Goal: Transaction & Acquisition: Purchase product/service

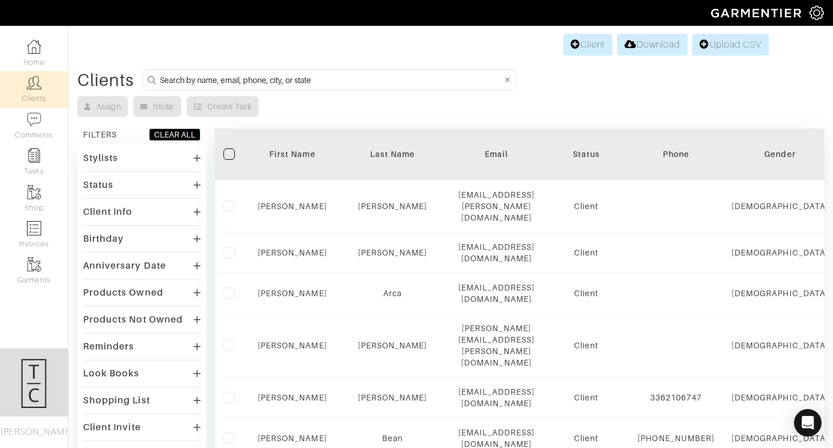
scroll to position [0, 1]
click at [608, 39] on link "Client" at bounding box center [587, 45] width 49 height 22
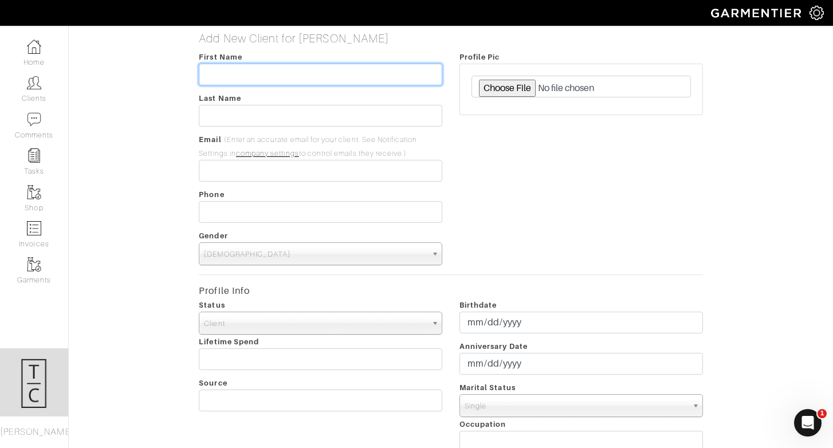
click at [269, 82] on input "text" at bounding box center [320, 75] width 243 height 22
type input "g"
type input "Graham"
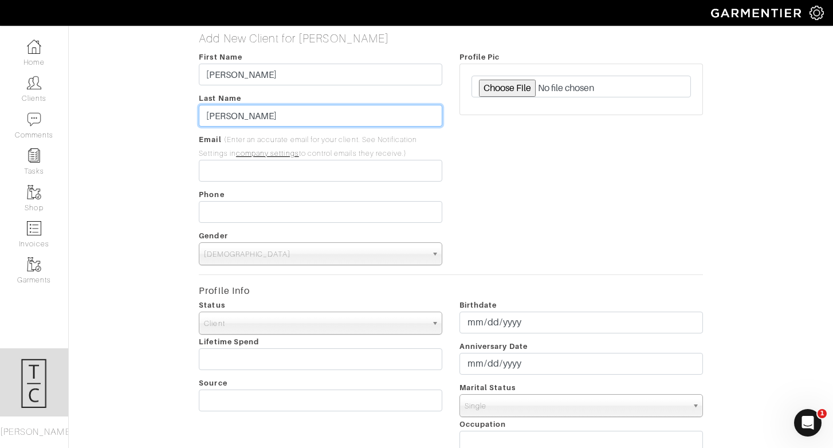
type input "Howe"
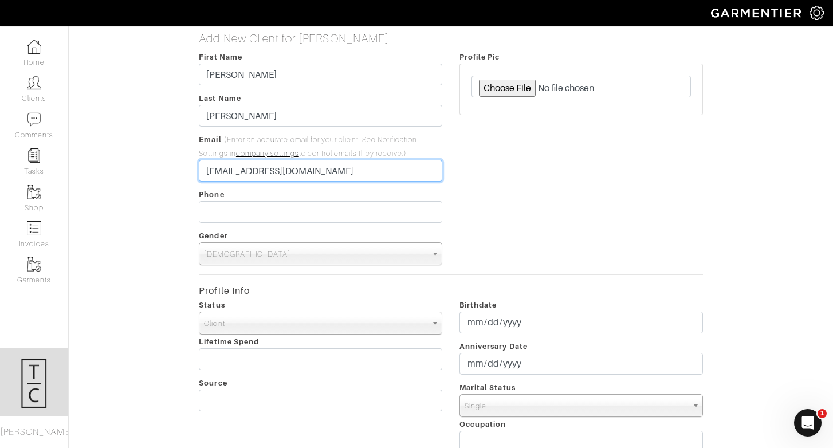
type input "[EMAIL_ADDRESS][DOMAIN_NAME]"
click at [541, 203] on div "Profile Pic" at bounding box center [581, 157] width 261 height 215
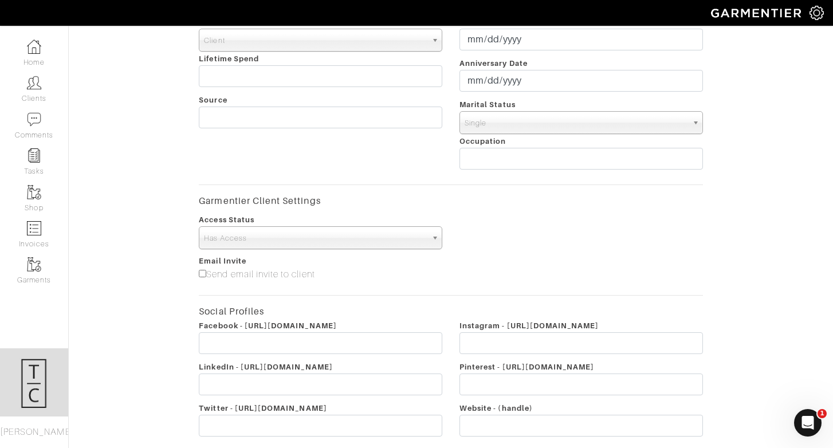
scroll to position [332, 0]
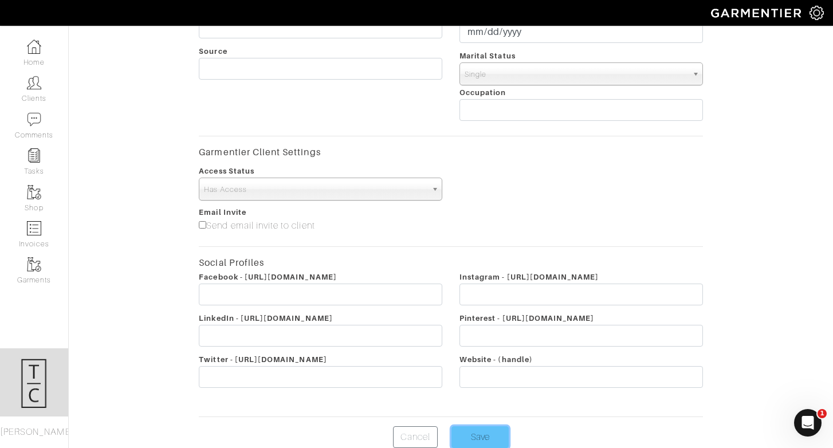
click at [473, 437] on input "Save" at bounding box center [479, 437] width 57 height 22
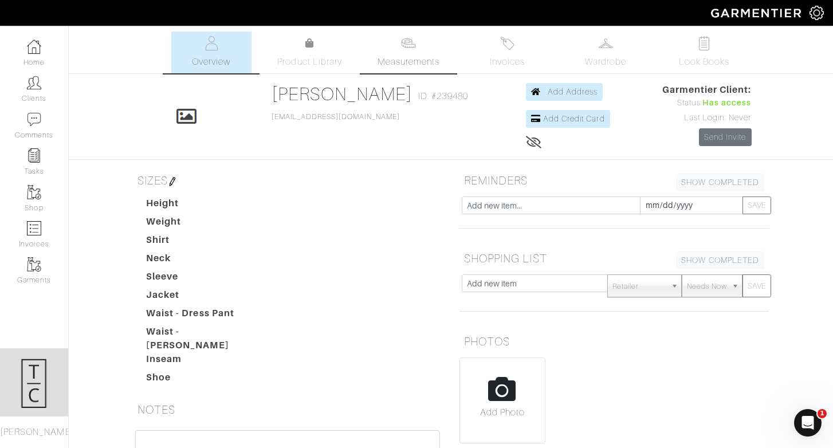
click at [411, 61] on span "Measurements" at bounding box center [408, 62] width 62 height 14
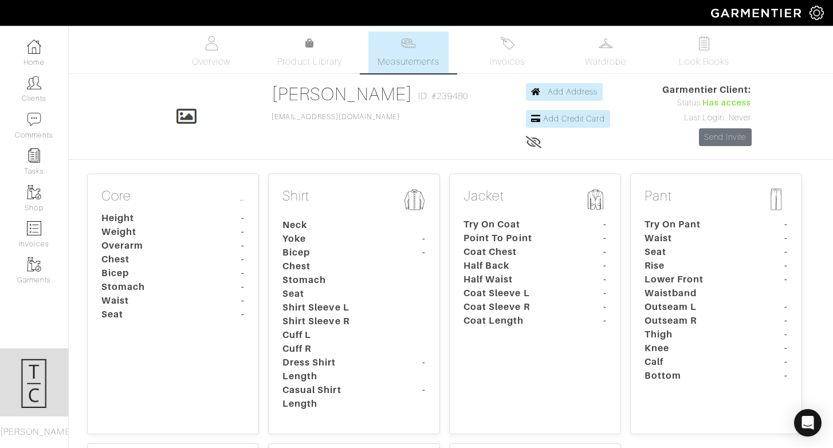
click at [147, 261] on dt "Chest" at bounding box center [146, 260] width 107 height 14
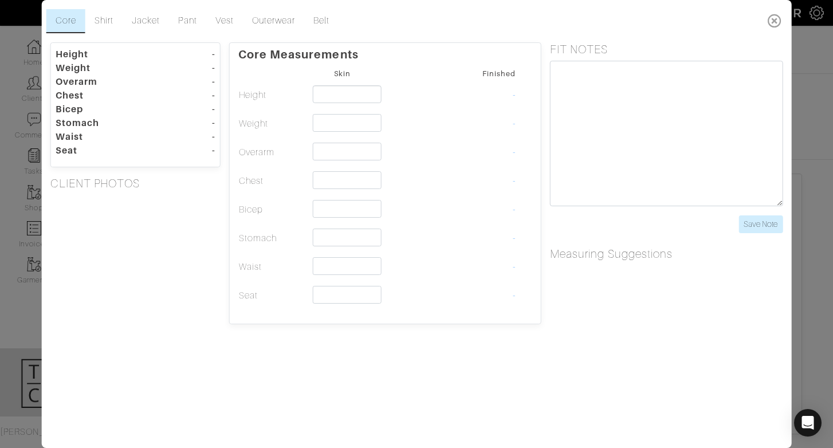
click at [782, 18] on icon at bounding box center [774, 20] width 23 height 23
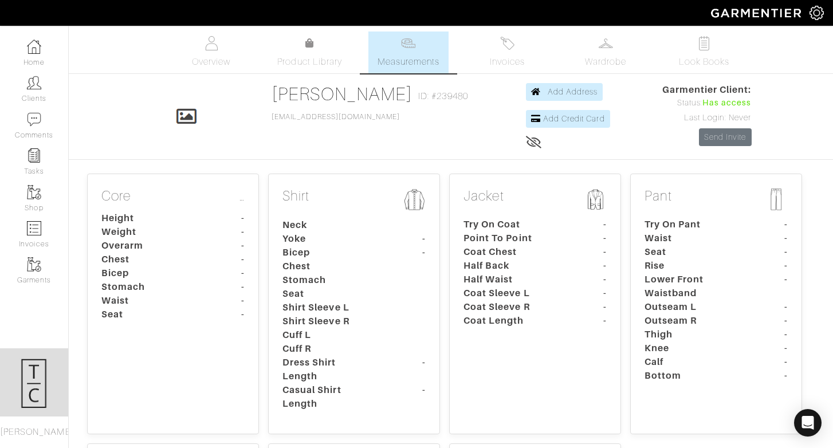
click at [201, 346] on div "Core … Height - Weight - Overarm - Chest - Bicep - Stomach - Waist - Seat -" at bounding box center [173, 304] width 172 height 261
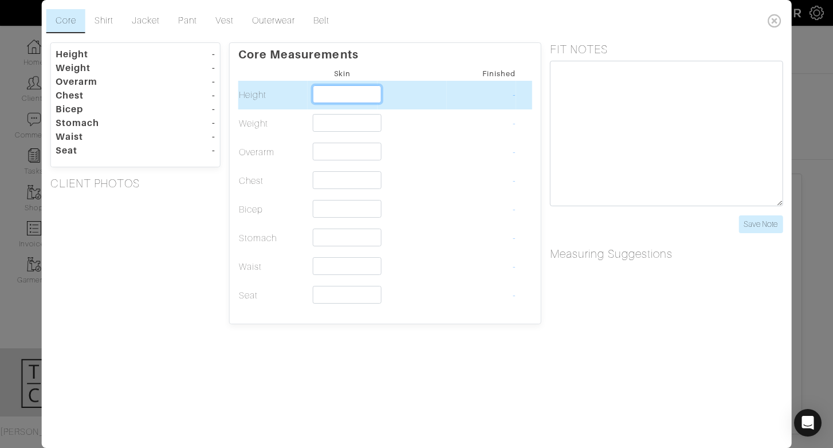
click at [356, 102] on input "text" at bounding box center [347, 94] width 68 height 18
type input "5'0""
type input "5'"
type input "5'9""
type input "5'9"
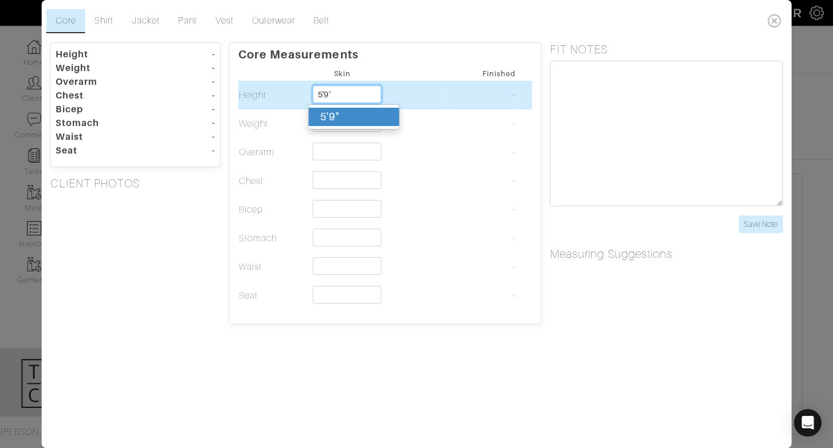
click at [344, 110] on div "5'9"" at bounding box center [354, 117] width 90 height 18
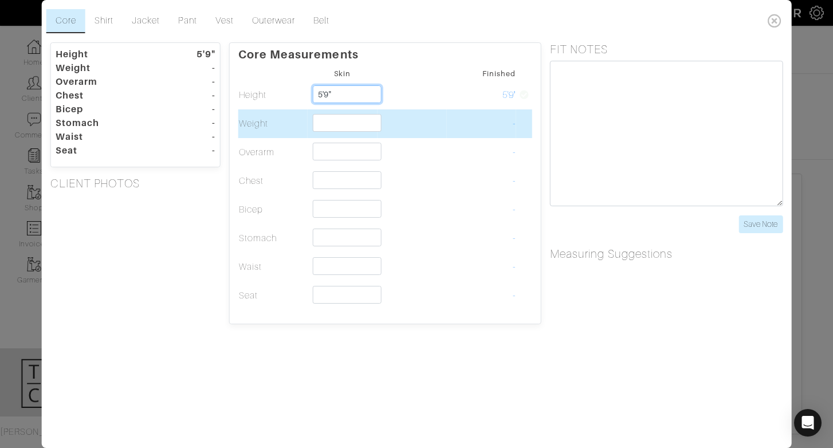
type input "5'9""
click at [344, 127] on input "text" at bounding box center [347, 123] width 68 height 18
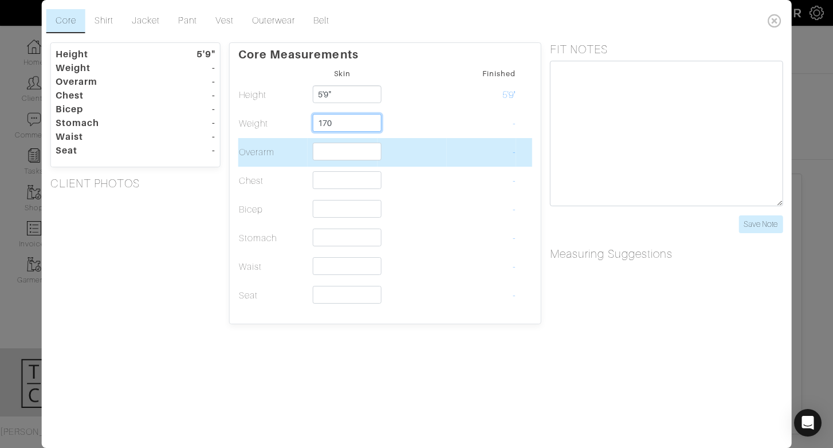
type input "170"
click at [345, 166] on td at bounding box center [342, 152] width 69 height 29
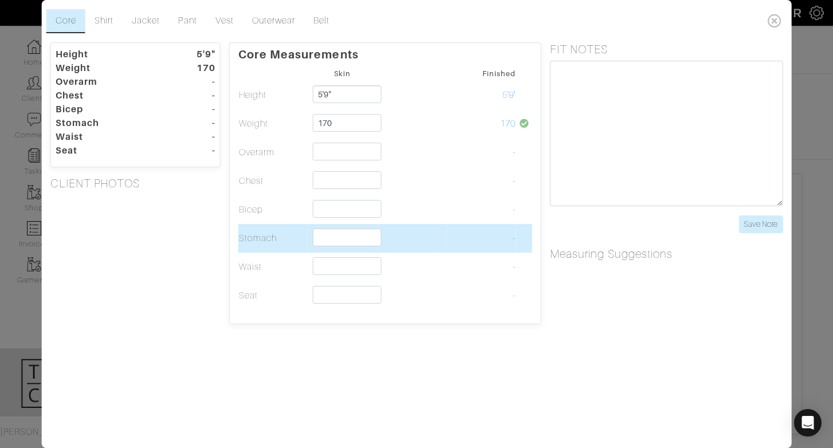
click at [268, 227] on td "Stomach" at bounding box center [272, 238] width 69 height 29
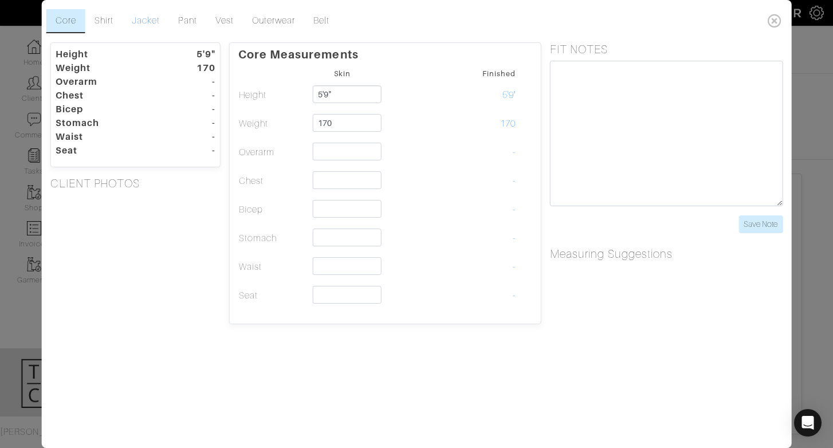
click at [147, 14] on link "Jacket" at bounding box center [146, 21] width 46 height 24
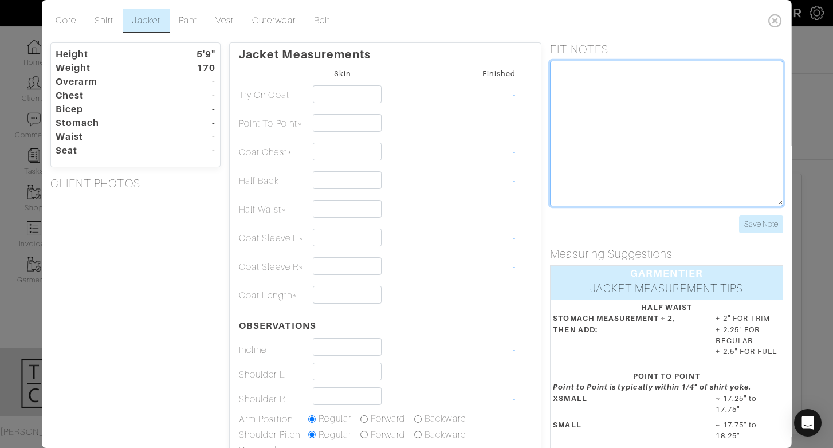
click at [619, 120] on textarea at bounding box center [666, 133] width 233 height 145
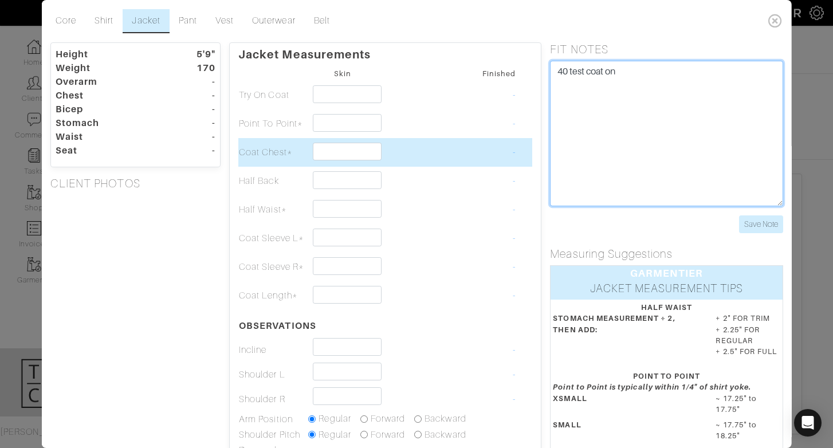
type textarea "40 test coat on"
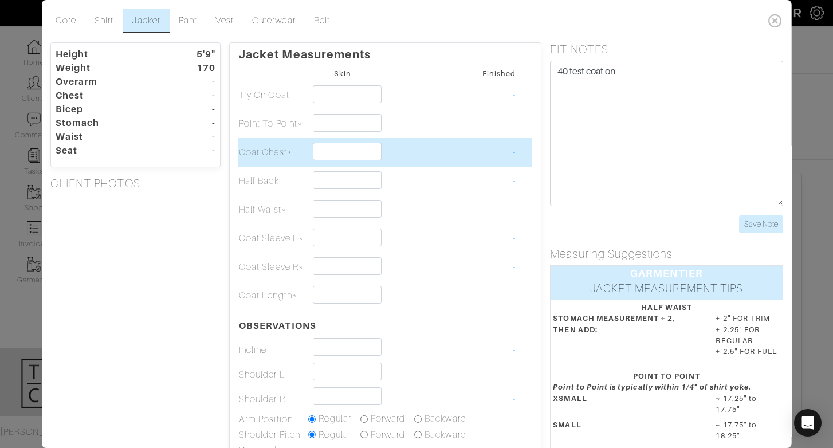
click at [473, 157] on td "-" at bounding box center [481, 152] width 69 height 29
click at [327, 149] on input "text" at bounding box center [347, 152] width 68 height 18
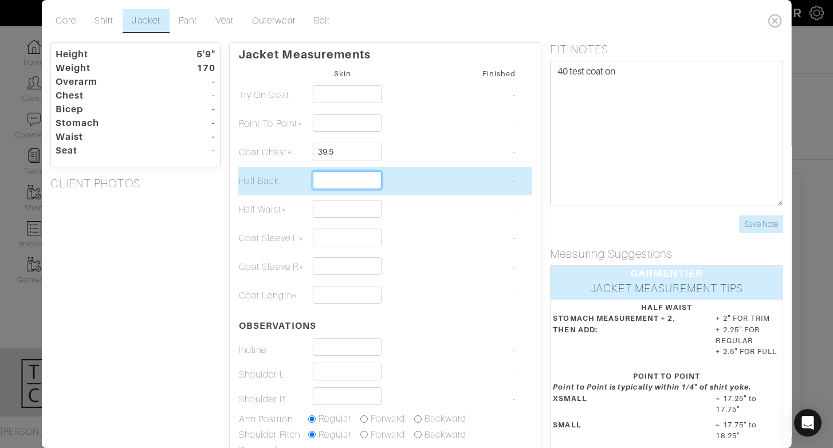
type input "39 1/2"
click at [341, 179] on input "text" at bounding box center [347, 180] width 68 height 18
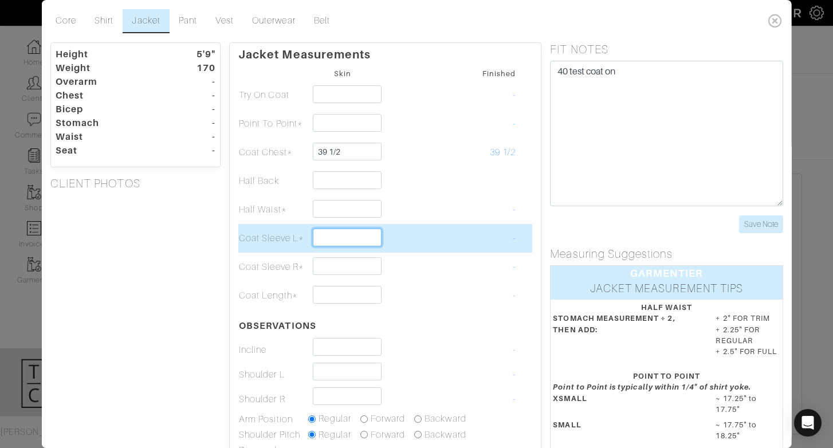
click at [367, 232] on input "text" at bounding box center [347, 238] width 68 height 18
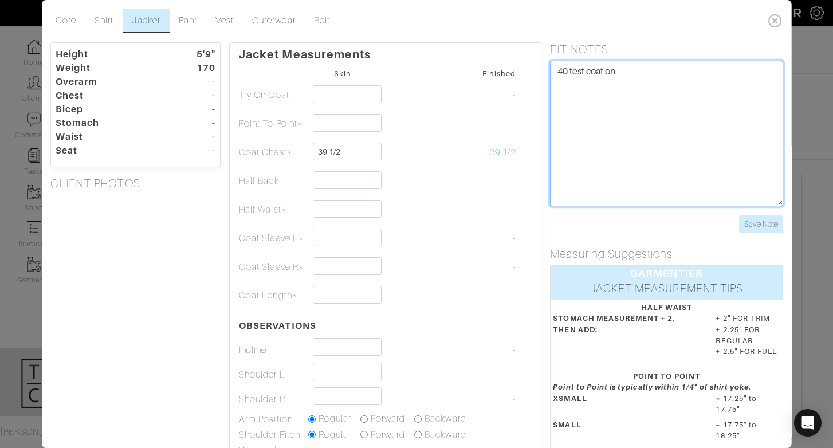
click at [564, 71] on textarea "40 test coat on" at bounding box center [666, 133] width 233 height 145
click at [586, 108] on textarea "38 test coat on" at bounding box center [666, 133] width 233 height 145
type textarea "38 test coat on"
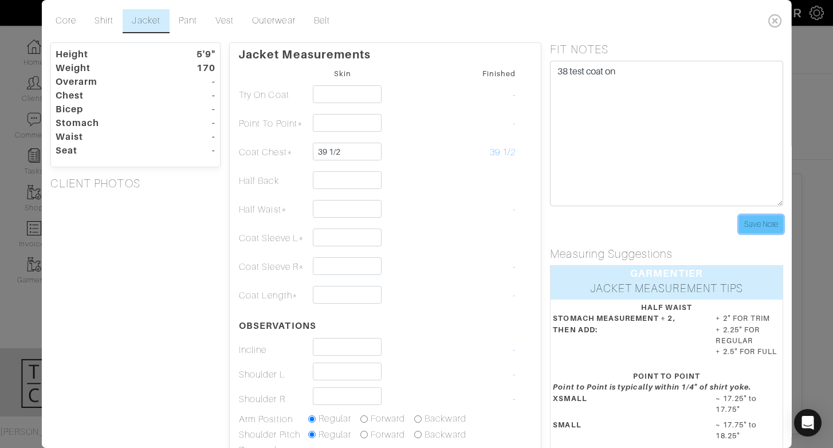
click at [766, 228] on input "Save Note" at bounding box center [760, 224] width 44 height 18
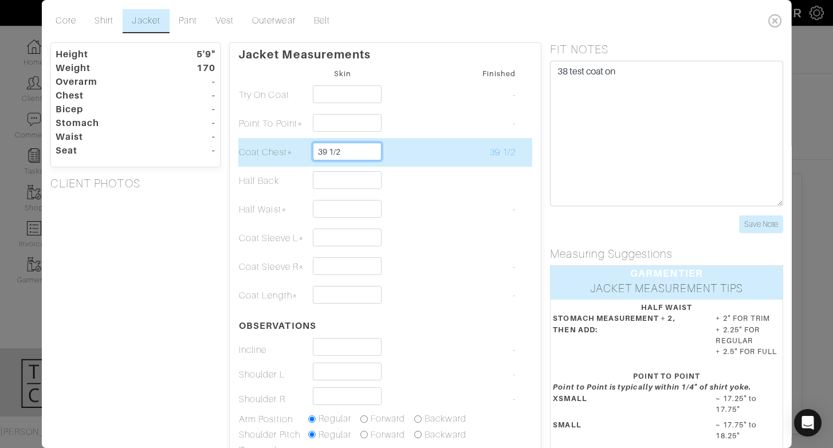
click at [340, 152] on input "39 1/2" at bounding box center [347, 152] width 68 height 18
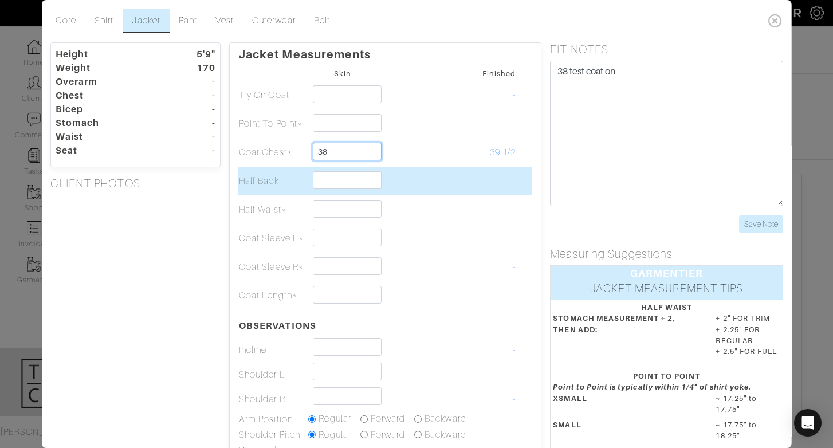
type input "38"
click at [440, 189] on td at bounding box center [411, 181] width 69 height 29
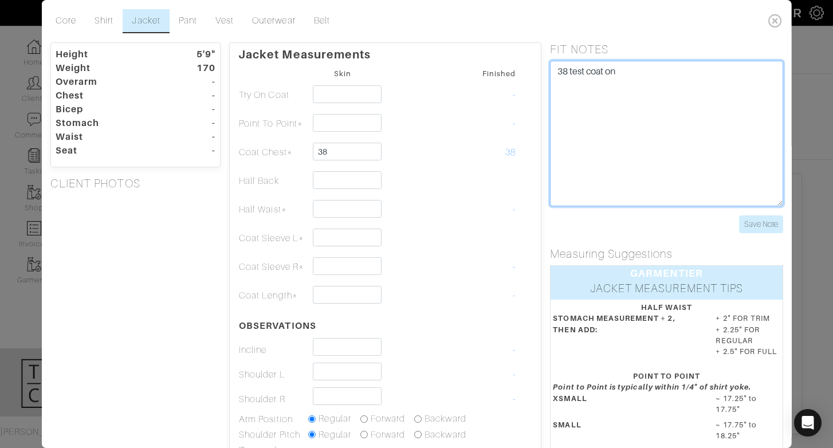
click at [681, 106] on textarea "38 test coat on" at bounding box center [666, 133] width 233 height 145
type textarea "38 test coat on shorten sleeves -1""
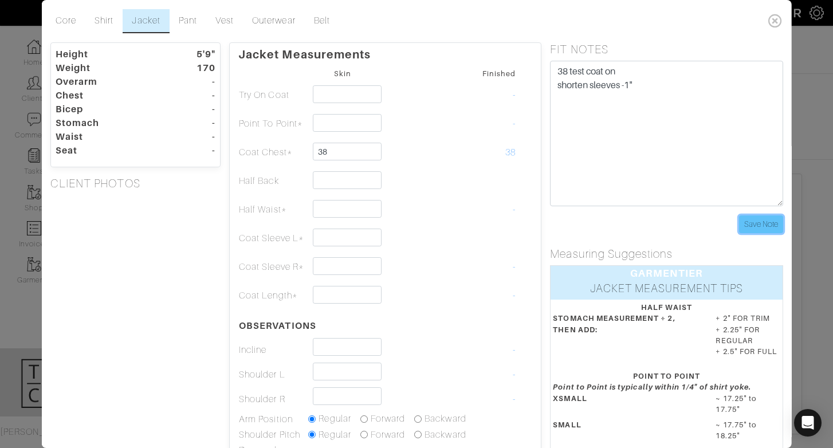
click at [754, 225] on input "Save Note" at bounding box center [760, 224] width 44 height 18
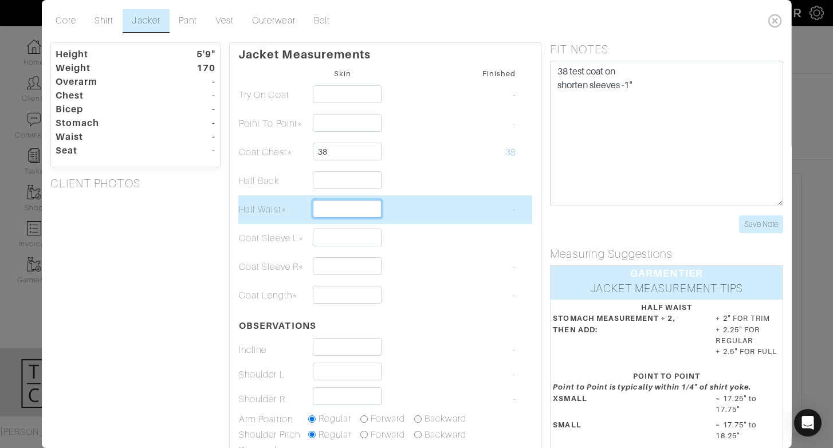
click at [355, 208] on input "text" at bounding box center [347, 209] width 68 height 18
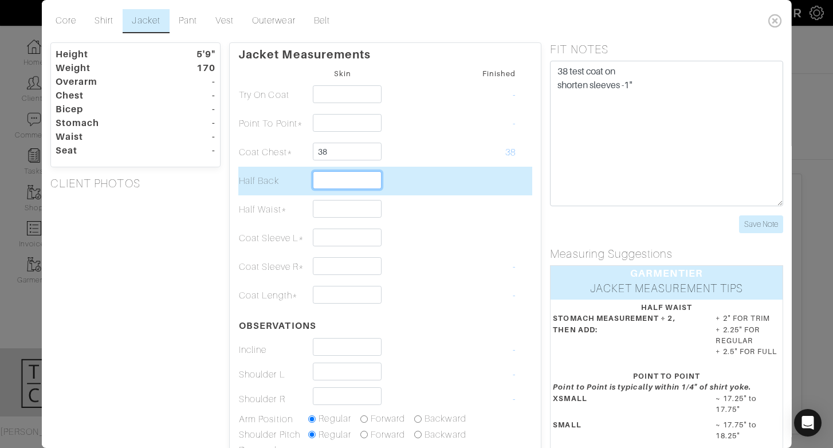
click at [346, 181] on input "text" at bounding box center [347, 180] width 68 height 18
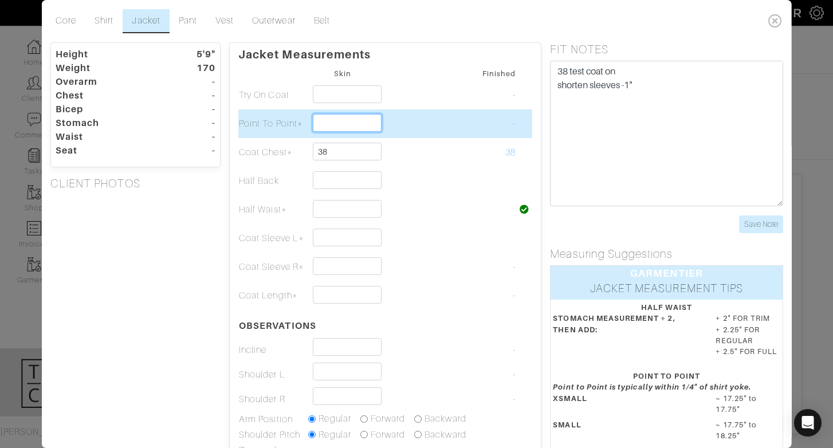
click at [369, 114] on input "text" at bounding box center [347, 123] width 68 height 18
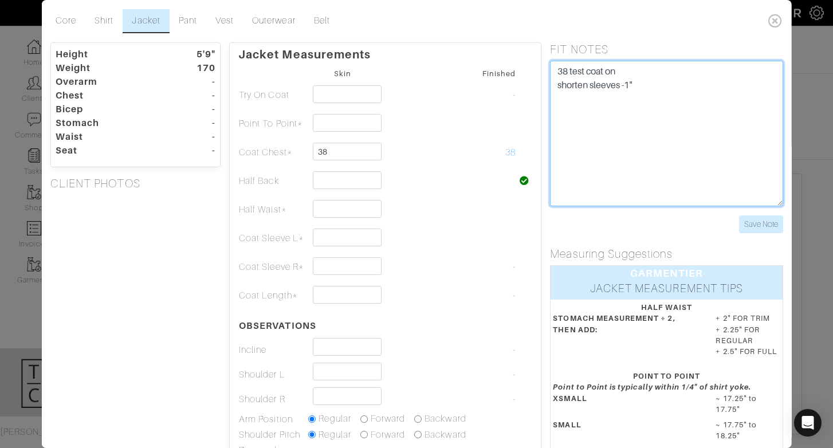
click at [604, 155] on textarea "38 test coat on shorten sleeves -1"" at bounding box center [666, 133] width 233 height 145
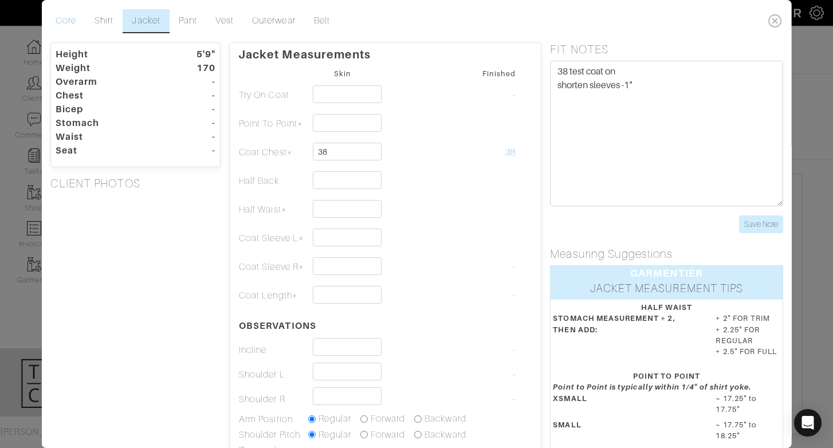
click at [57, 26] on link "Core" at bounding box center [65, 21] width 39 height 24
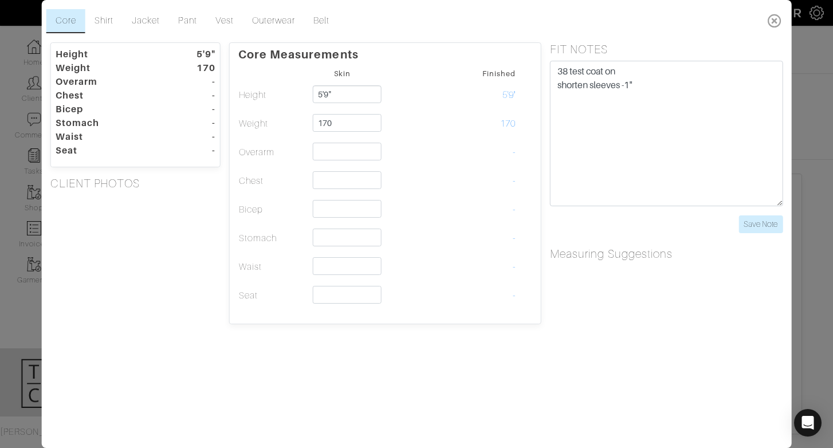
click at [779, 19] on icon at bounding box center [774, 20] width 23 height 23
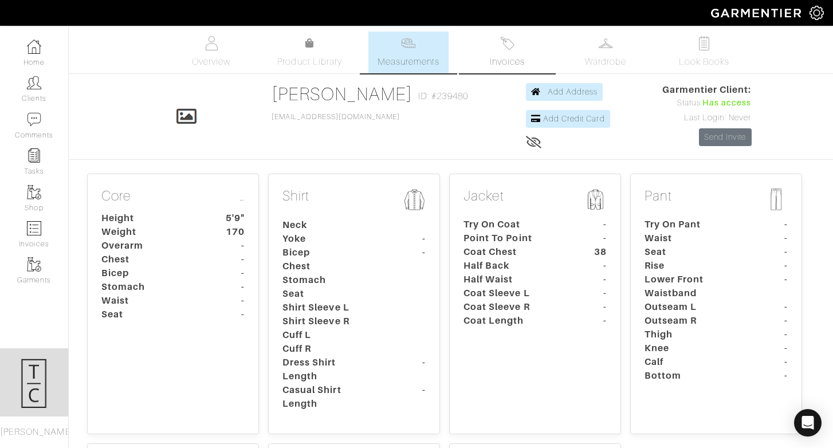
click at [501, 52] on link "Invoices" at bounding box center [507, 52] width 80 height 42
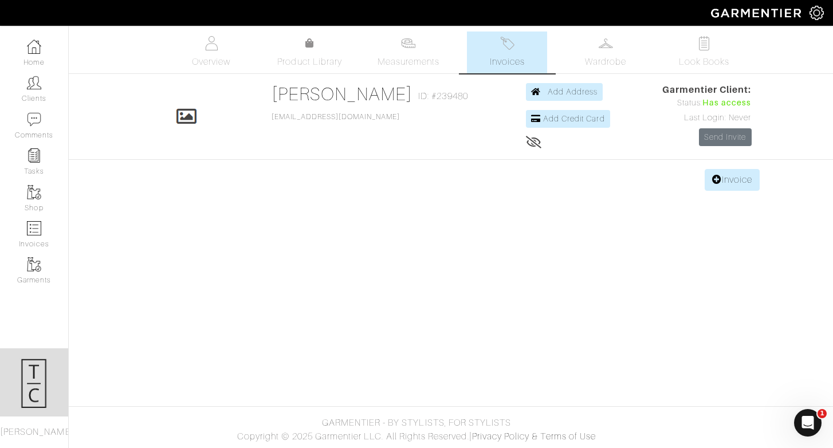
click at [730, 194] on body "Tara Cramer Personal Styling Tara Cramer Home Clients Invoices Comments Reminde…" at bounding box center [416, 224] width 833 height 448
click at [729, 178] on link "Invoice" at bounding box center [731, 180] width 55 height 22
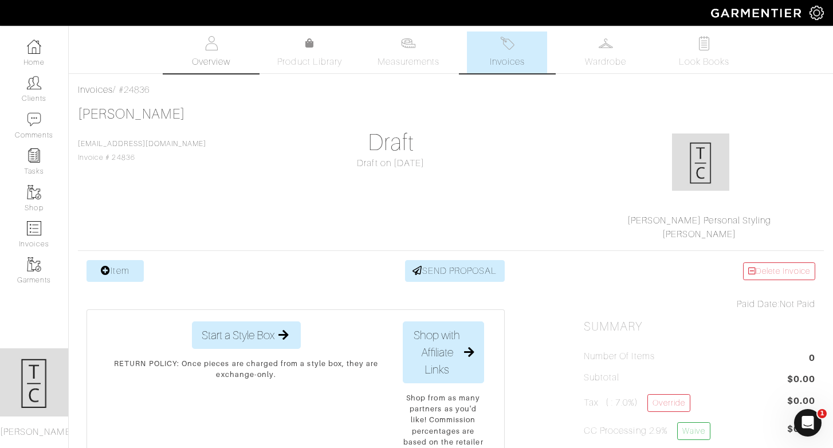
click at [217, 72] on link "Overview" at bounding box center [211, 52] width 80 height 42
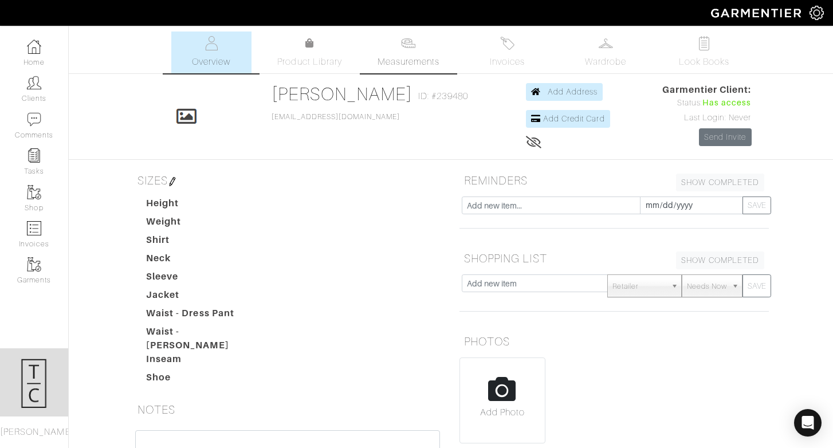
click at [399, 58] on span "Measurements" at bounding box center [408, 62] width 62 height 14
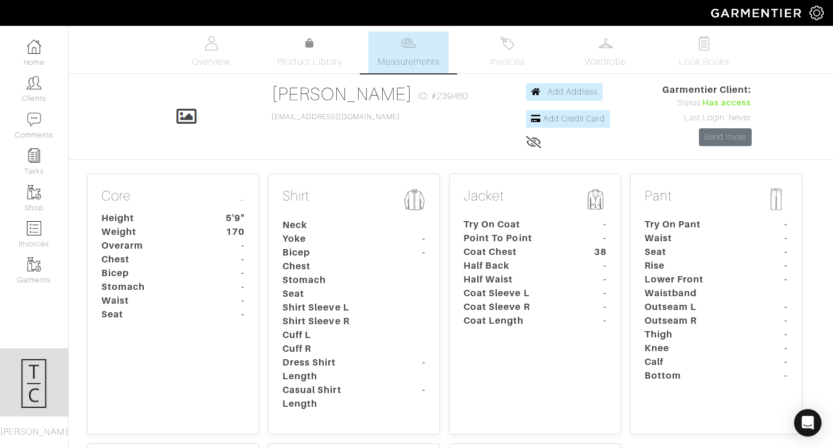
click at [150, 293] on dt "Stomach" at bounding box center [146, 287] width 107 height 14
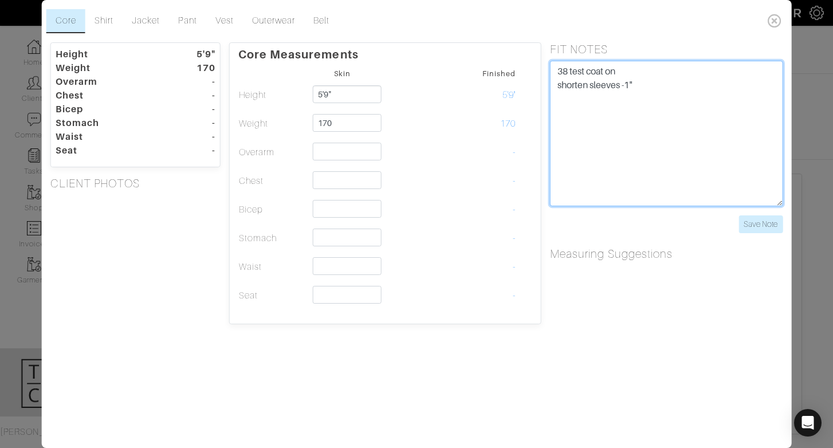
click at [636, 145] on textarea "38 test coat on shorten sleeves -1"" at bounding box center [666, 133] width 233 height 145
type textarea "38 test coat on shorten sleeves -1" 34 test pant: snug"
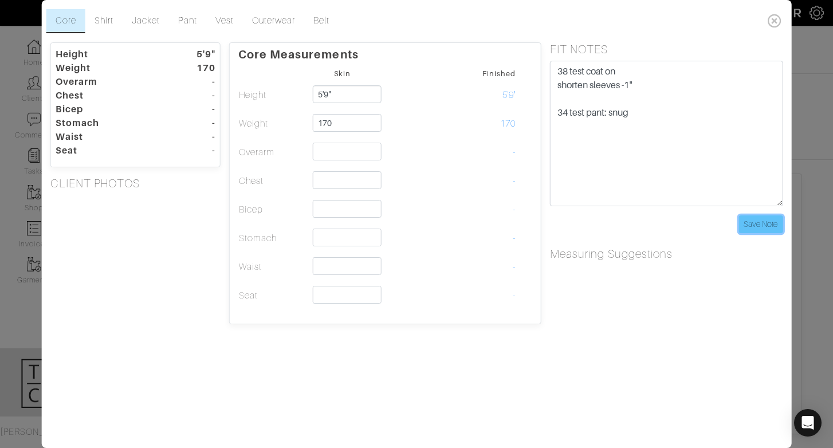
click at [765, 219] on input "Save Note" at bounding box center [760, 224] width 44 height 18
click at [176, 26] on link "Pant" at bounding box center [187, 21] width 37 height 24
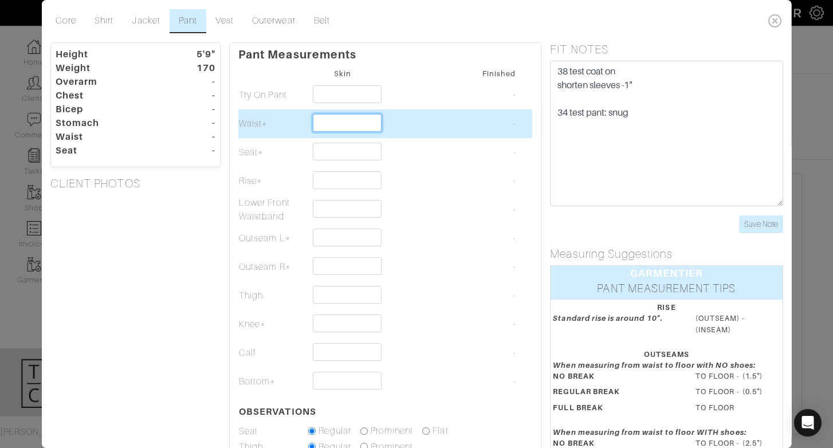
click at [356, 127] on input "text" at bounding box center [347, 123] width 68 height 18
type input "36 1/2"
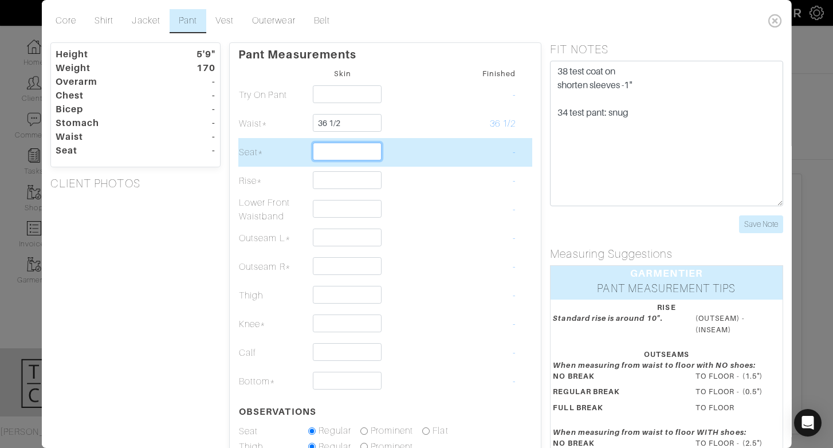
click at [355, 155] on input "text" at bounding box center [347, 152] width 68 height 18
type input "41"
click at [443, 149] on td at bounding box center [411, 152] width 69 height 29
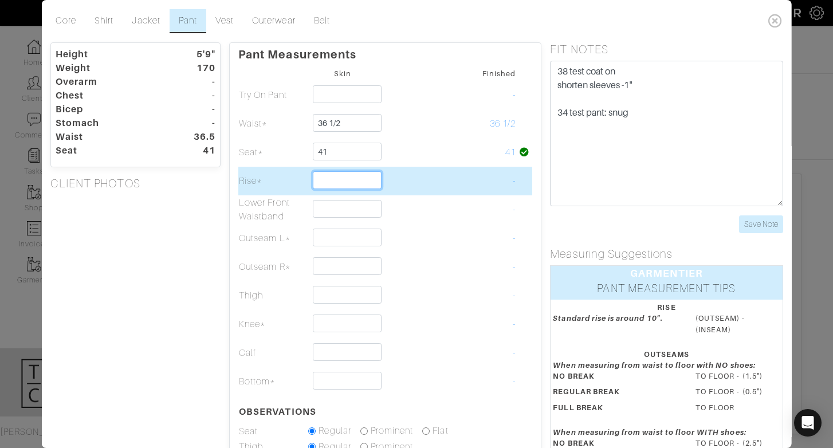
click at [333, 188] on input "text" at bounding box center [347, 180] width 68 height 18
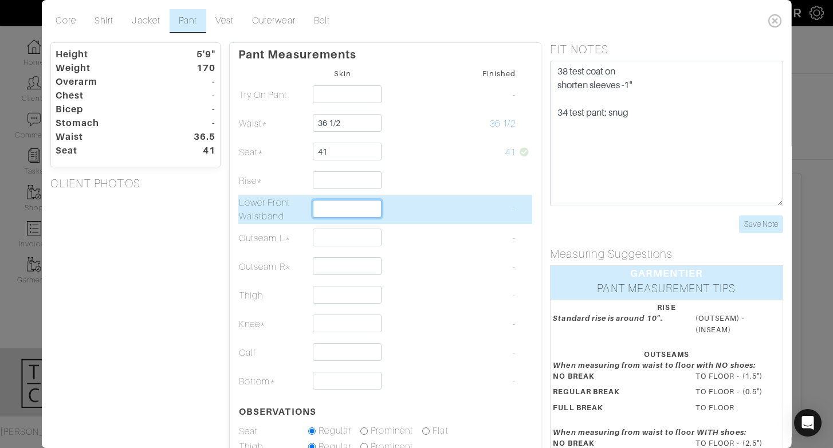
click at [315, 215] on input "text" at bounding box center [347, 209] width 68 height 18
type input "3/8"
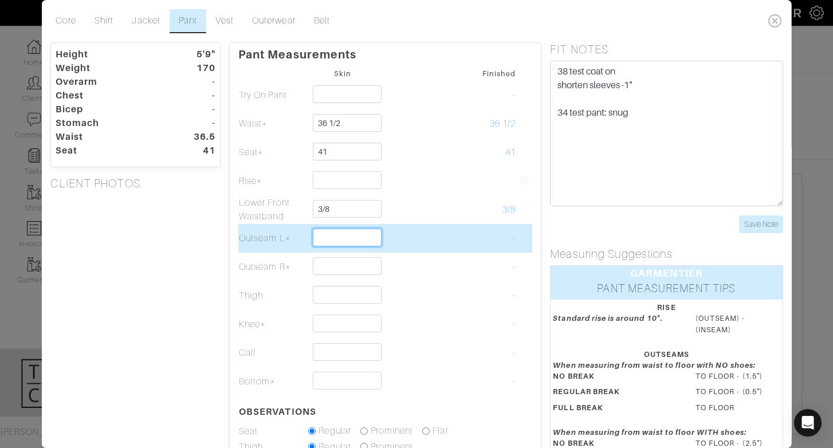
click at [332, 238] on input "text" at bounding box center [347, 238] width 68 height 18
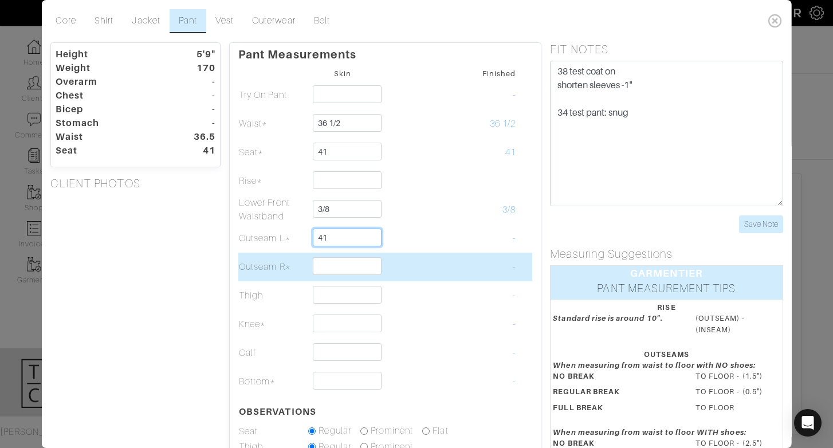
type input "41"
click at [322, 261] on input "text" at bounding box center [347, 266] width 68 height 18
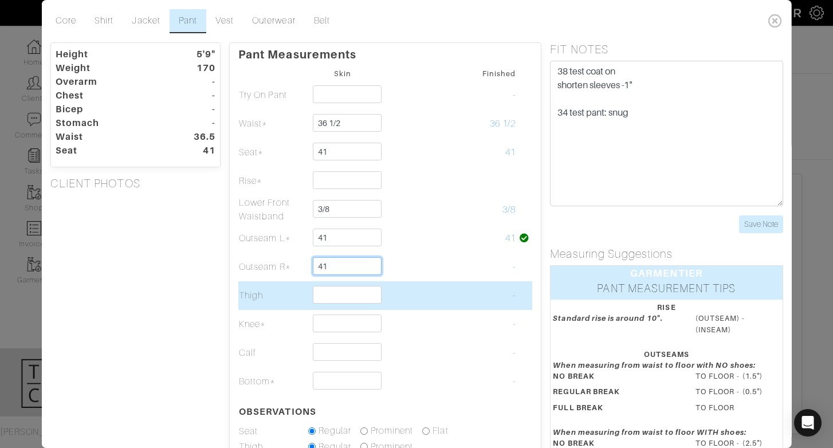
type input "41"
click at [318, 294] on input "text" at bounding box center [347, 295] width 68 height 18
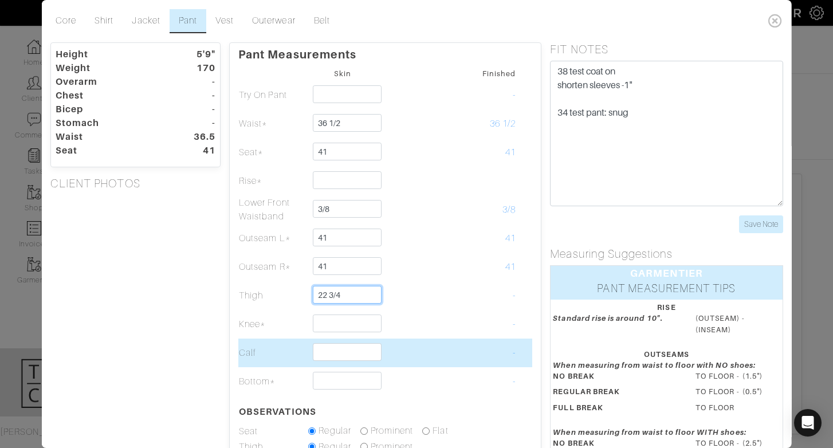
type input "22 3/4"
click at [318, 355] on input "text" at bounding box center [347, 352] width 68 height 18
type input "15"
click at [285, 355] on td "Calf" at bounding box center [272, 352] width 69 height 29
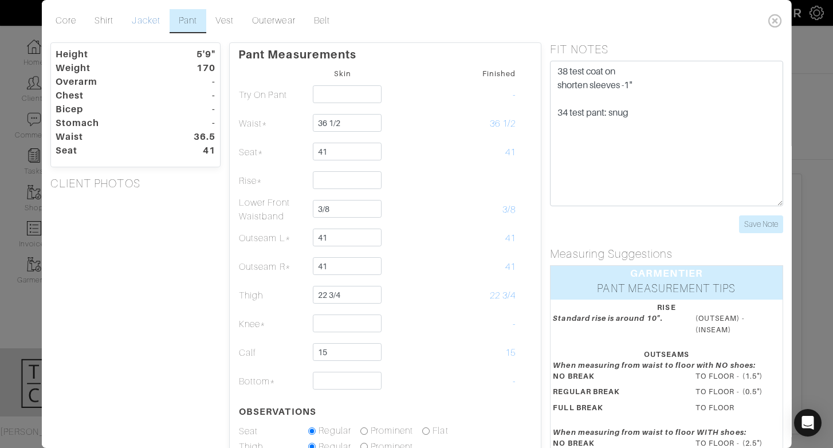
click at [159, 22] on link "Jacket" at bounding box center [146, 21] width 46 height 24
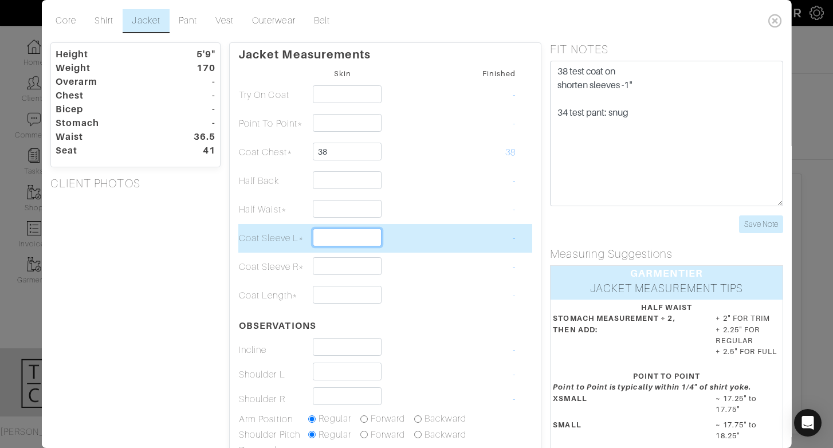
click at [355, 233] on input "text" at bounding box center [347, 238] width 68 height 18
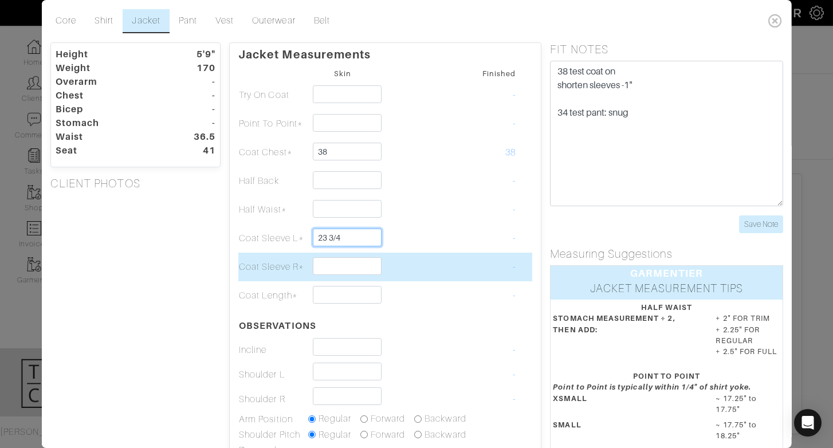
type input "23 3/4"
click at [347, 267] on input "text" at bounding box center [347, 266] width 68 height 18
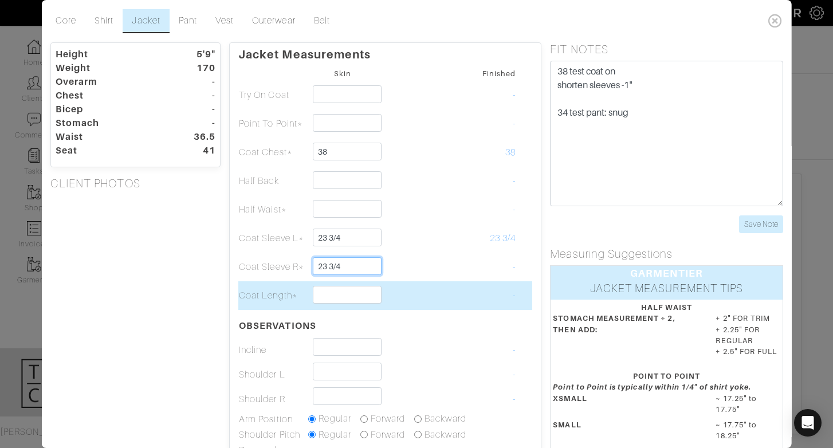
type input "23 3/4"
click at [339, 301] on input "text" at bounding box center [347, 295] width 68 height 18
type input "29 1/2"
click at [369, 307] on td "29 1/2" at bounding box center [342, 295] width 69 height 29
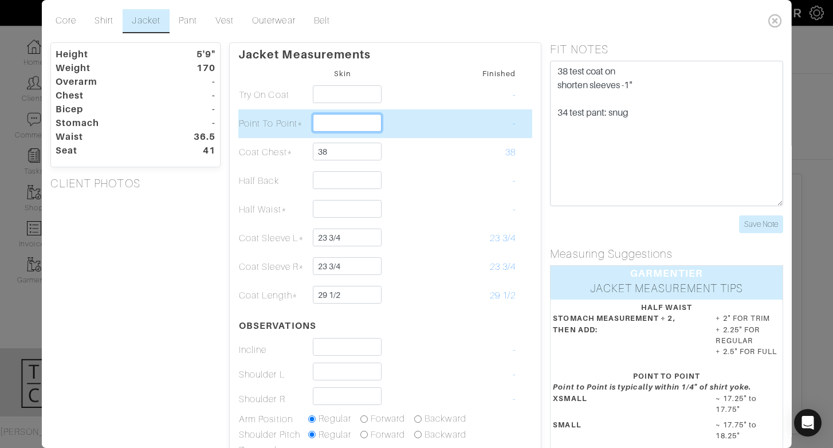
click at [317, 129] on input "text" at bounding box center [347, 123] width 68 height 18
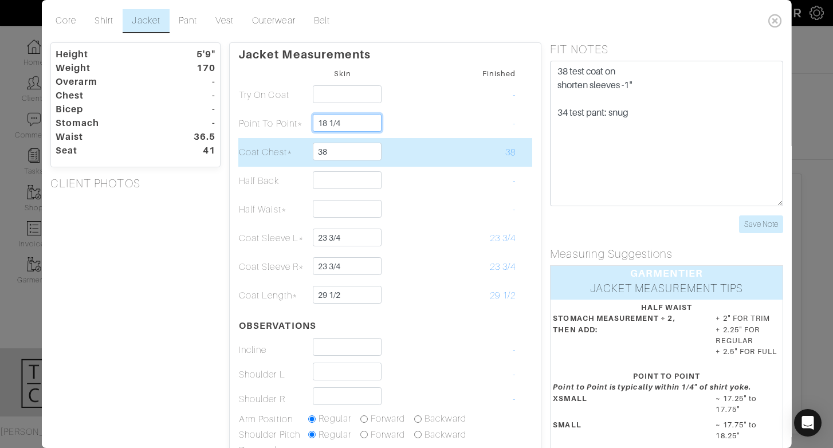
type input "18 1/4"
click at [402, 155] on td at bounding box center [411, 152] width 69 height 29
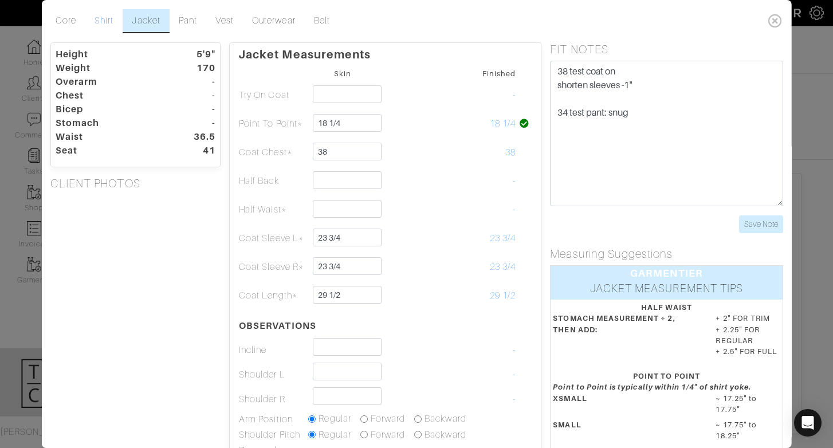
click at [91, 14] on link "Shirt" at bounding box center [103, 21] width 37 height 24
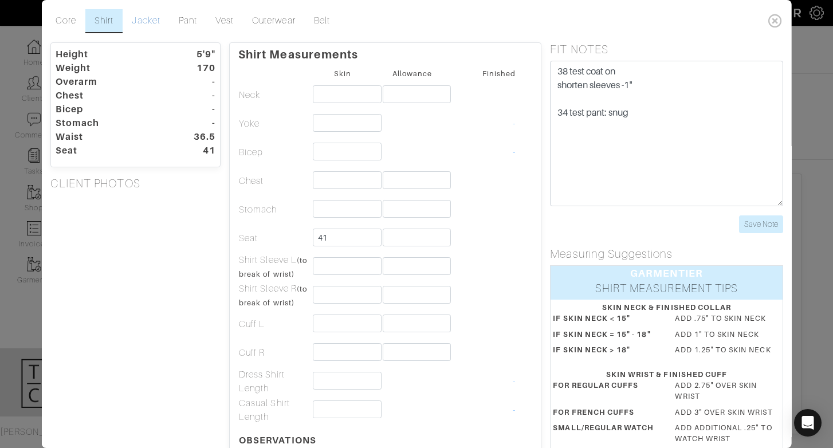
click at [148, 20] on link "Jacket" at bounding box center [146, 21] width 46 height 24
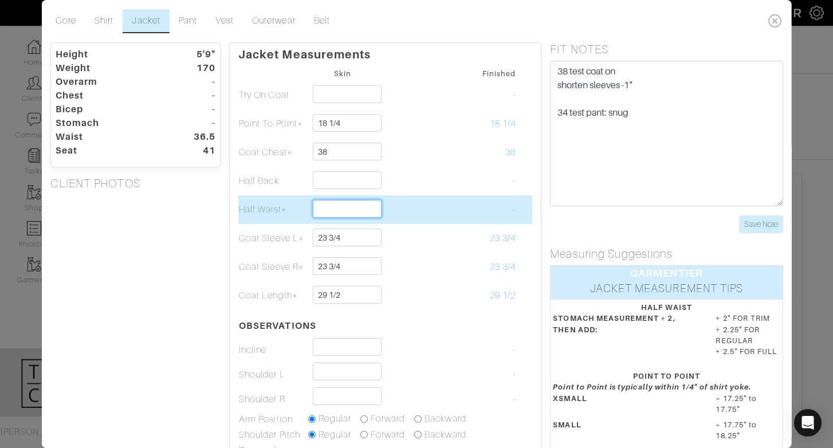
click at [350, 211] on input "text" at bounding box center [347, 209] width 68 height 18
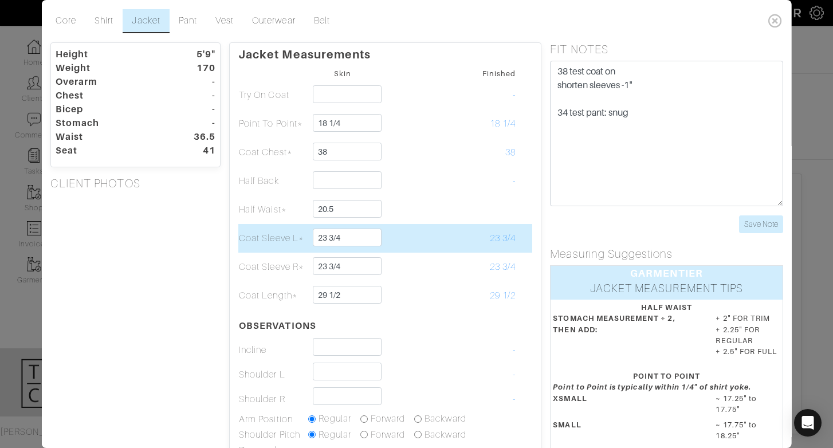
type input "20 1/2"
click at [428, 231] on td at bounding box center [411, 238] width 69 height 29
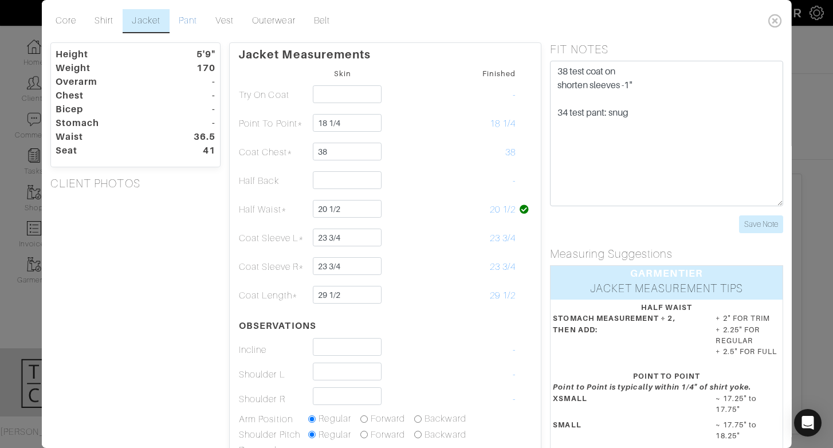
click at [179, 25] on link "Pant" at bounding box center [187, 21] width 37 height 24
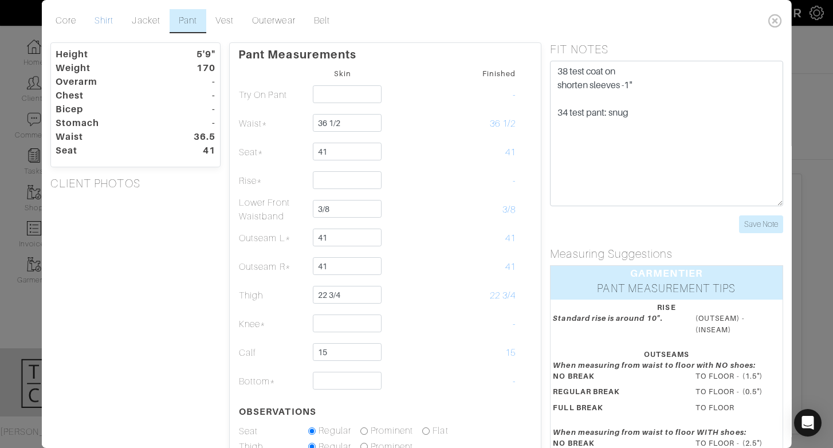
click at [93, 21] on link "Shirt" at bounding box center [103, 21] width 37 height 24
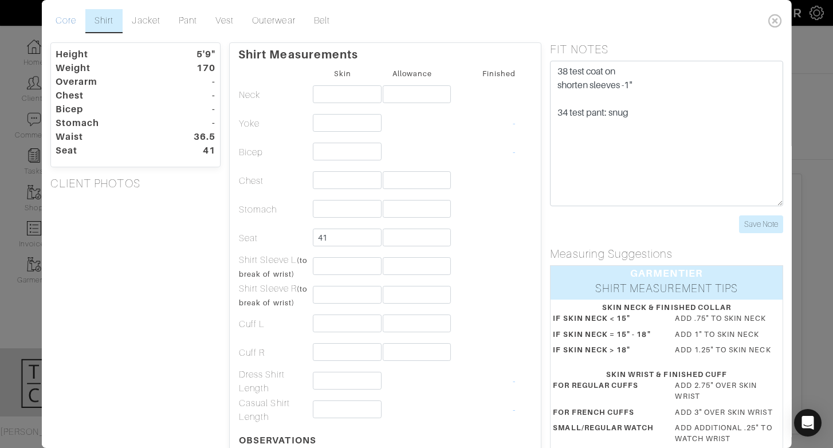
click at [53, 25] on link "Core" at bounding box center [65, 21] width 39 height 24
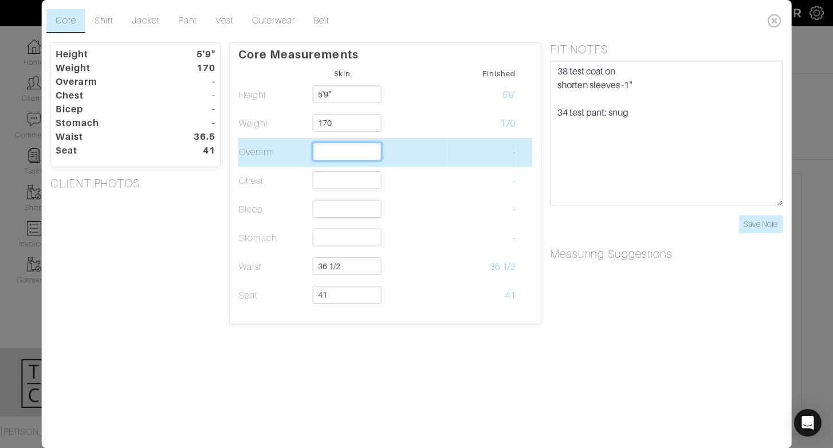
click at [323, 160] on input "text" at bounding box center [347, 152] width 68 height 18
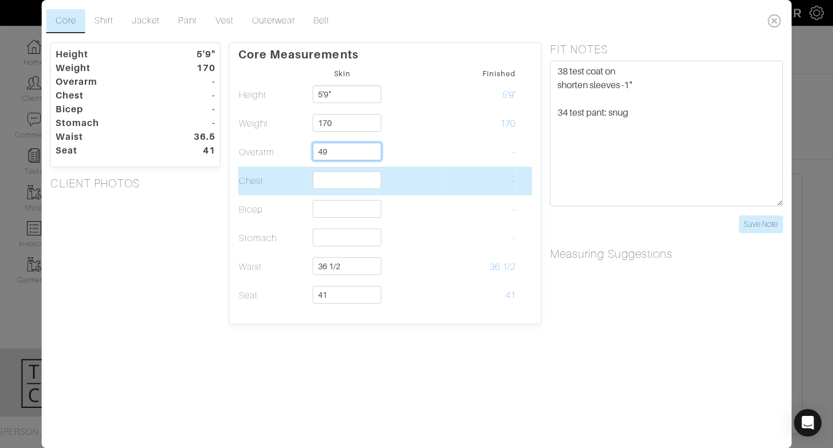
type input "49"
click at [320, 182] on input "text" at bounding box center [347, 180] width 68 height 18
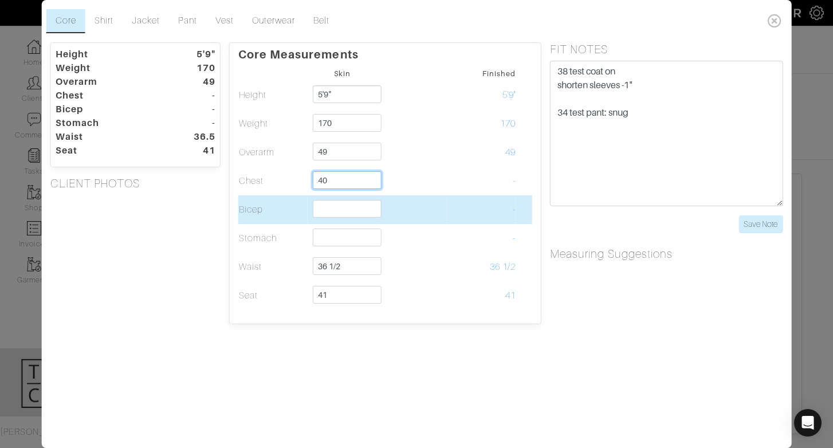
type input "40"
click at [306, 207] on td "Bicep" at bounding box center [272, 209] width 69 height 29
click at [333, 214] on input "text" at bounding box center [347, 209] width 68 height 18
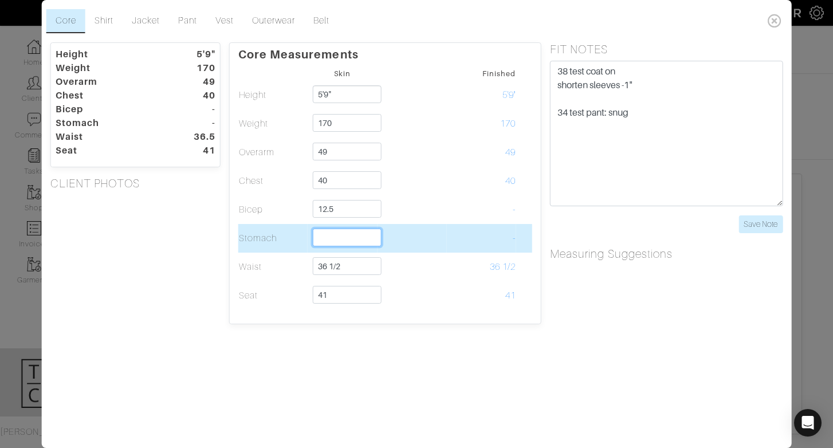
type input "12 1/2"
click at [339, 241] on input "text" at bounding box center [347, 238] width 68 height 18
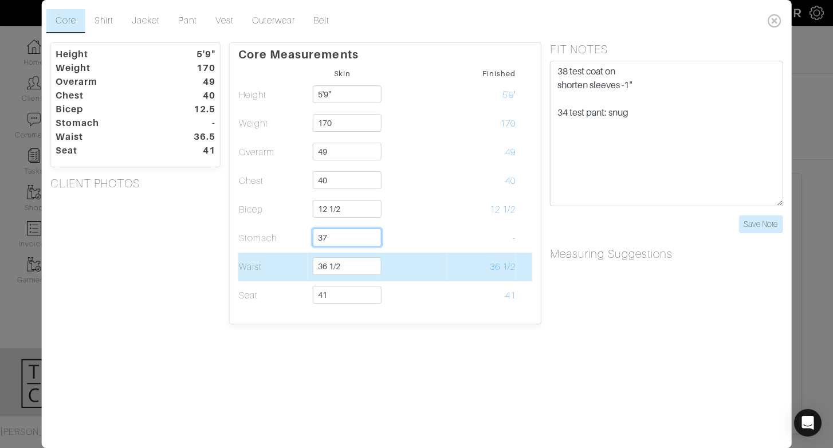
type input "37"
click at [283, 258] on td "Waist" at bounding box center [272, 267] width 69 height 29
click at [347, 271] on input "36 1/2" at bounding box center [347, 266] width 68 height 18
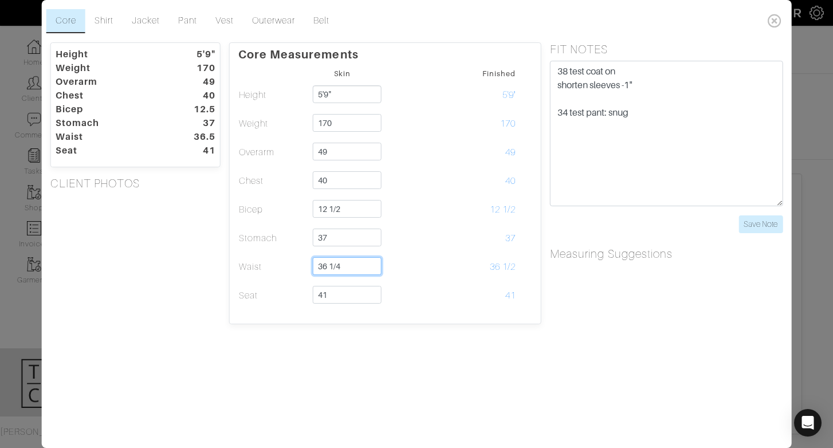
type input "36 1/4"
click at [426, 334] on div "Core Shirt Jacket Pant Vest Outerwear Belt Height 5'9" Weight 170 Overarm 49 Ch…" at bounding box center [417, 224] width 750 height 448
click at [99, 30] on link "Shirt" at bounding box center [103, 21] width 37 height 24
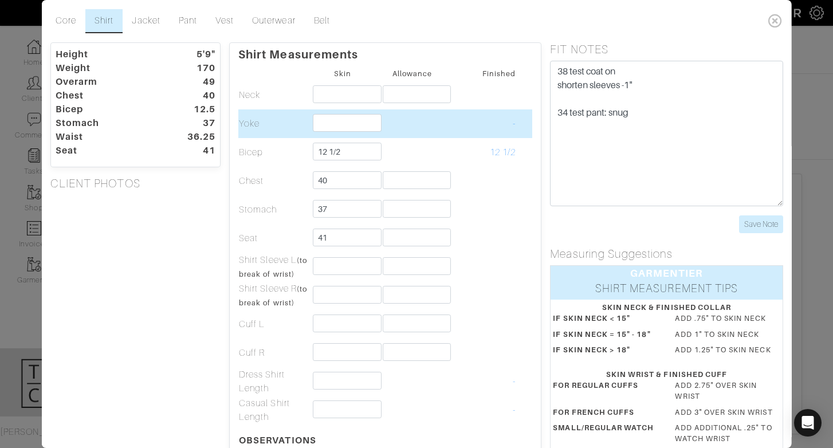
click at [338, 132] on td at bounding box center [342, 123] width 69 height 29
click at [336, 126] on input "text" at bounding box center [347, 123] width 68 height 18
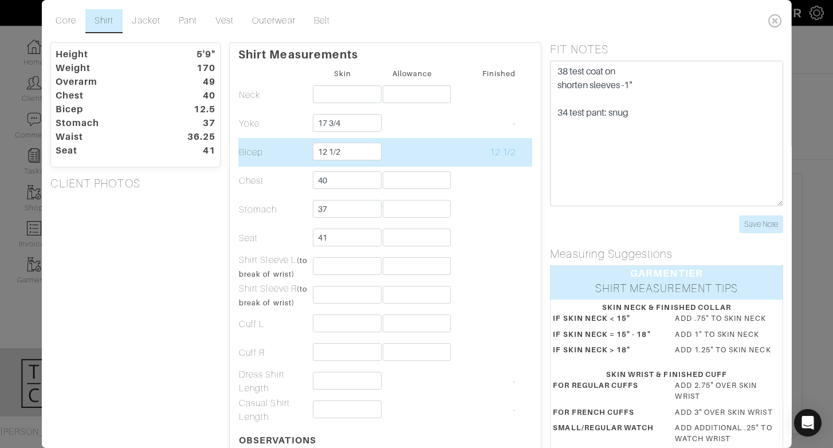
click at [409, 139] on td at bounding box center [411, 152] width 69 height 29
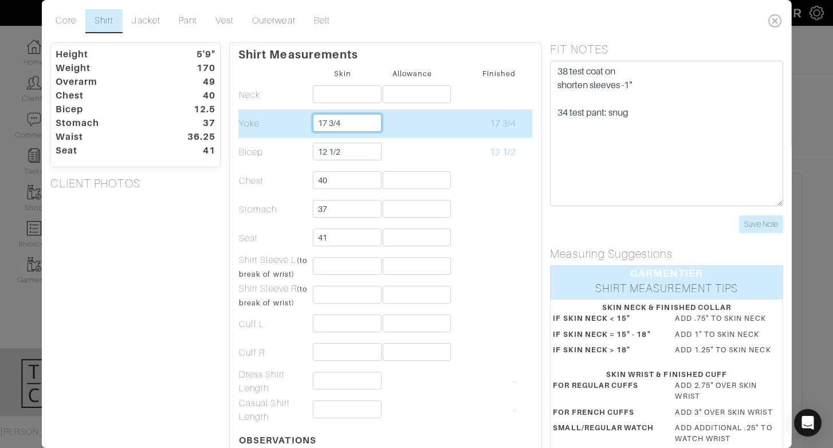
click at [359, 129] on input "17 3/4" at bounding box center [347, 123] width 68 height 18
type input "18"
click at [413, 125] on td at bounding box center [411, 123] width 69 height 29
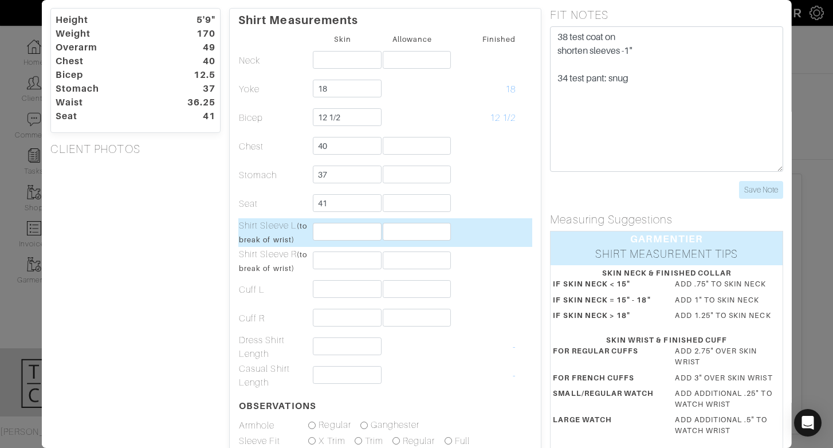
scroll to position [38, 0]
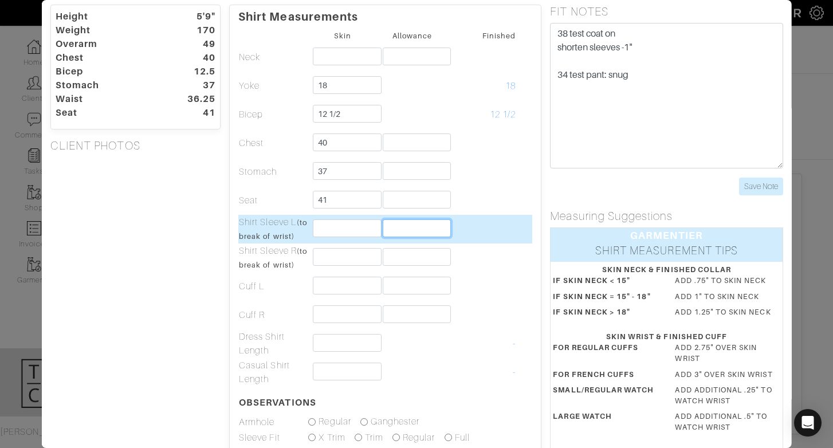
click at [401, 224] on input "text" at bounding box center [416, 228] width 68 height 18
click at [356, 227] on input "text" at bounding box center [347, 228] width 68 height 18
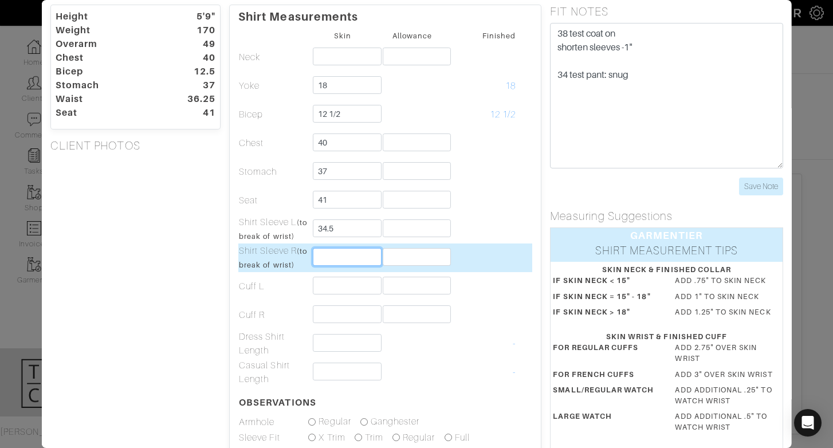
type input "34 1/2"
click at [355, 254] on input "text" at bounding box center [347, 257] width 68 height 18
type input "34 1/2"
click at [468, 252] on td at bounding box center [481, 257] width 69 height 29
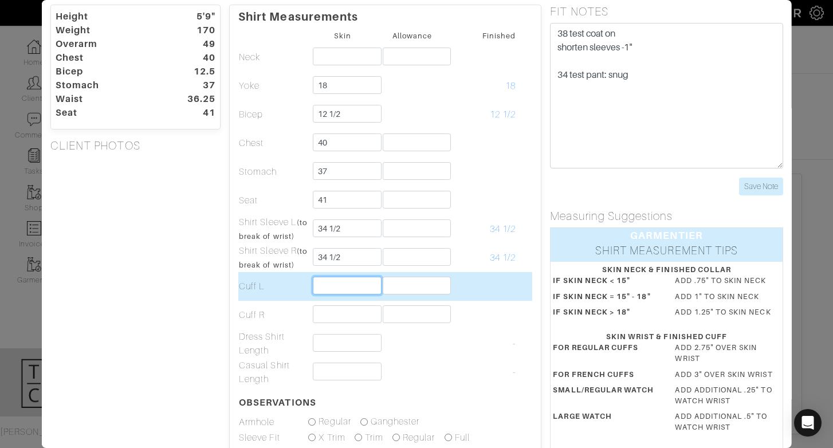
click at [350, 285] on input "text" at bounding box center [347, 286] width 68 height 18
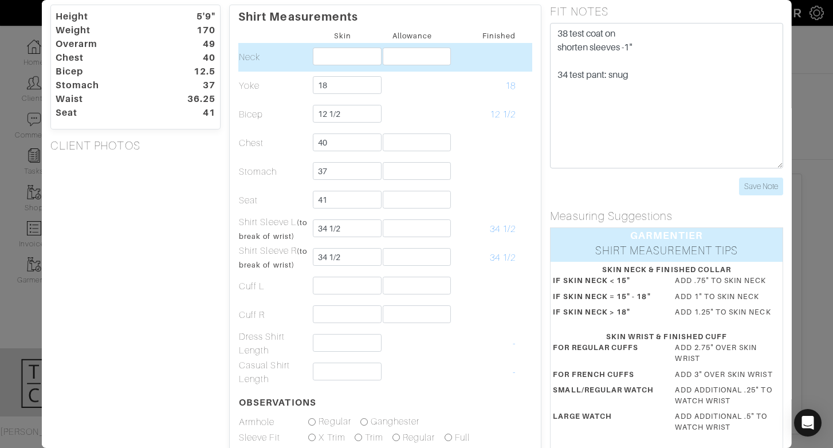
click at [363, 65] on td at bounding box center [342, 57] width 69 height 29
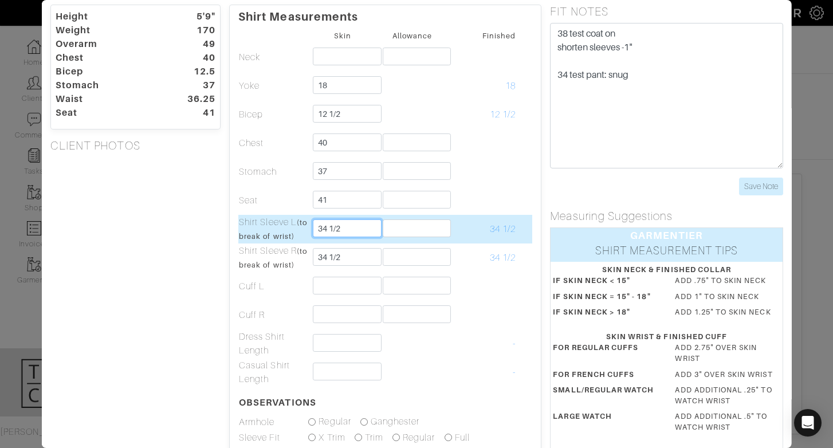
click at [327, 225] on input "34 1/2" at bounding box center [347, 228] width 68 height 18
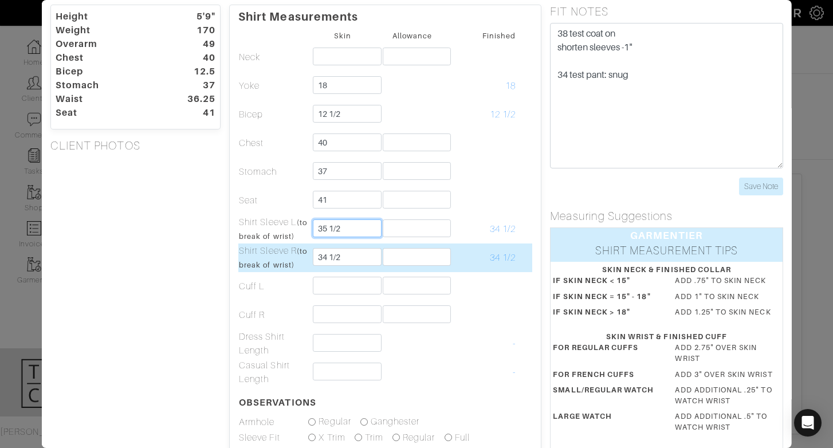
type input "35 1/2"
click at [328, 252] on input "34 1/2" at bounding box center [347, 257] width 68 height 18
type input "6"
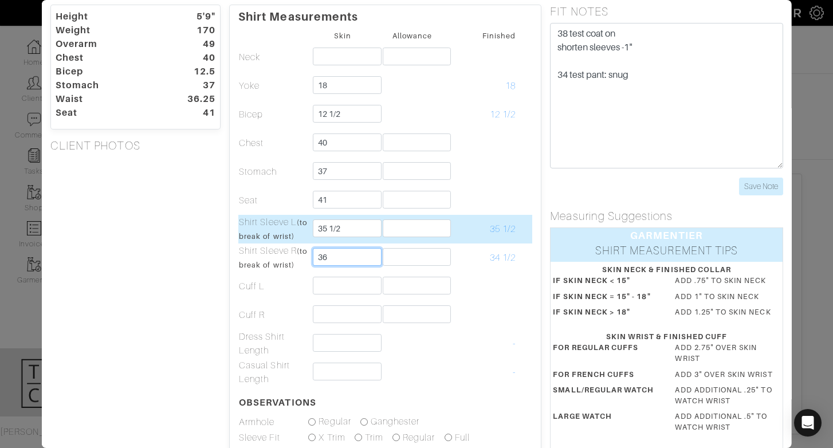
type input "36"
click at [338, 235] on input "35 1/2" at bounding box center [347, 228] width 68 height 18
click at [344, 233] on input "35 1/2" at bounding box center [347, 228] width 68 height 18
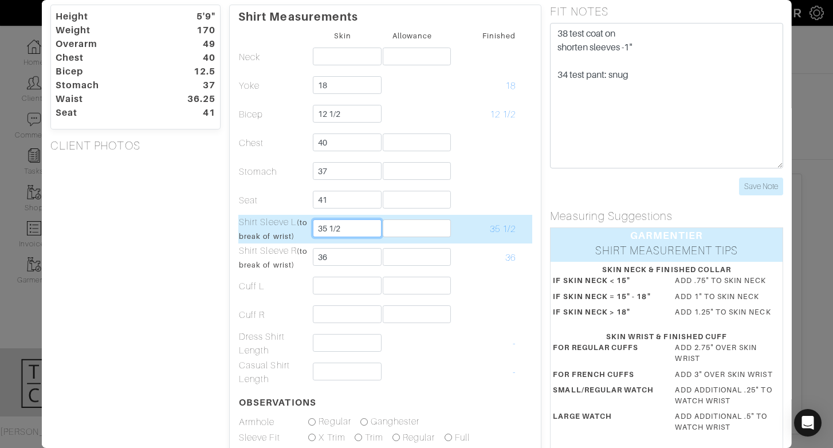
click at [344, 233] on input "35 1/2" at bounding box center [347, 228] width 68 height 18
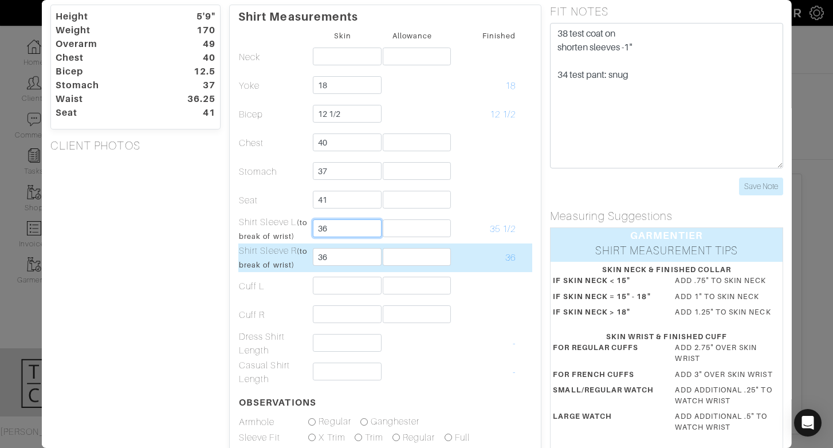
type input "36"
click at [321, 255] on input "36" at bounding box center [347, 257] width 68 height 18
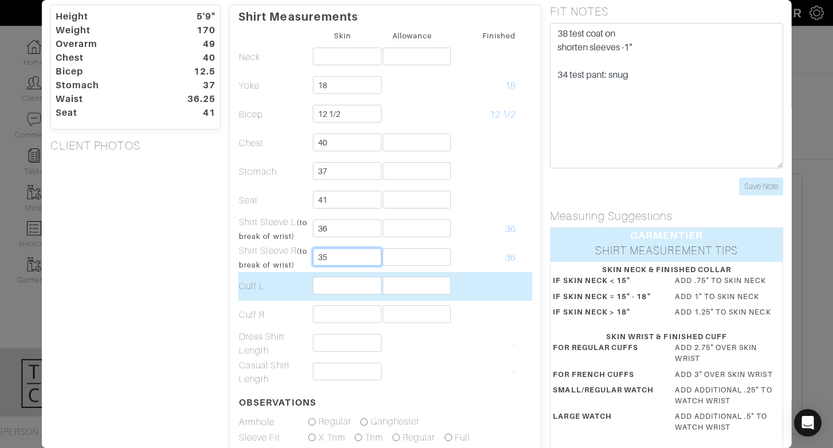
type input "35"
drag, startPoint x: 296, startPoint y: 281, endPoint x: 306, endPoint y: 280, distance: 9.8
click at [296, 281] on td "Cuff L" at bounding box center [272, 286] width 69 height 29
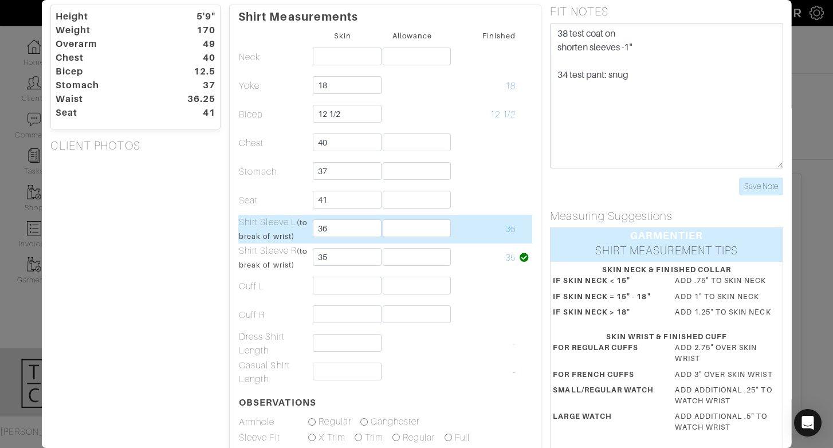
click at [399, 237] on td at bounding box center [411, 229] width 69 height 29
click at [399, 233] on input "text" at bounding box center [416, 228] width 68 height 18
type input "-1 1/2"
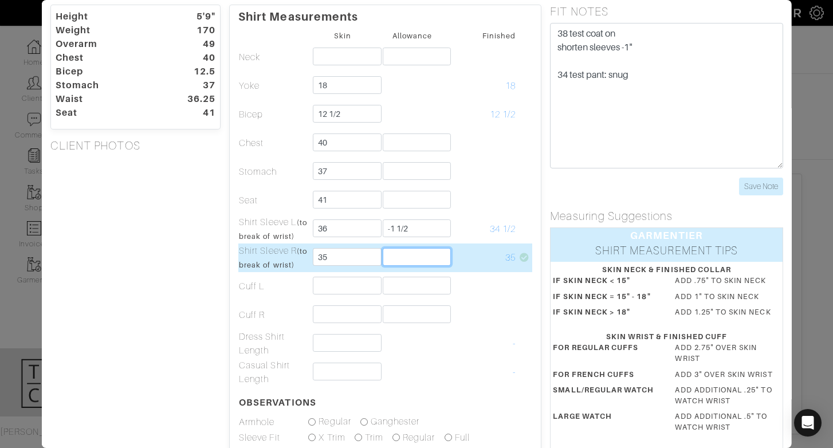
click at [408, 251] on input "text" at bounding box center [416, 257] width 68 height 18
type input "-1 1/2"
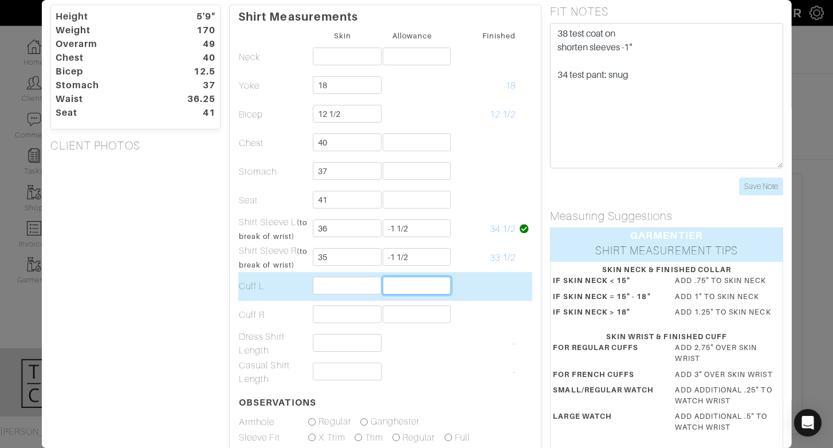
click at [439, 280] on input "text" at bounding box center [416, 286] width 68 height 18
click at [487, 279] on td at bounding box center [481, 286] width 69 height 29
click at [357, 283] on input "text" at bounding box center [347, 286] width 68 height 18
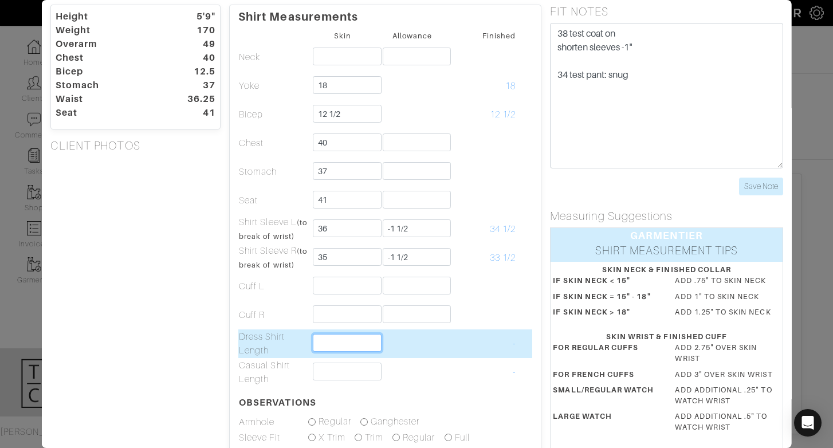
click at [331, 346] on input "text" at bounding box center [347, 343] width 68 height 18
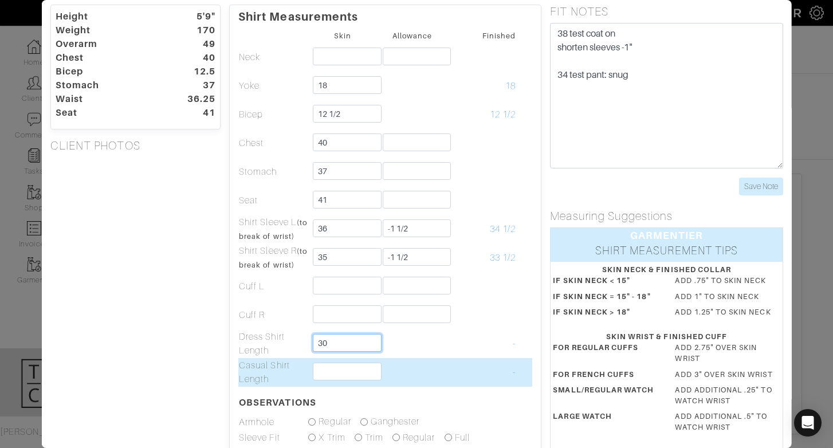
type input "30"
click at [407, 365] on td at bounding box center [411, 372] width 69 height 29
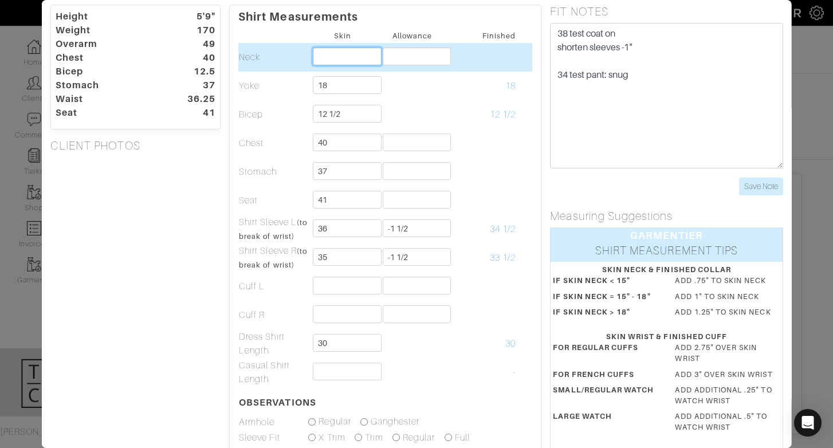
click at [314, 63] on input "text" at bounding box center [347, 57] width 68 height 18
click at [365, 53] on input "15 3/4" at bounding box center [347, 57] width 68 height 18
type input "15"
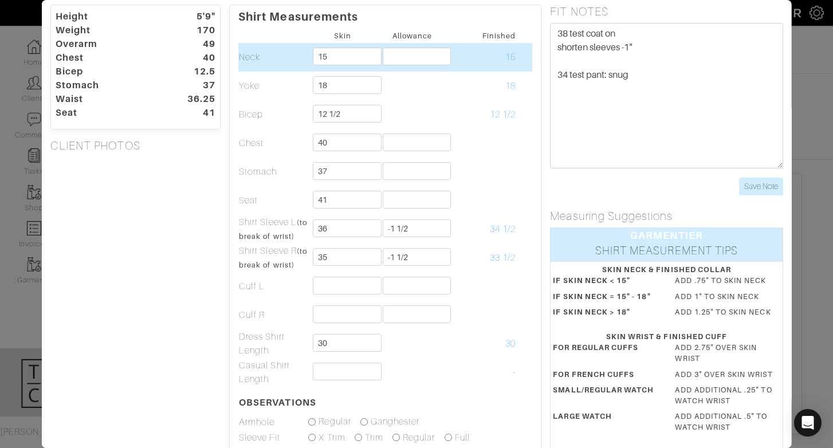
click at [417, 45] on td at bounding box center [411, 57] width 69 height 29
click at [417, 53] on input "text" at bounding box center [416, 57] width 68 height 18
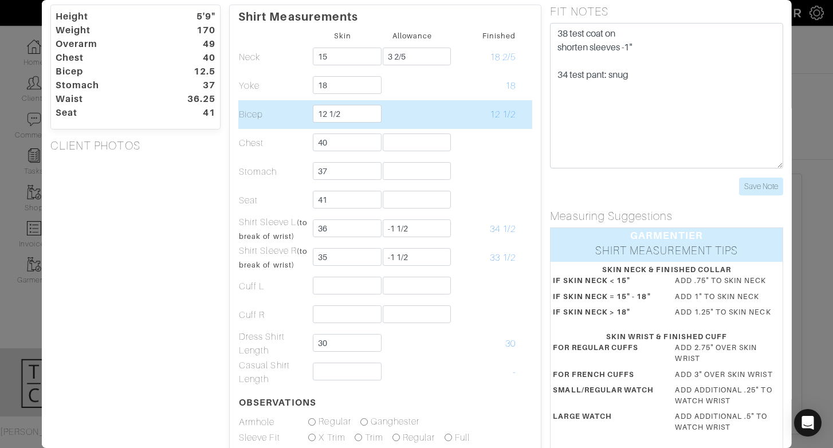
click at [476, 117] on td "12 1/2" at bounding box center [481, 114] width 69 height 29
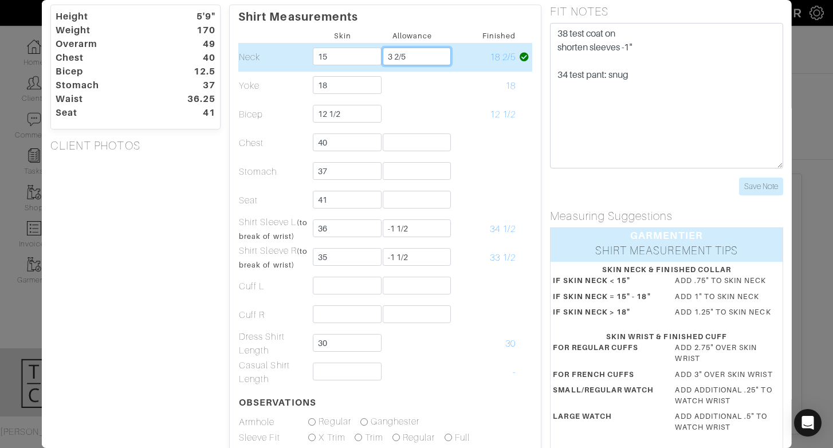
click at [417, 53] on input "3 2/5" at bounding box center [416, 57] width 68 height 18
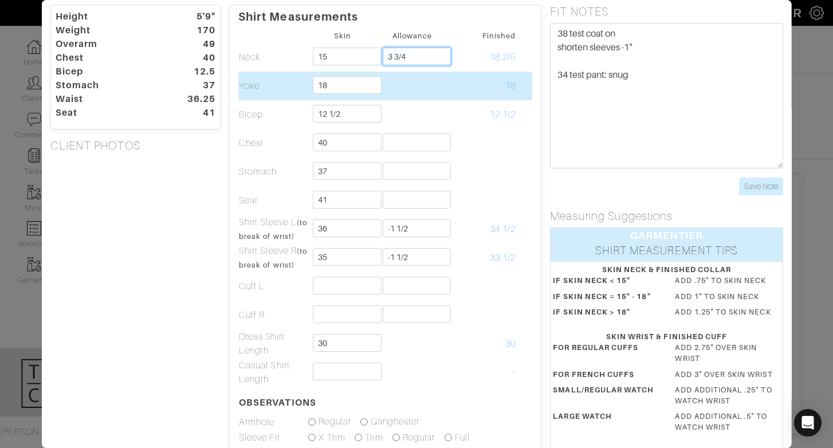
type input "3 3/4"
click at [434, 96] on td at bounding box center [411, 86] width 69 height 29
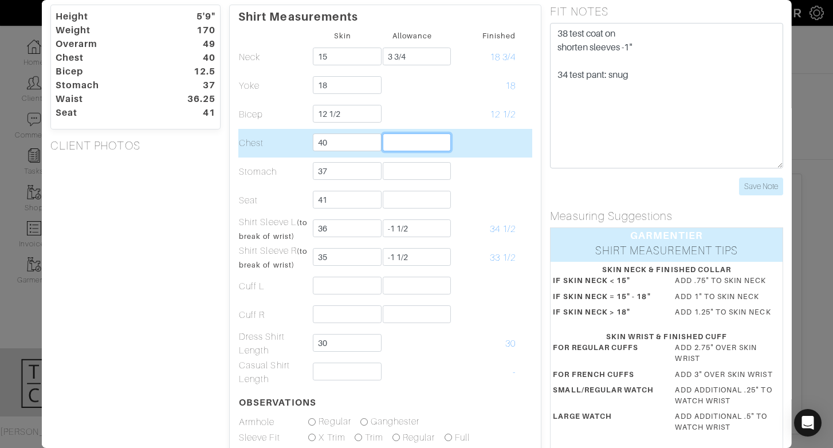
click at [399, 144] on input "text" at bounding box center [416, 142] width 68 height 18
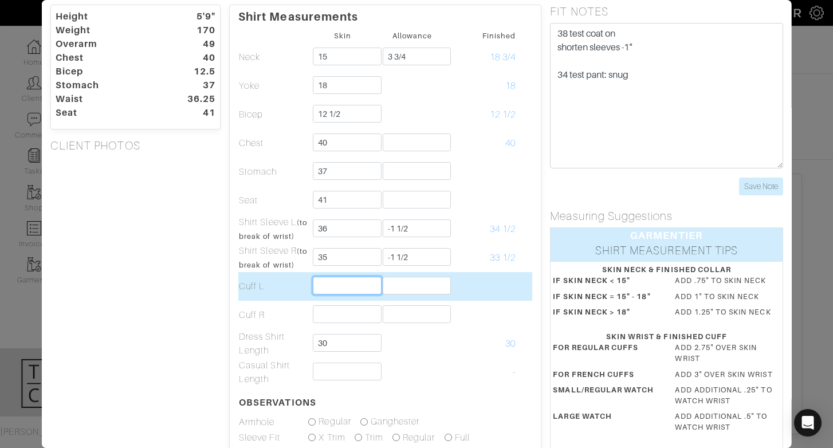
click at [370, 291] on input "text" at bounding box center [347, 286] width 68 height 18
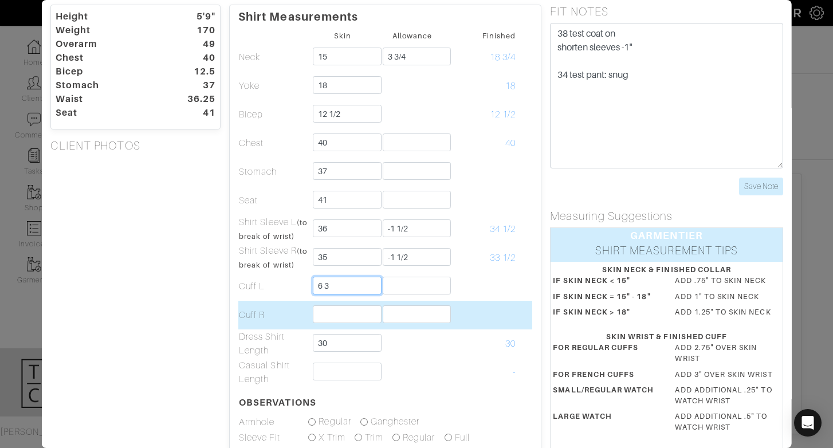
type input "6 3/4"
click at [346, 316] on input "text" at bounding box center [347, 314] width 68 height 18
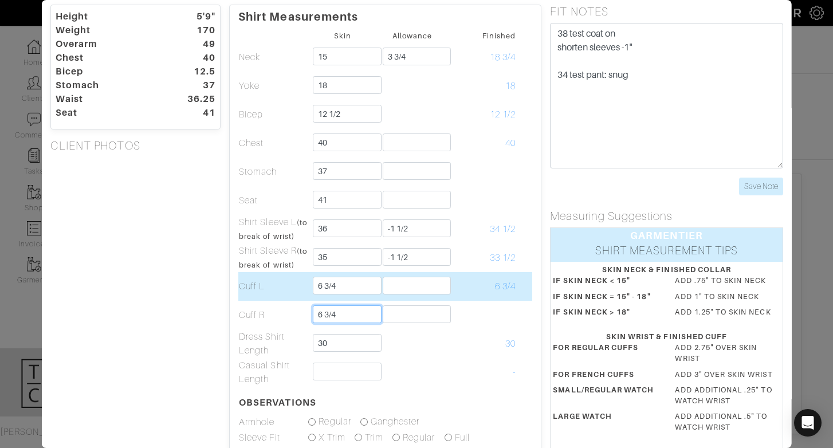
type input "6 3/4"
click at [413, 287] on input "text" at bounding box center [416, 286] width 68 height 18
type input "3"
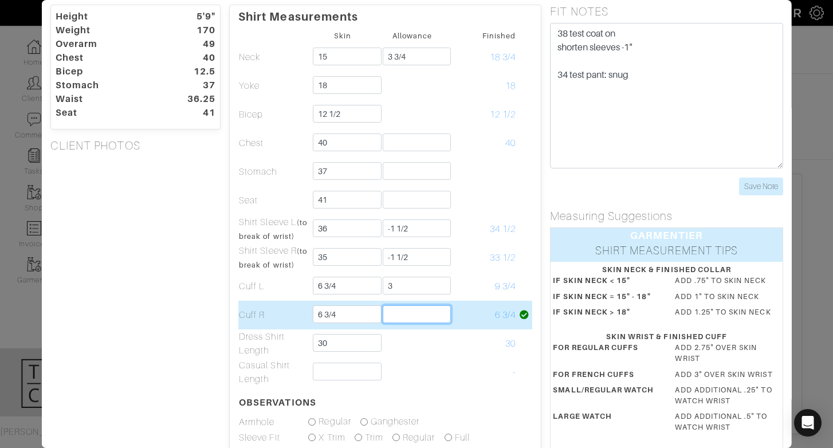
click at [417, 313] on input "text" at bounding box center [416, 314] width 68 height 18
type input "3"
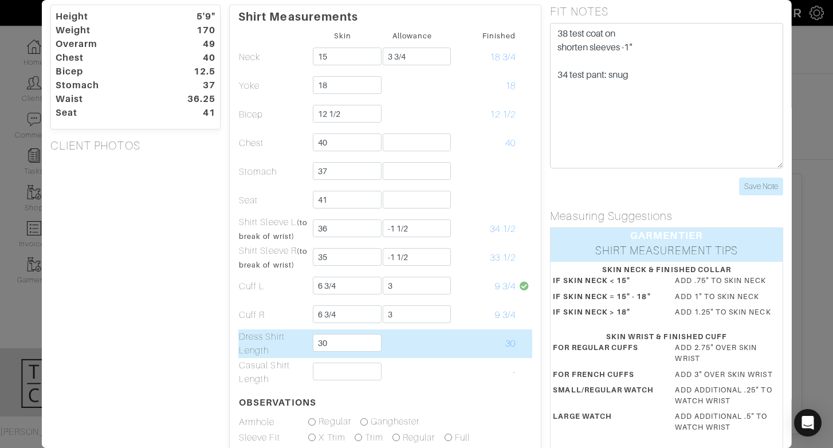
click at [439, 354] on td at bounding box center [411, 343] width 69 height 29
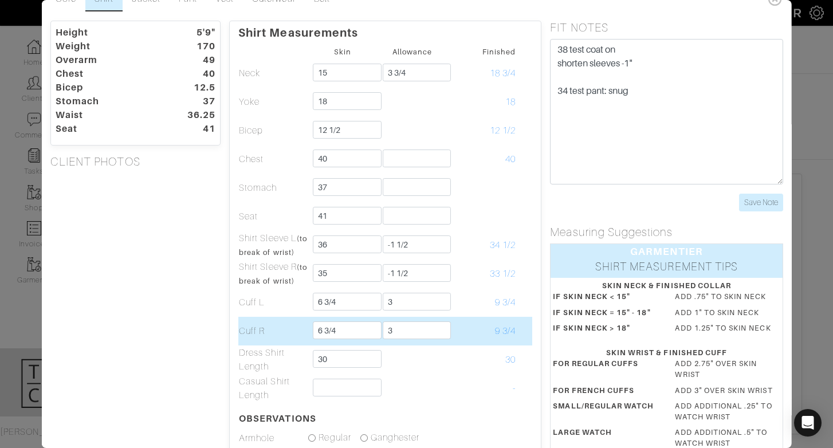
scroll to position [13, 0]
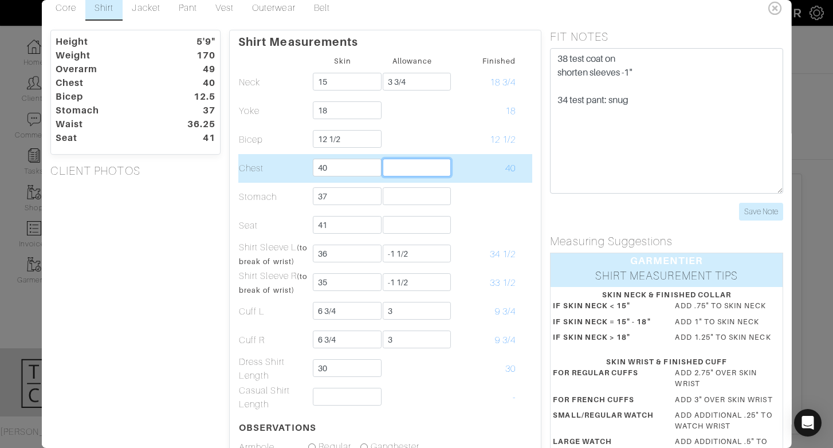
click at [403, 168] on input "text" at bounding box center [416, 168] width 68 height 18
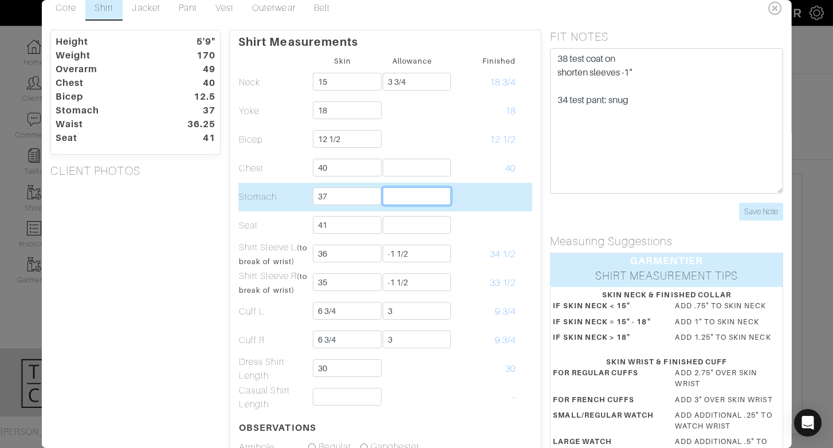
click at [400, 190] on input "text" at bounding box center [416, 196] width 68 height 18
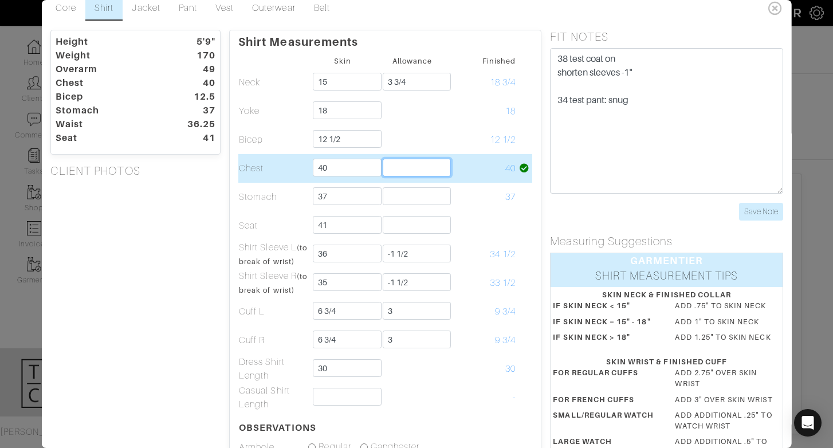
click at [407, 165] on input "text" at bounding box center [416, 168] width 68 height 18
type input "3 1/2"
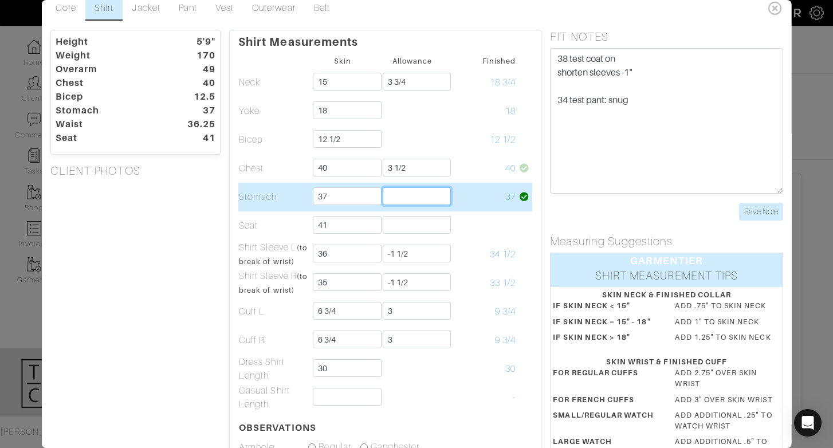
click at [410, 198] on input "text" at bounding box center [416, 196] width 68 height 18
type input "3 1/2"
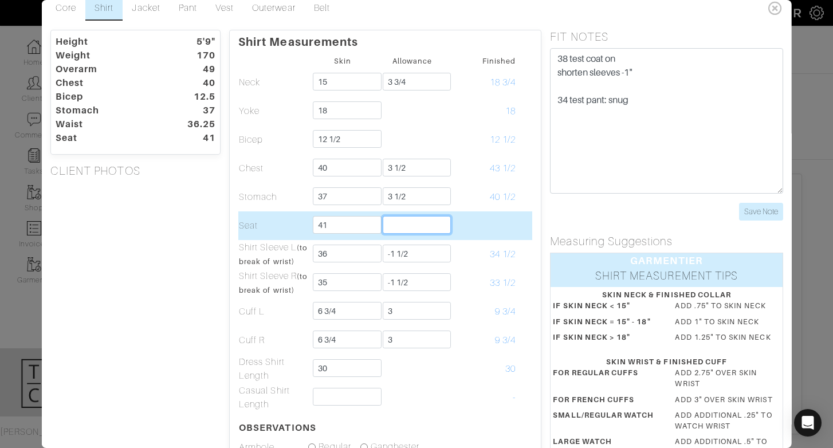
click at [410, 222] on input "text" at bounding box center [416, 225] width 68 height 18
type input "2"
click at [479, 227] on td "43" at bounding box center [481, 225] width 69 height 29
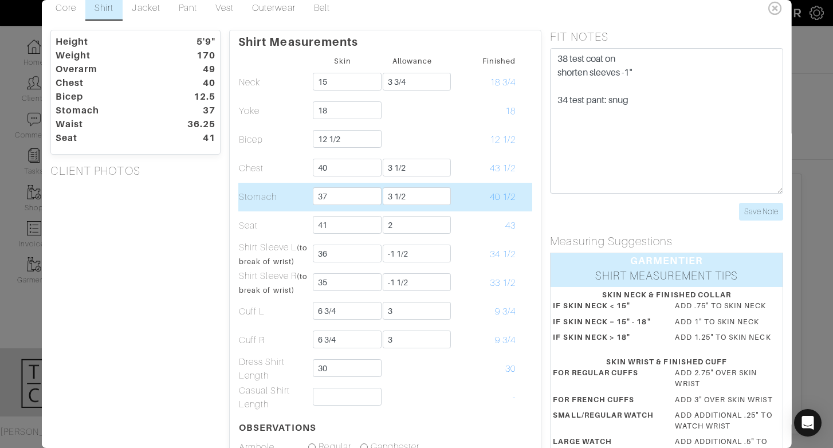
click at [254, 200] on td "Stomach" at bounding box center [272, 197] width 69 height 29
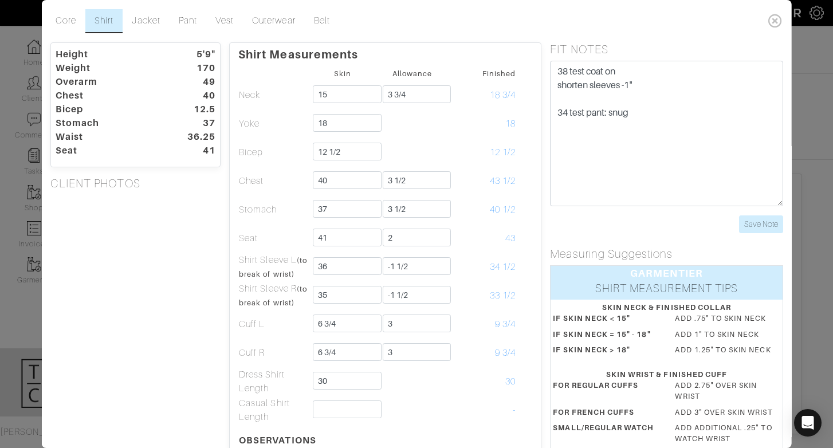
scroll to position [2, 0]
click at [162, 22] on link "Jacket" at bounding box center [146, 19] width 46 height 24
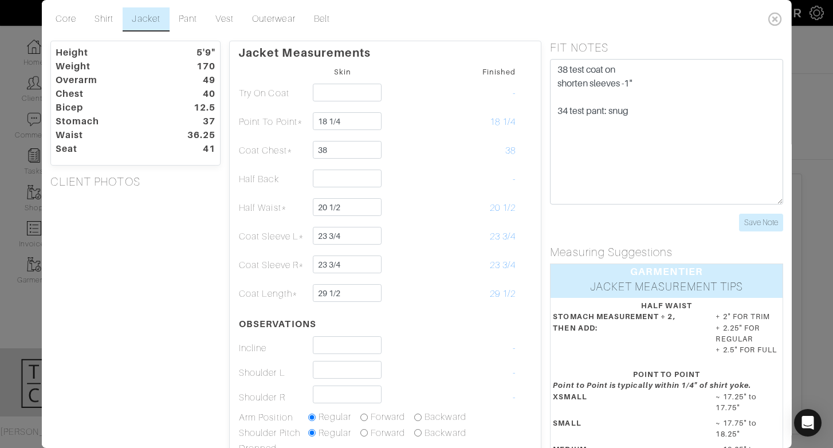
click at [162, 22] on link "Jacket" at bounding box center [146, 19] width 46 height 24
click at [183, 26] on link "Pant" at bounding box center [187, 19] width 37 height 24
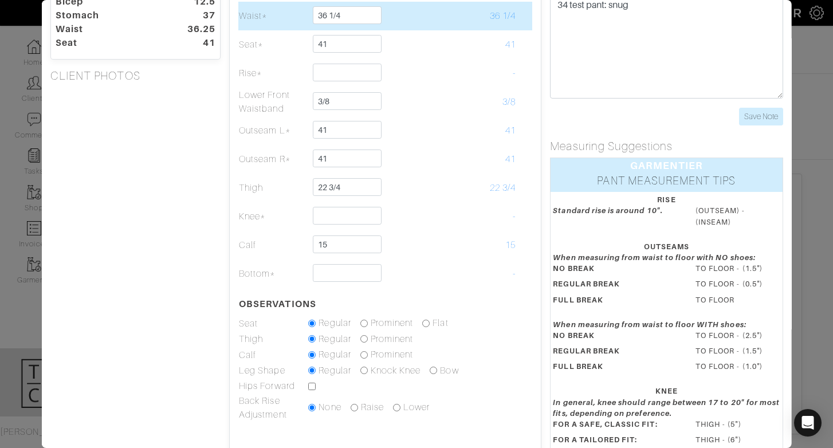
scroll to position [0, 0]
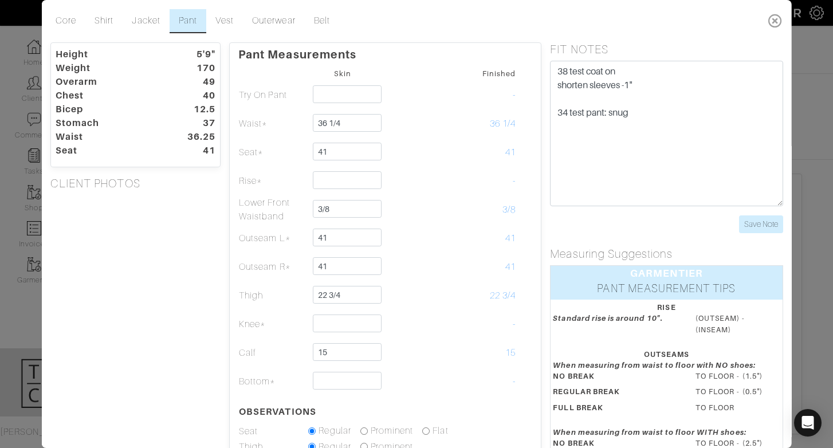
click at [773, 25] on icon at bounding box center [774, 20] width 23 height 23
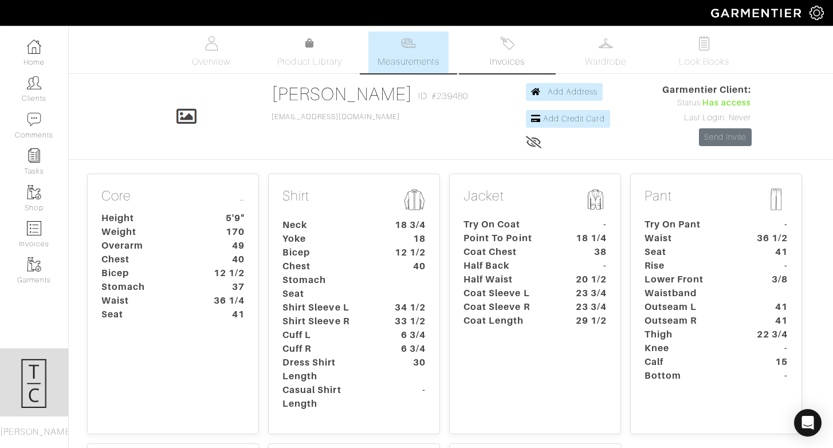
click at [511, 56] on span "Invoices" at bounding box center [507, 62] width 35 height 14
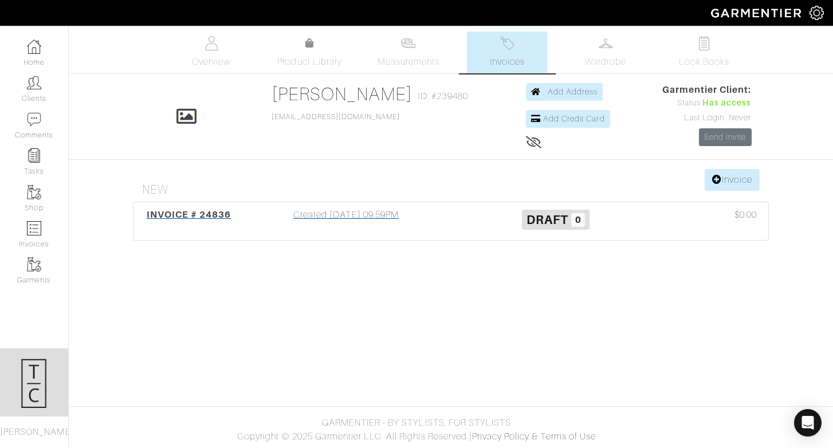
click at [238, 209] on div "INVOICE # 24836" at bounding box center [188, 221] width 105 height 26
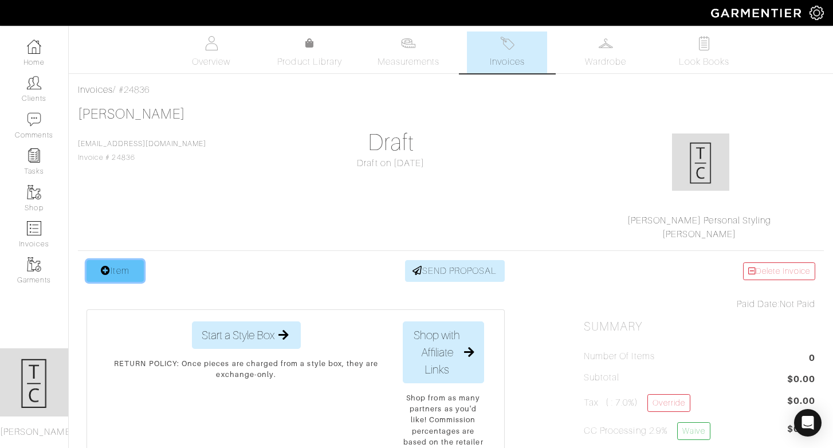
click at [125, 267] on link "Item" at bounding box center [114, 271] width 57 height 22
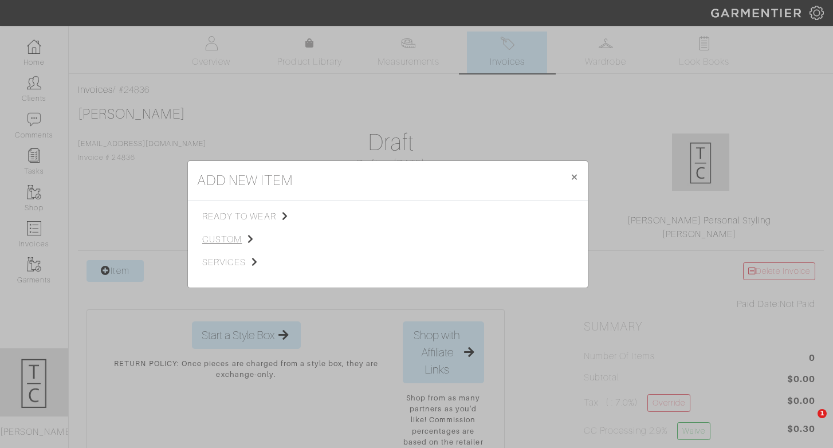
click at [230, 238] on span "custom" at bounding box center [259, 240] width 115 height 14
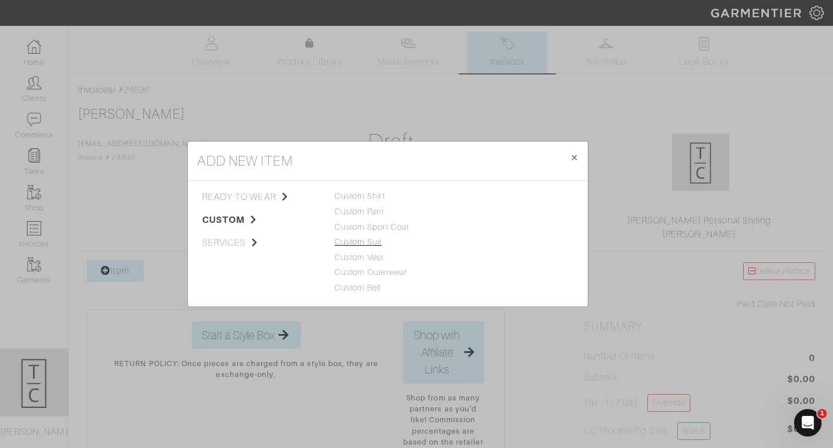
click at [372, 241] on link "Custom Suit" at bounding box center [358, 241] width 48 height 9
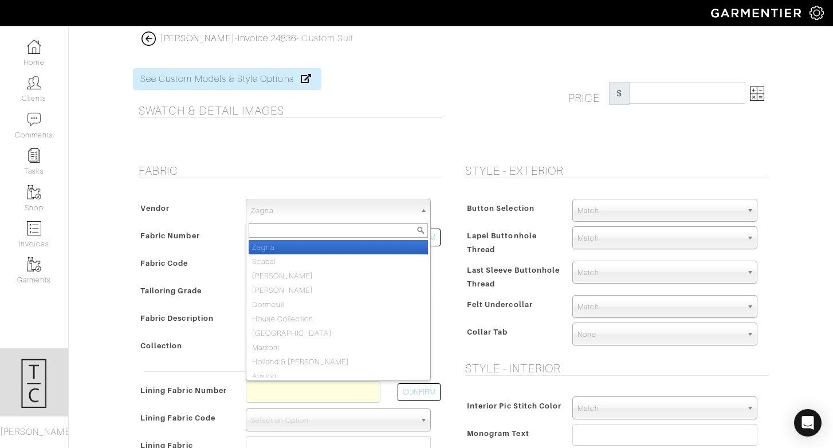
click at [351, 211] on span "Zegna" at bounding box center [333, 210] width 164 height 23
type input "house"
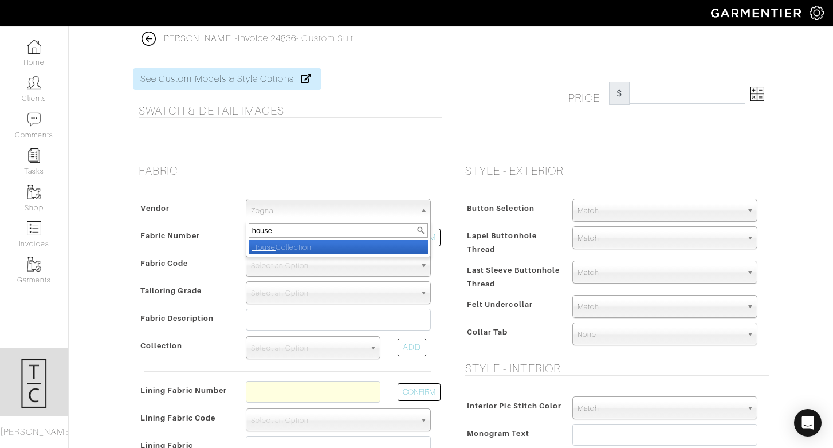
select select "75"
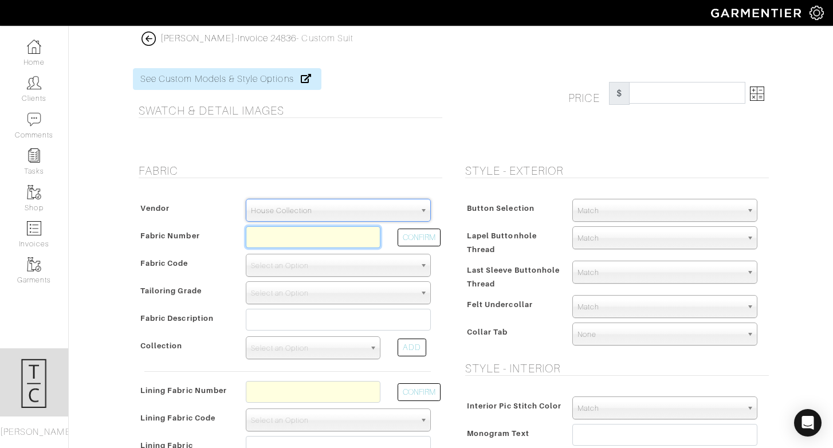
click at [346, 230] on input "text" at bounding box center [313, 237] width 135 height 22
click at [411, 237] on button "CONFIRM" at bounding box center [418, 238] width 43 height 18
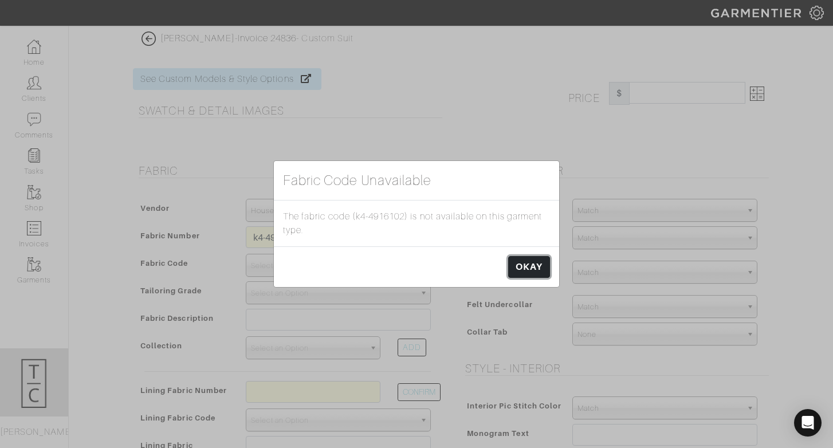
click at [526, 265] on link "OKAY" at bounding box center [529, 267] width 42 height 22
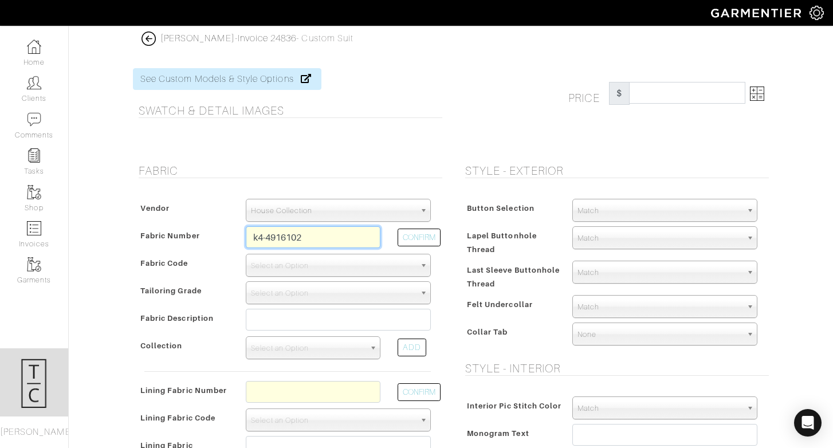
click at [365, 238] on input "k4-4916102" at bounding box center [313, 237] width 135 height 22
click at [281, 239] on input "k4-4916102" at bounding box center [313, 237] width 135 height 22
click at [423, 238] on button "CONFIRM" at bounding box center [418, 238] width 43 height 18
type input "K4-49146102"
select select "5844"
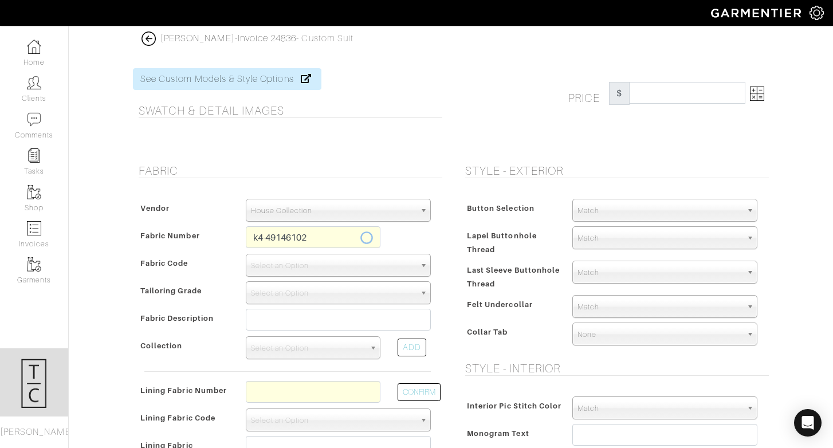
type input "Royal Solid"
select select
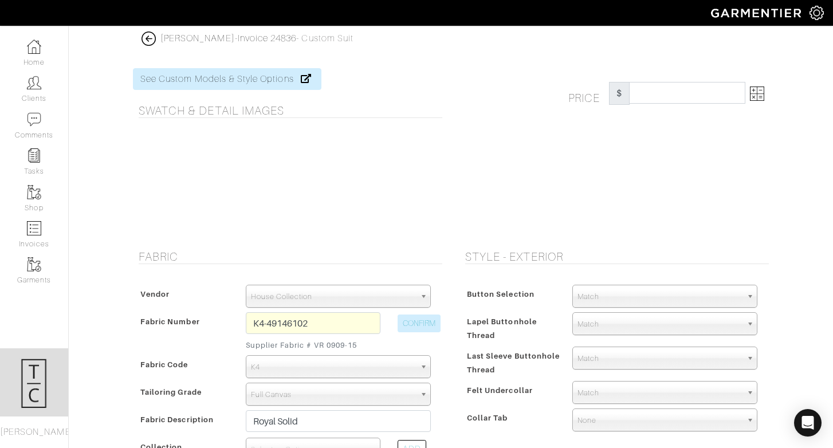
type input "1803.57"
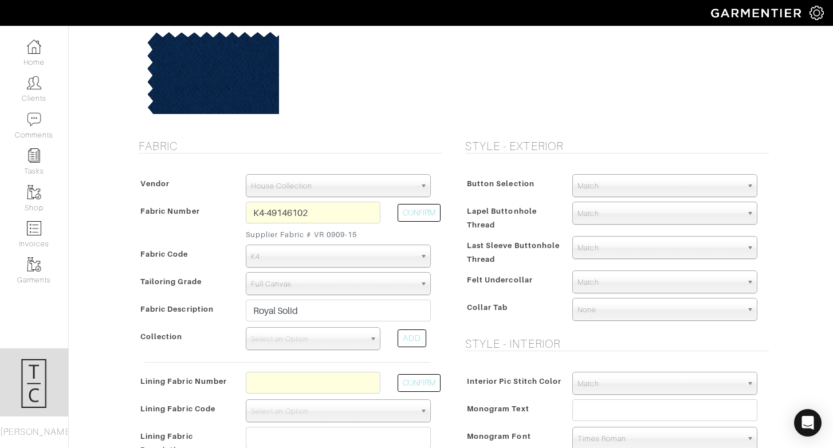
scroll to position [119, 0]
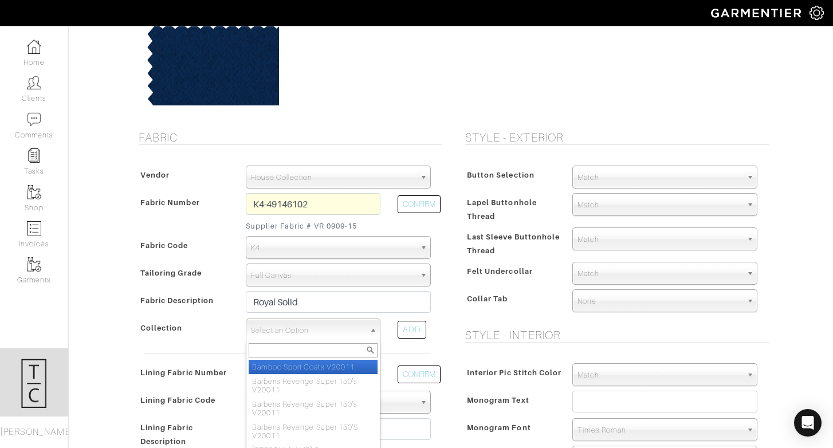
click at [336, 332] on span "Select an Option" at bounding box center [308, 330] width 114 height 23
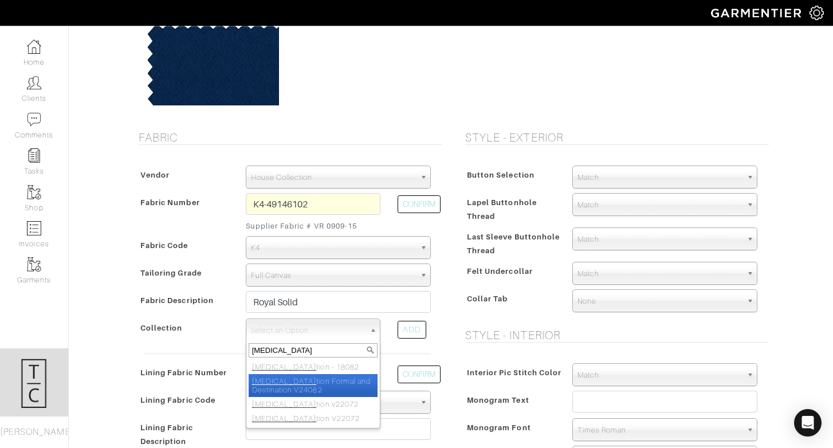
type input "celebra"
click at [345, 388] on li "Celebra tion Formal and Destination V24082" at bounding box center [313, 385] width 129 height 23
select select "1024"
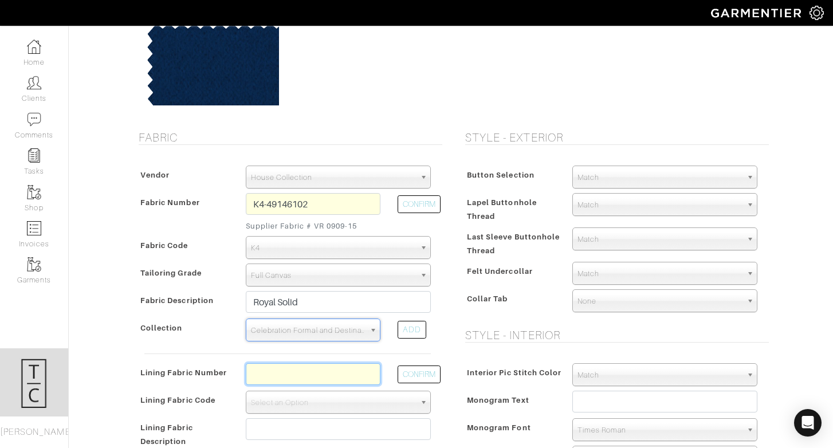
click at [345, 375] on input "text" at bounding box center [313, 374] width 135 height 22
type input "l2-50159522"
click at [428, 375] on button "CONFIRM" at bounding box center [418, 374] width 43 height 18
select select "6294"
type input "Black Paisley"
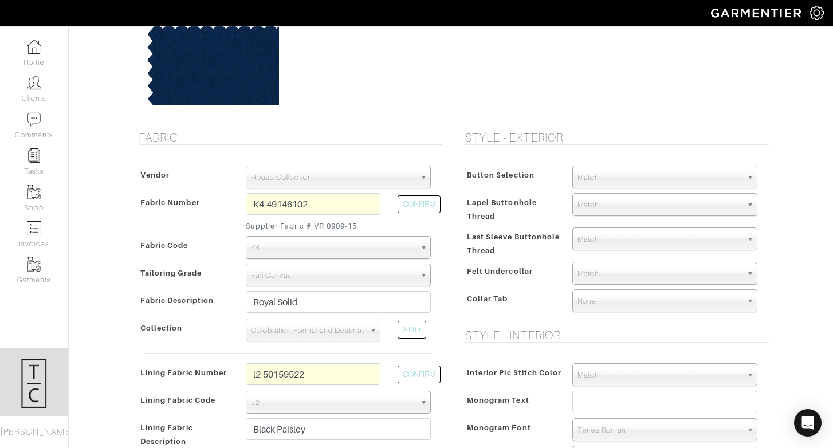
type input "1818.57"
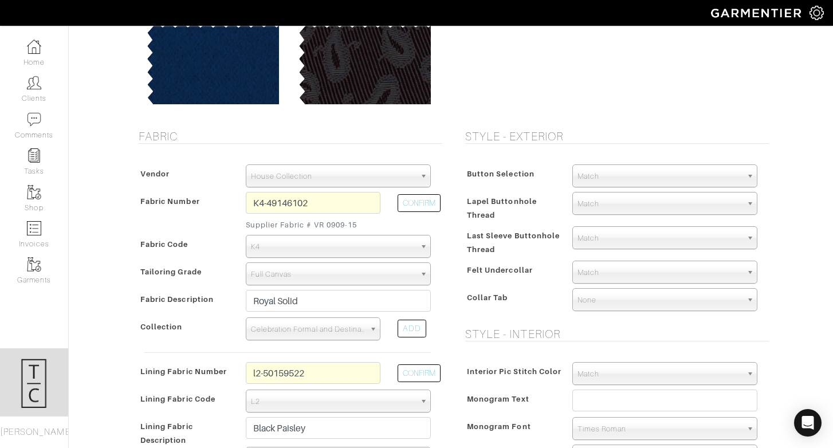
scroll to position [202, 0]
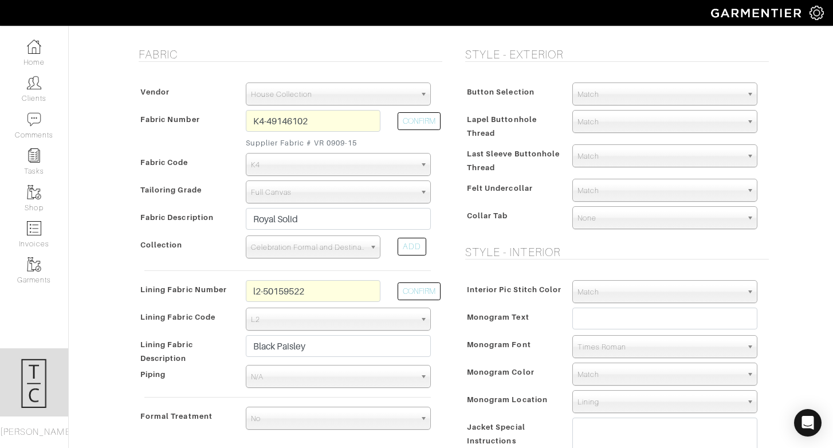
click at [400, 373] on span "N/A" at bounding box center [333, 376] width 164 height 23
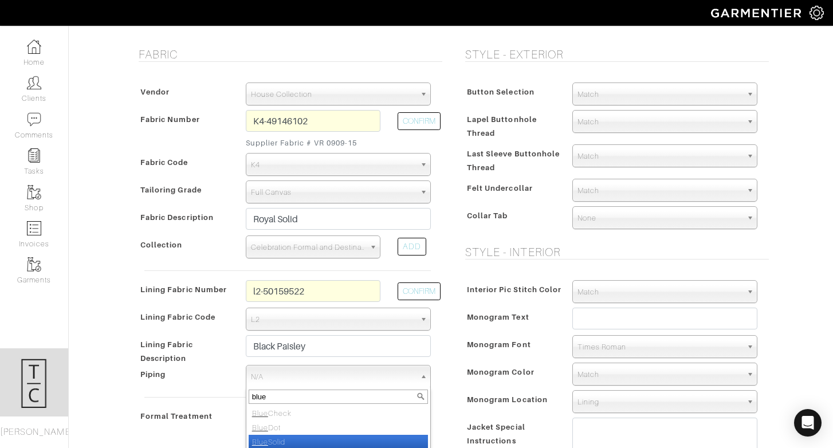
scroll to position [6, 0]
type input "blue"
click at [371, 436] on li "Blue Solid" at bounding box center [338, 436] width 179 height 14
select select "88"
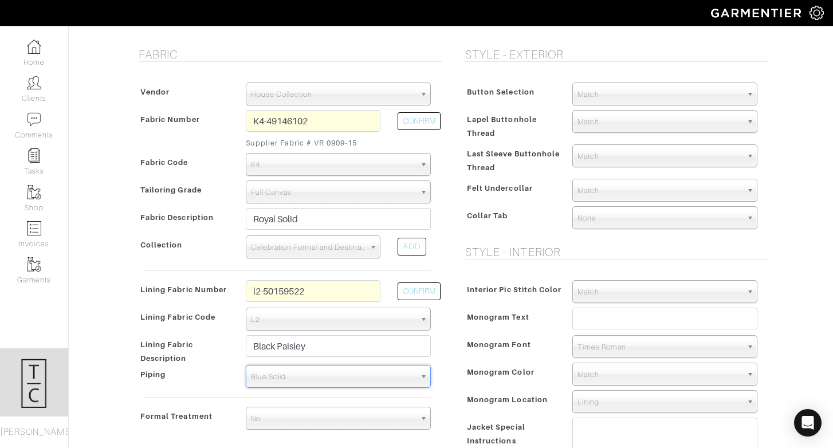
click at [405, 375] on span "Blue Solid" at bounding box center [333, 376] width 164 height 23
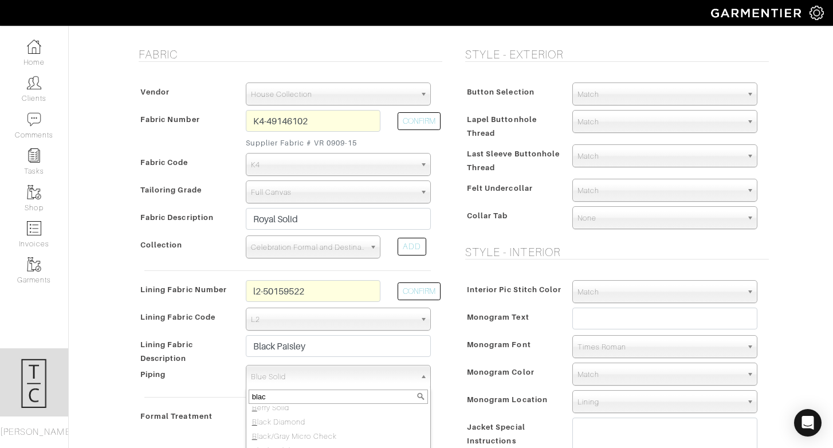
type input "black"
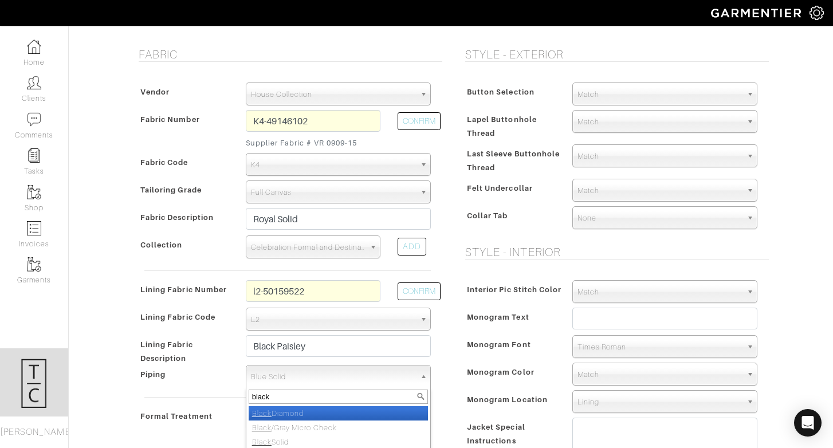
select select "81"
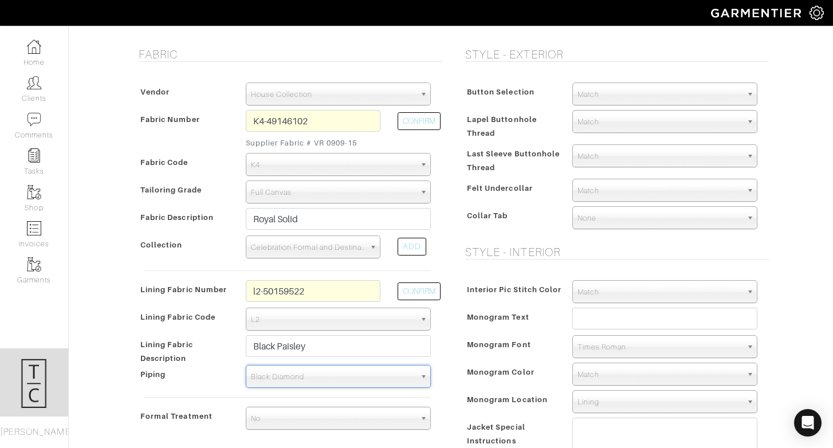
click at [396, 377] on span "Black Diamond" at bounding box center [333, 376] width 164 height 23
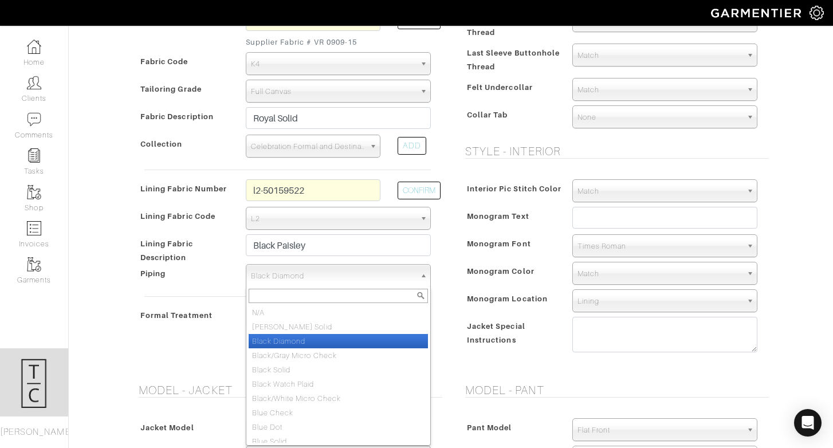
scroll to position [318, 0]
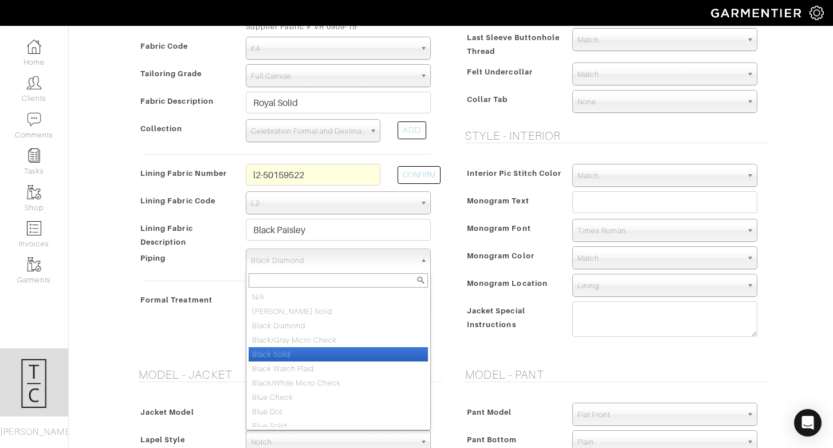
click at [315, 355] on li "Black Solid" at bounding box center [338, 354] width 179 height 14
select select "82"
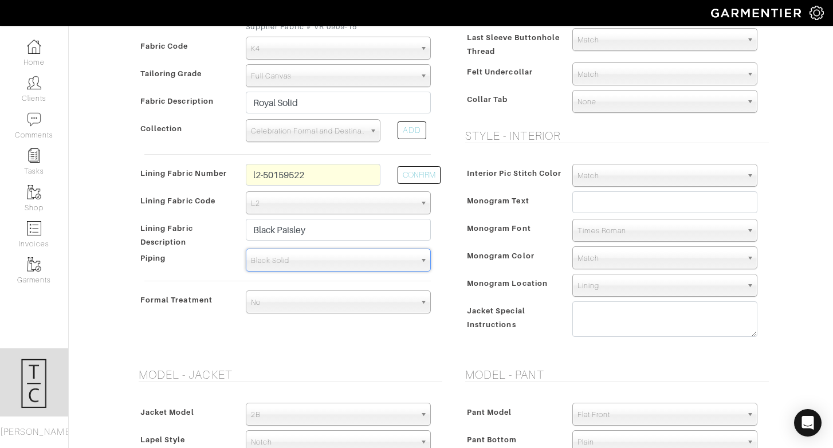
click at [459, 340] on div "Interior Pic Stitch Color Match Aubergine Azure Beige Black Blue British Navy B…" at bounding box center [613, 253] width 309 height 202
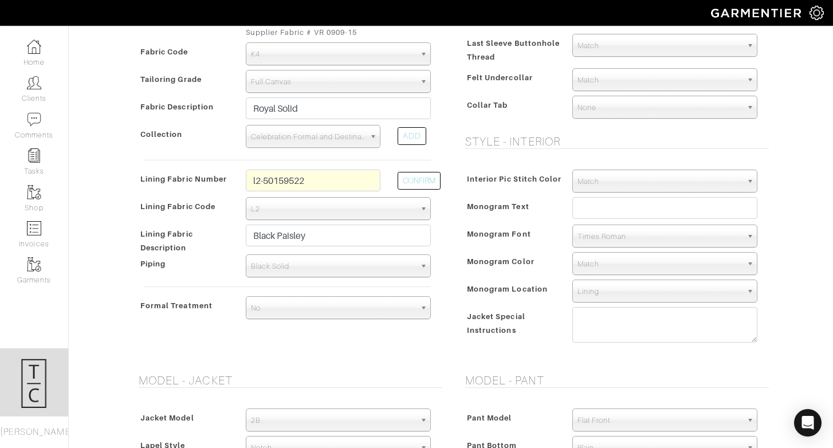
click at [360, 298] on span "No" at bounding box center [333, 308] width 164 height 23
click at [282, 269] on span "Black Solid" at bounding box center [333, 266] width 164 height 23
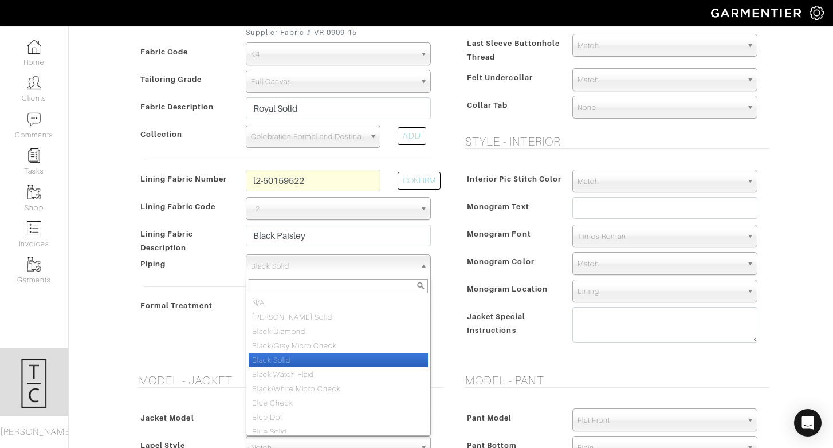
click at [192, 290] on div "Vendor Zegna Scabal Loro Piana Gladson Dormeuil House Collection London Marzoni…" at bounding box center [287, 147] width 309 height 375
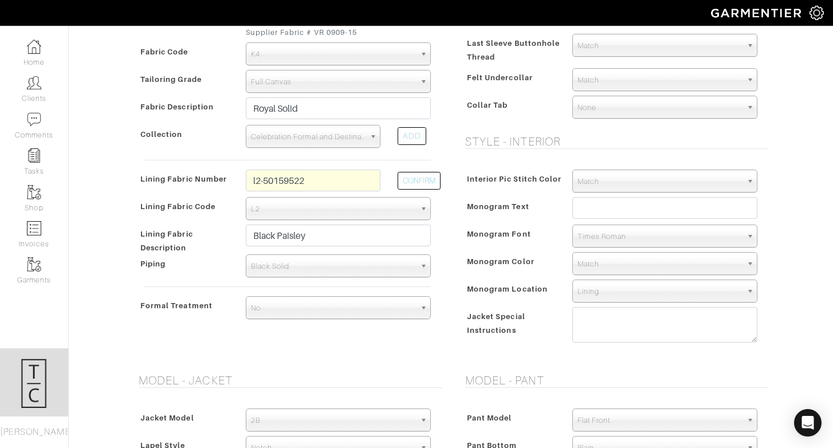
click at [283, 306] on span "No" at bounding box center [333, 308] width 164 height 23
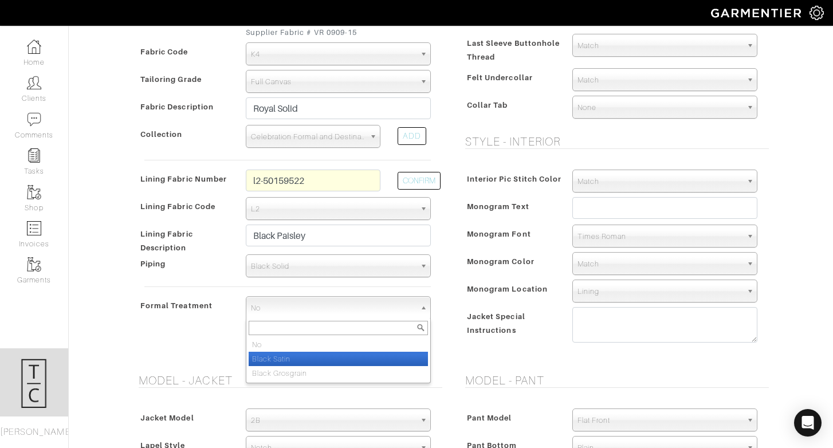
click at [290, 356] on li "Black Satin" at bounding box center [338, 359] width 179 height 14
select select "Black Satin"
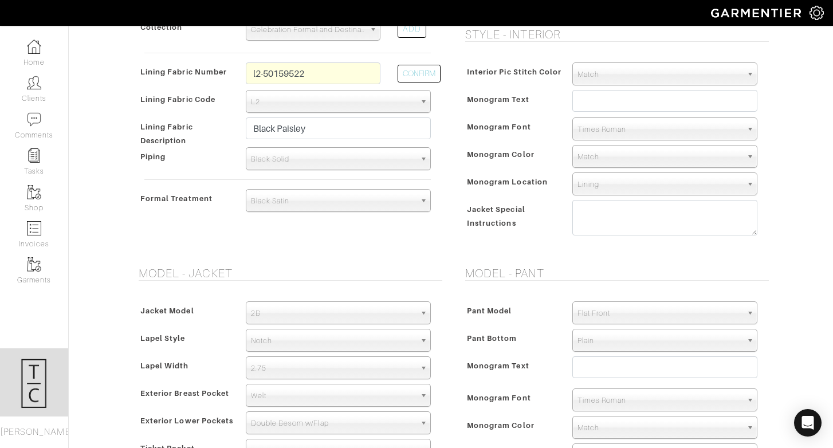
scroll to position [423, 0]
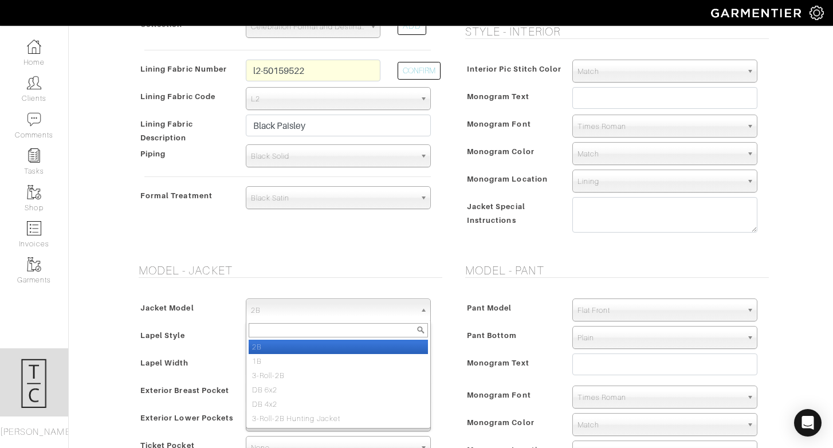
click at [276, 312] on span "2B" at bounding box center [333, 310] width 164 height 23
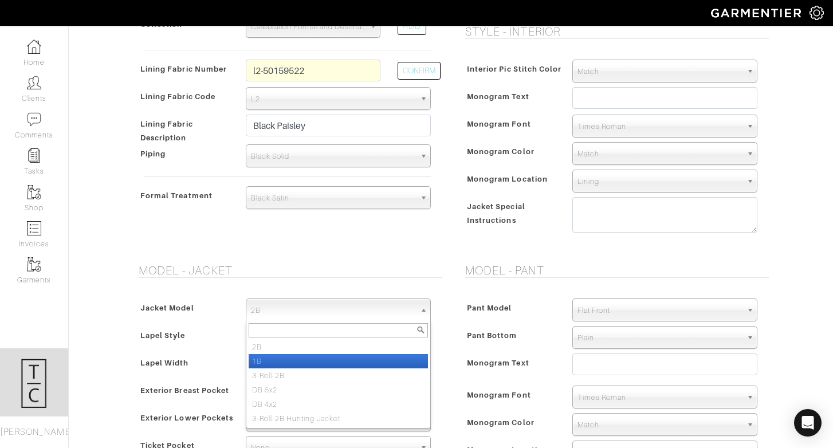
click at [281, 359] on li "1B" at bounding box center [338, 361] width 179 height 14
select select "14"
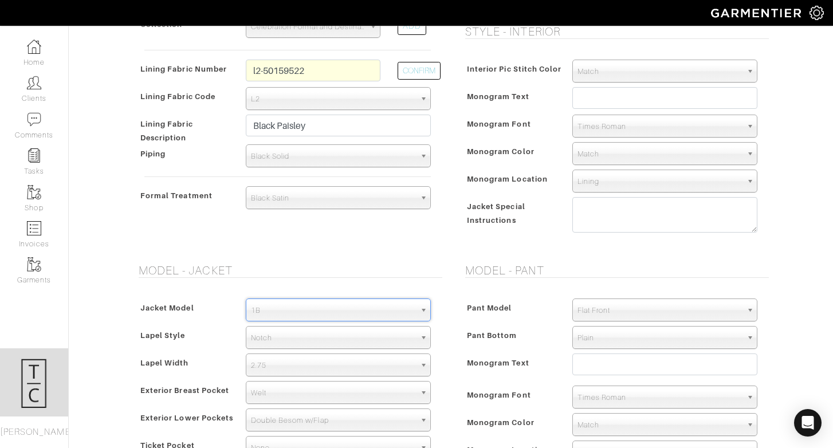
scroll to position [461, 0]
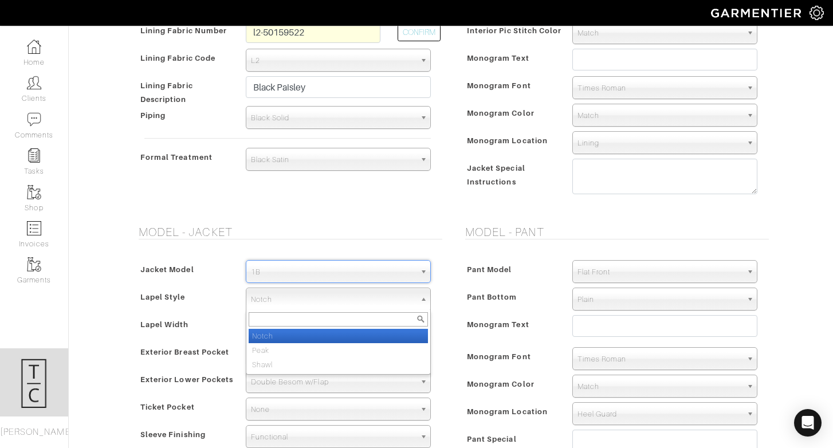
click at [285, 298] on span "Notch" at bounding box center [333, 299] width 164 height 23
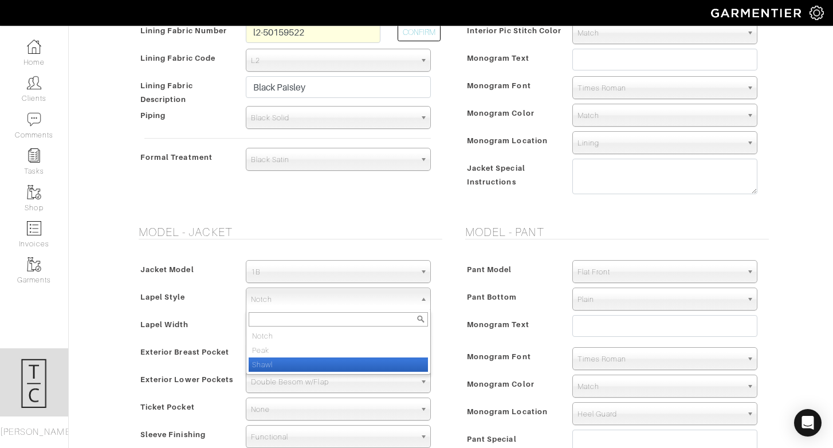
click at [281, 360] on li "Shawl" at bounding box center [338, 364] width 179 height 14
select select "Shawl"
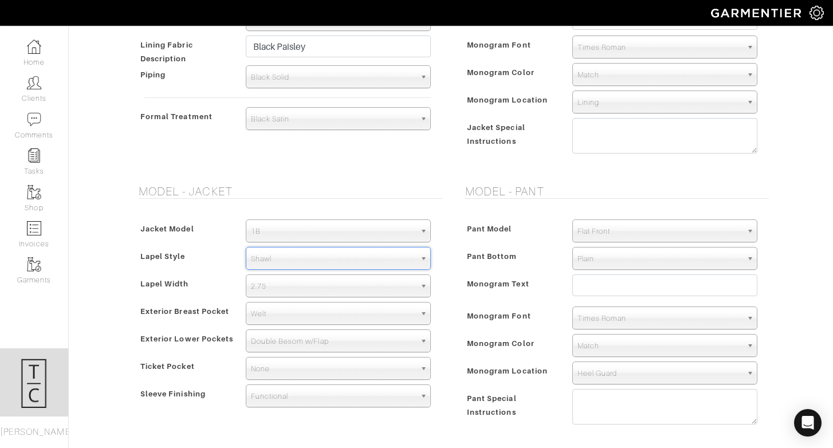
scroll to position [503, 0]
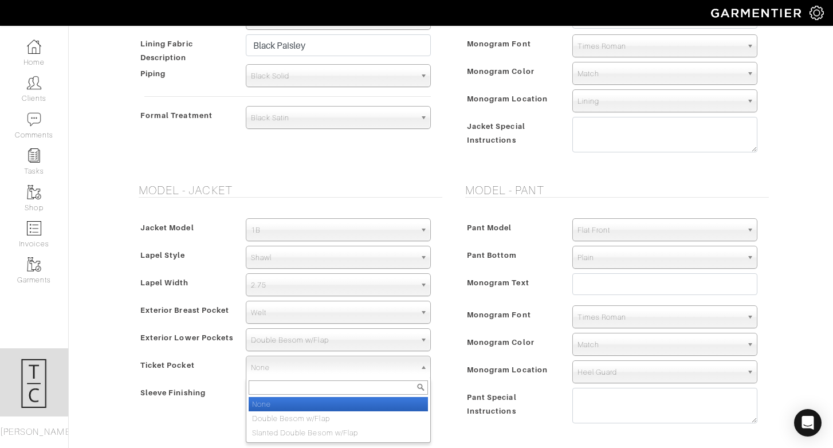
click at [286, 369] on span "None" at bounding box center [333, 367] width 164 height 23
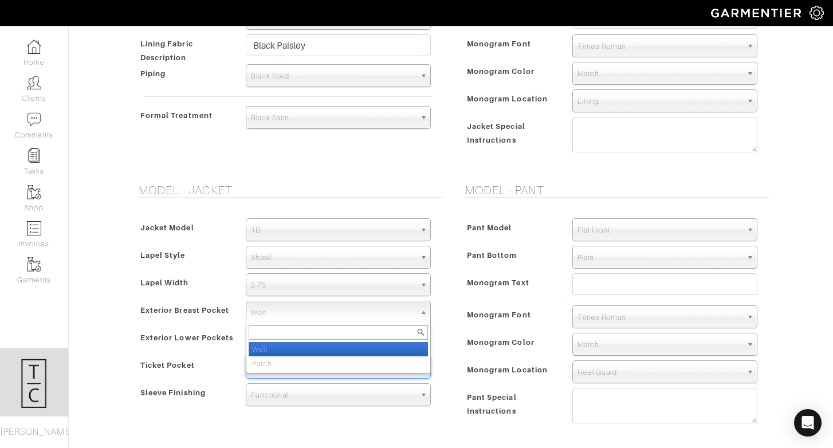
click at [297, 310] on span "Welt" at bounding box center [333, 312] width 164 height 23
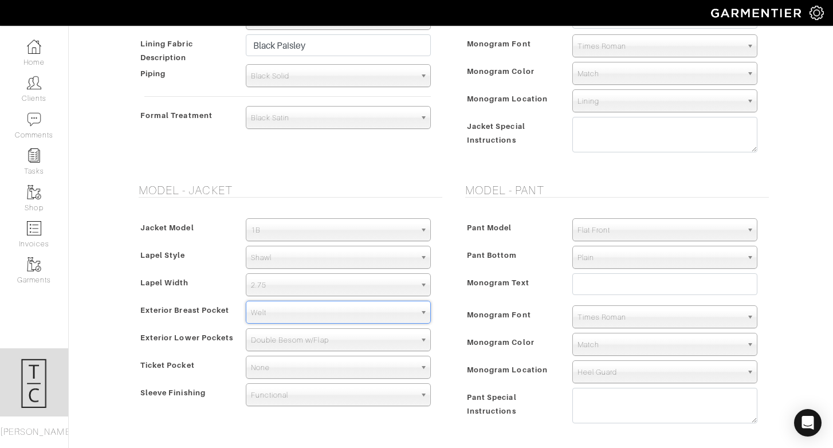
click at [458, 211] on div "Model - Pant Pant Model Flat Front Single Pleat Chino Tuxedo 5-Pocket (Jean) Fl…" at bounding box center [614, 311] width 326 height 257
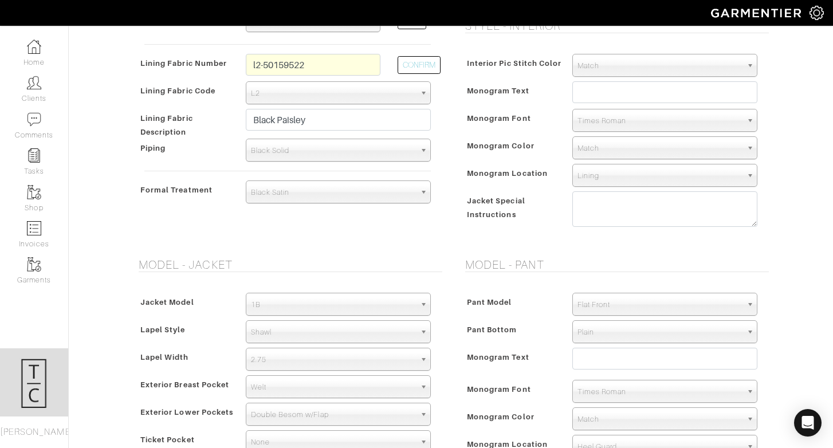
scroll to position [429, 0]
click at [604, 92] on input "text" at bounding box center [664, 92] width 185 height 22
click at [582, 94] on input "semper fi" at bounding box center [664, 92] width 185 height 22
click at [615, 93] on input "Semper fi" at bounding box center [664, 92] width 185 height 22
click at [662, 100] on input "Semper Fi" at bounding box center [664, 92] width 185 height 22
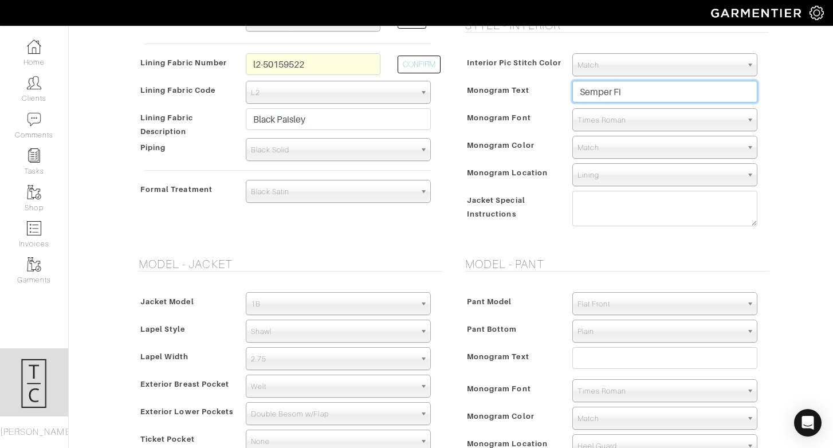
type input "Semper Fi"
click at [658, 117] on span "Times Roman" at bounding box center [659, 120] width 164 height 23
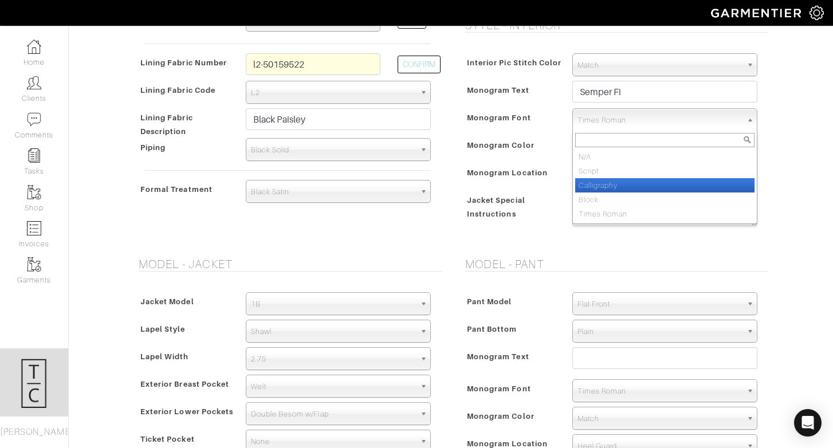
click at [646, 186] on li "Calligraphy" at bounding box center [664, 185] width 179 height 14
select select "Calligraphy"
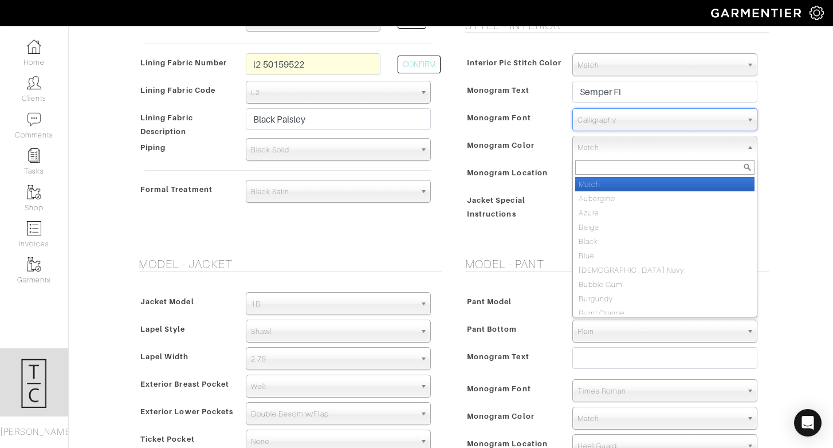
click at [598, 153] on span "Match" at bounding box center [659, 147] width 164 height 23
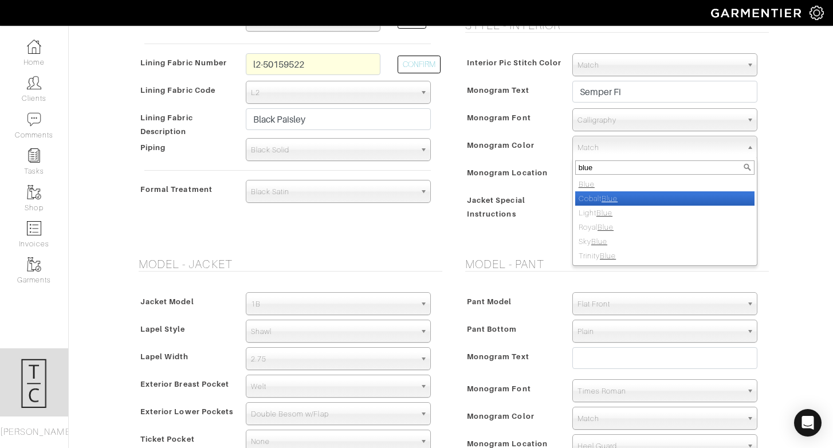
type input "blue"
click at [612, 197] on em "Blue" at bounding box center [609, 198] width 16 height 9
select select "10"
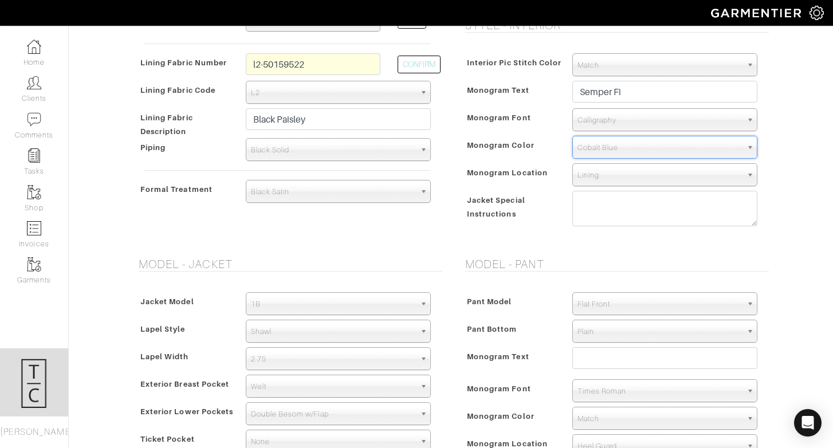
click at [605, 125] on span "Calligraphy" at bounding box center [659, 120] width 164 height 23
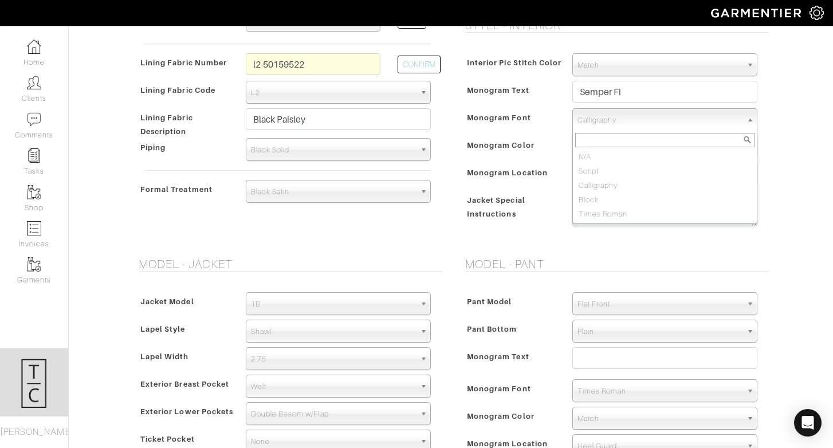
click at [608, 136] on input "text" at bounding box center [664, 140] width 179 height 14
click at [523, 166] on span "Monogram Location" at bounding box center [507, 172] width 81 height 17
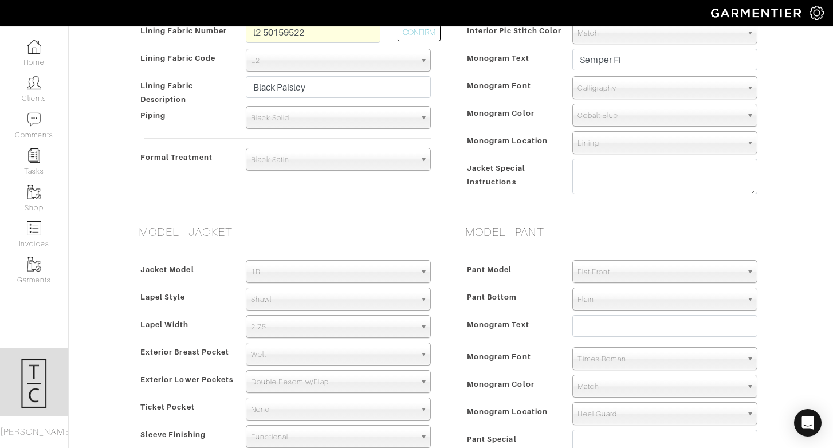
scroll to position [463, 0]
click at [608, 275] on span "Flat Front" at bounding box center [659, 270] width 164 height 23
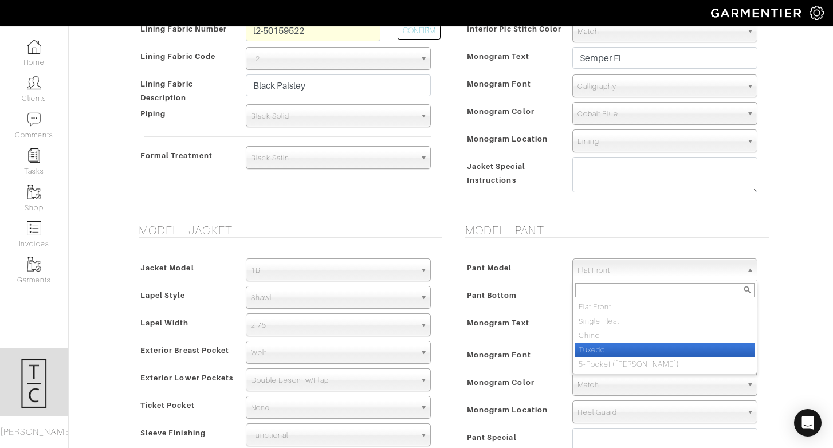
click at [605, 349] on li "Tuxedo" at bounding box center [664, 349] width 179 height 14
select select "12"
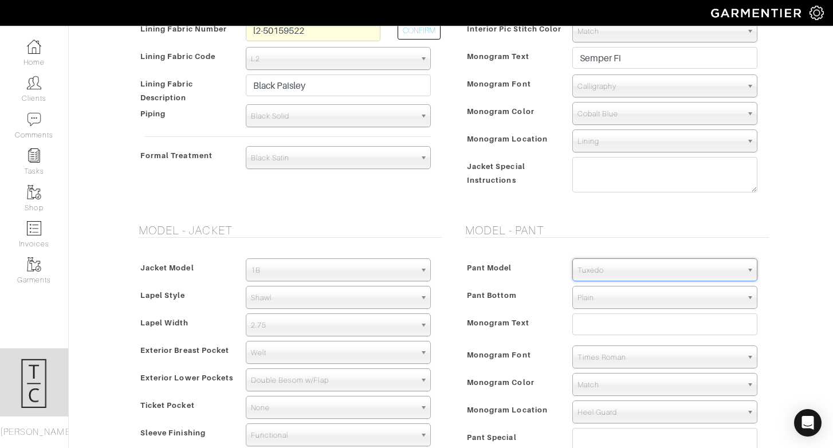
click at [648, 85] on span "Calligraphy" at bounding box center [659, 86] width 164 height 23
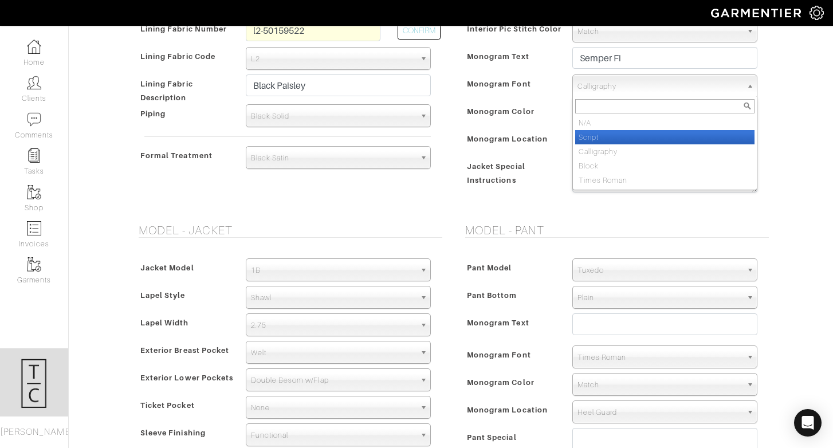
click at [644, 140] on li "Script" at bounding box center [664, 137] width 179 height 14
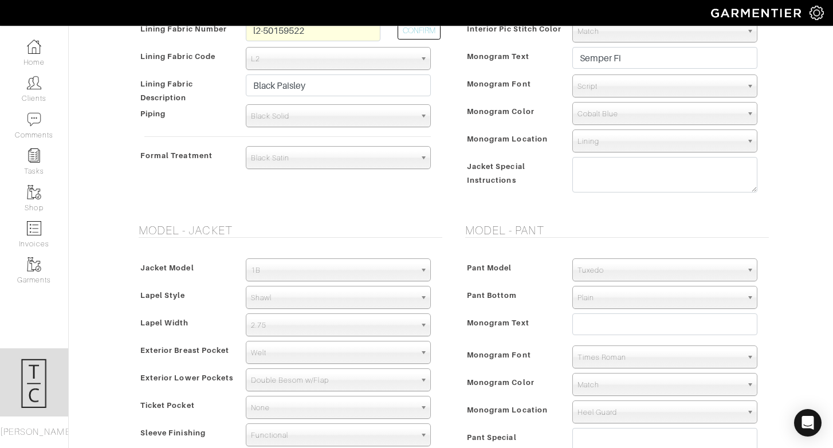
click at [468, 190] on div "Jacket Special Instructions" at bounding box center [512, 178] width 101 height 39
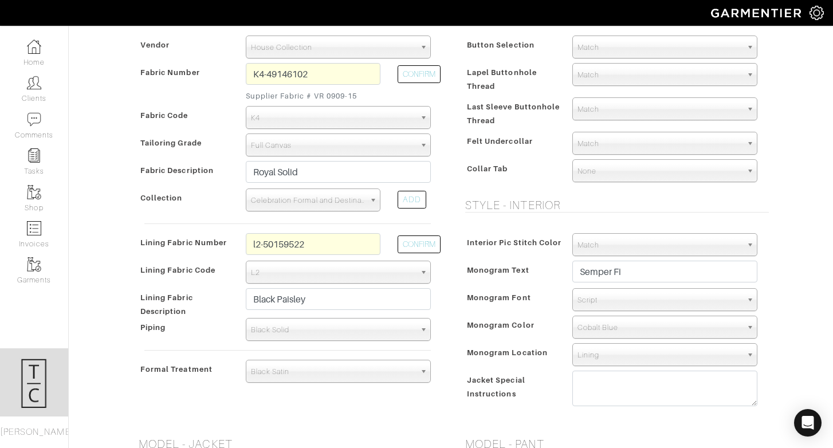
scroll to position [249, 0]
click at [653, 297] on span "Script" at bounding box center [659, 300] width 164 height 23
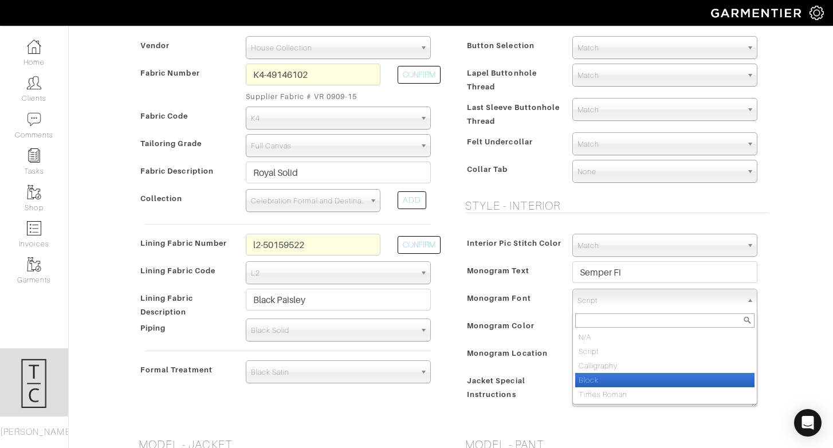
click at [643, 381] on li "Block" at bounding box center [664, 380] width 179 height 14
select select "Block"
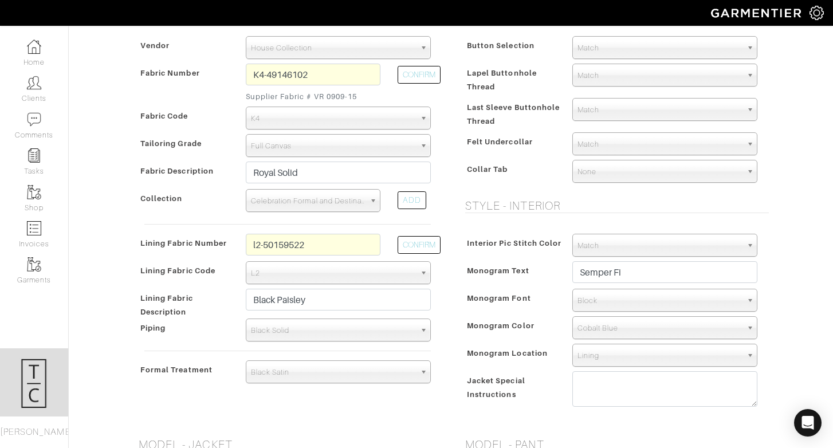
click at [659, 216] on div "Style - Exterior Button Selection Match Formal - Fabric Covered with Formal Tre…" at bounding box center [614, 212] width 326 height 423
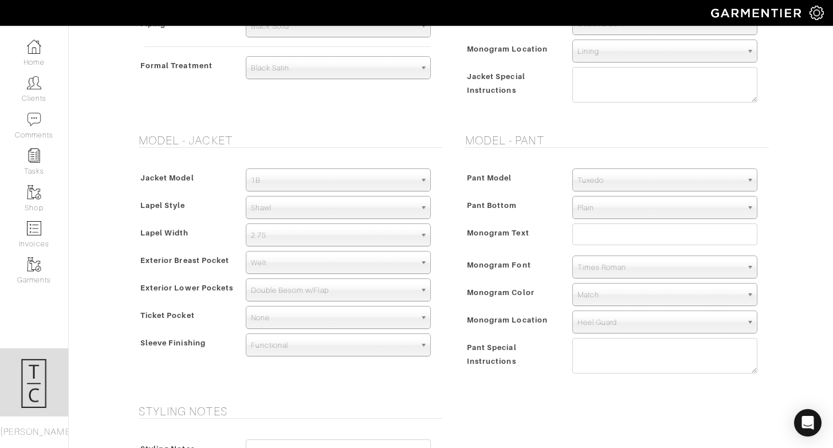
scroll to position [554, 0]
click at [384, 235] on span "2.75" at bounding box center [333, 234] width 164 height 23
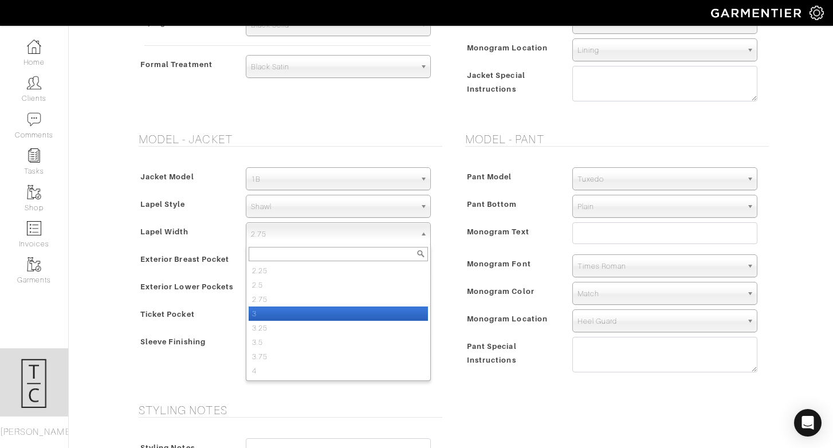
click at [368, 310] on li "3" at bounding box center [338, 313] width 179 height 14
select select "3"
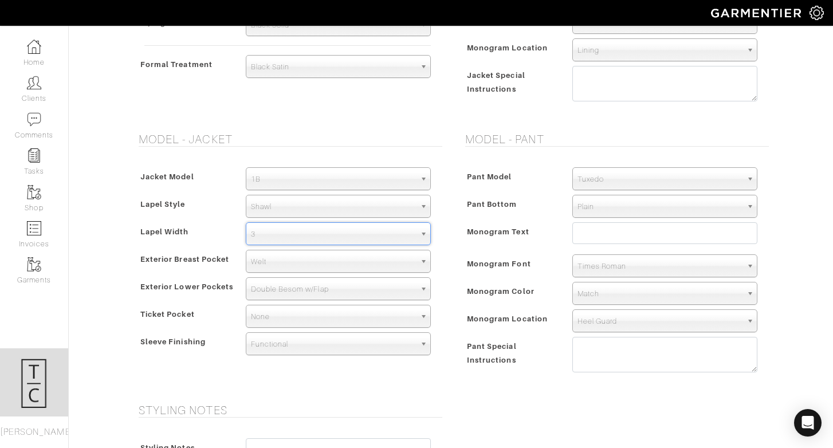
click at [426, 405] on h5 "Styling Notes" at bounding box center [291, 410] width 304 height 14
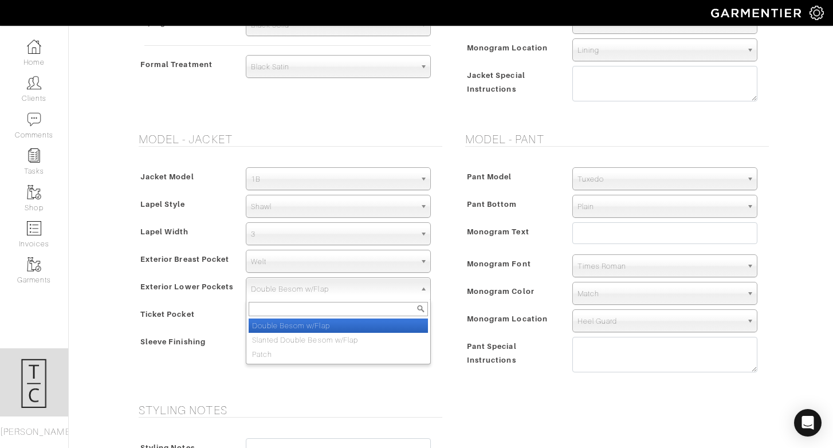
click at [357, 284] on span "Double Besom w/Flap" at bounding box center [333, 289] width 164 height 23
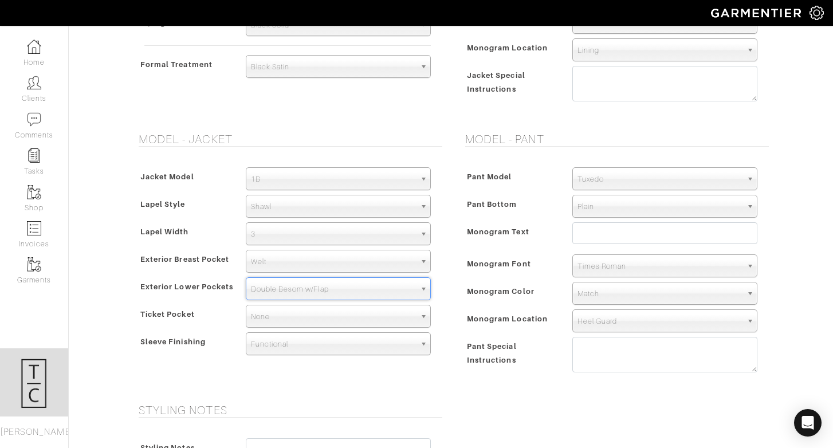
click at [371, 384] on div "Model - Jacket Jacket Model 2B 1B 3-Roll-2B DB 6x2 DB 4x2 3-Roll-2B Hunting Jac…" at bounding box center [287, 260] width 326 height 257
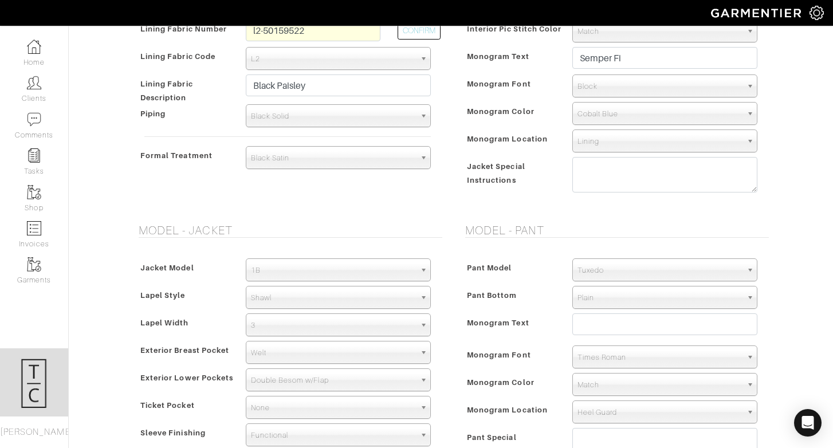
scroll to position [444, 0]
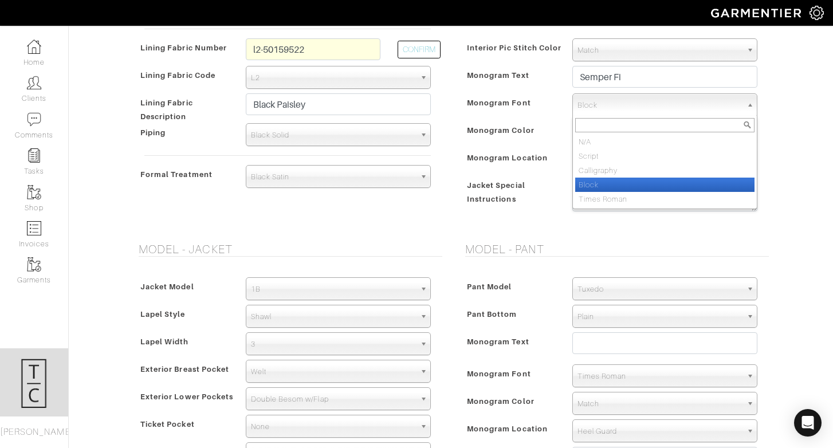
click at [613, 108] on span "Block" at bounding box center [659, 105] width 164 height 23
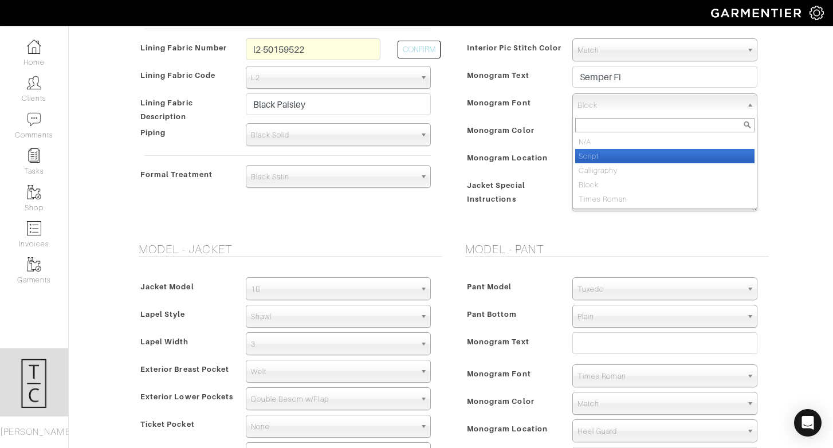
click at [605, 159] on li "Script" at bounding box center [664, 156] width 179 height 14
select select "Script"
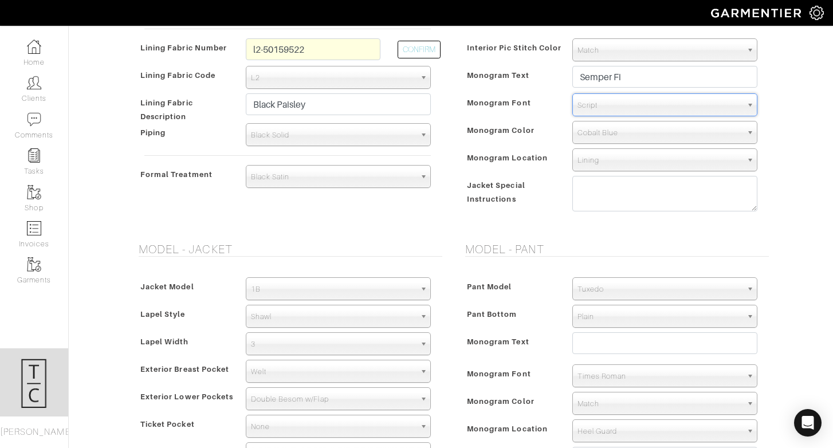
click at [505, 227] on div "Interior Pic Stitch Color Match Aubergine Azure Beige Black Blue British Navy B…" at bounding box center [613, 128] width 309 height 202
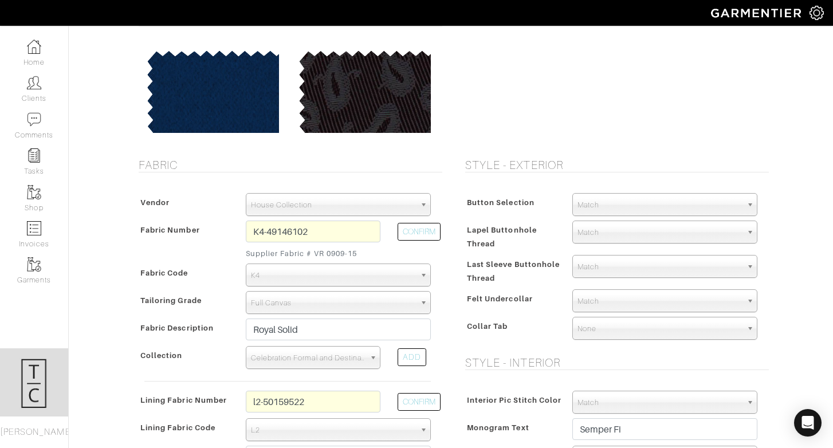
scroll to position [90, 0]
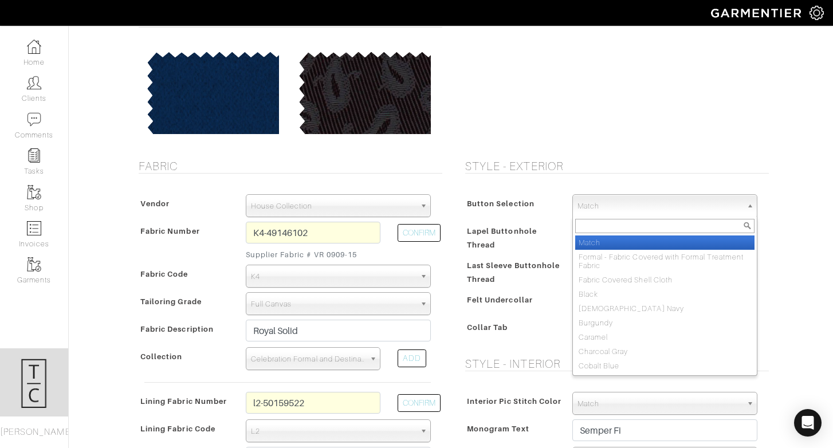
click at [611, 206] on span "Match" at bounding box center [659, 206] width 164 height 23
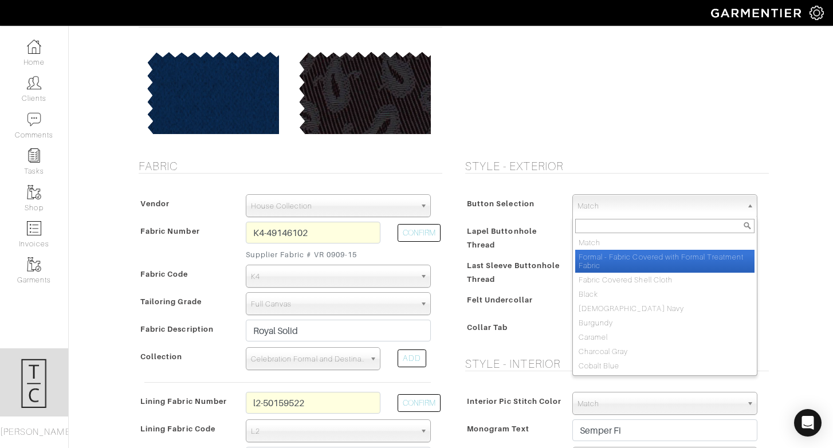
click at [647, 254] on li "Formal - Fabric Covered with Formal Treatment Fabric" at bounding box center [664, 261] width 179 height 23
select select "142"
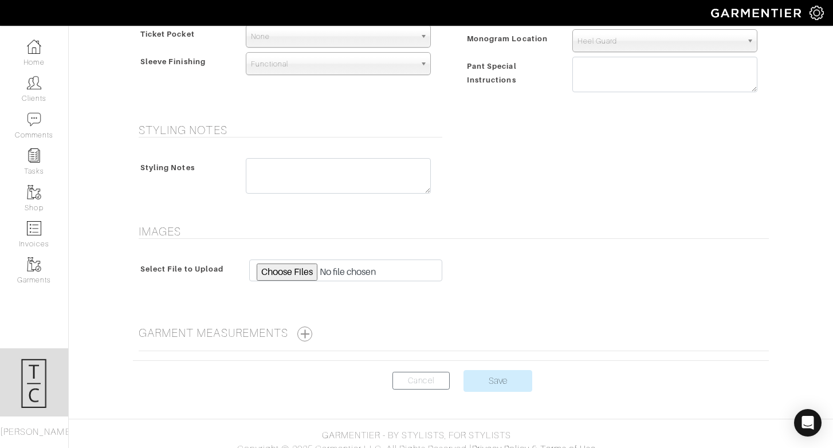
scroll to position [846, 0]
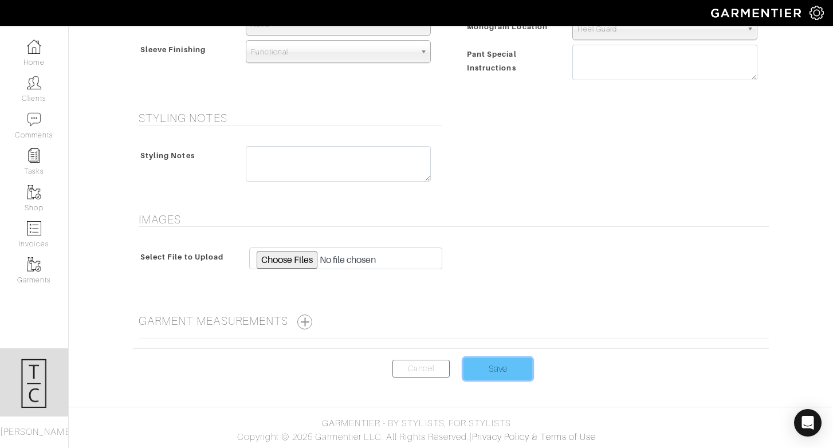
click at [508, 375] on input "Save" at bounding box center [497, 369] width 69 height 22
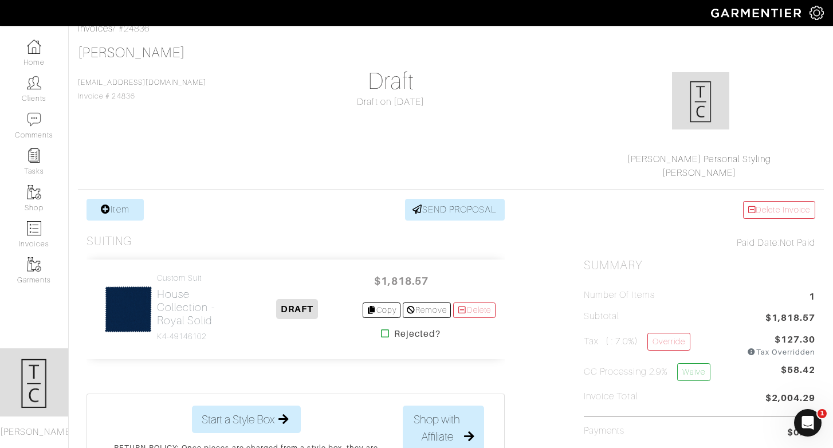
scroll to position [69, 0]
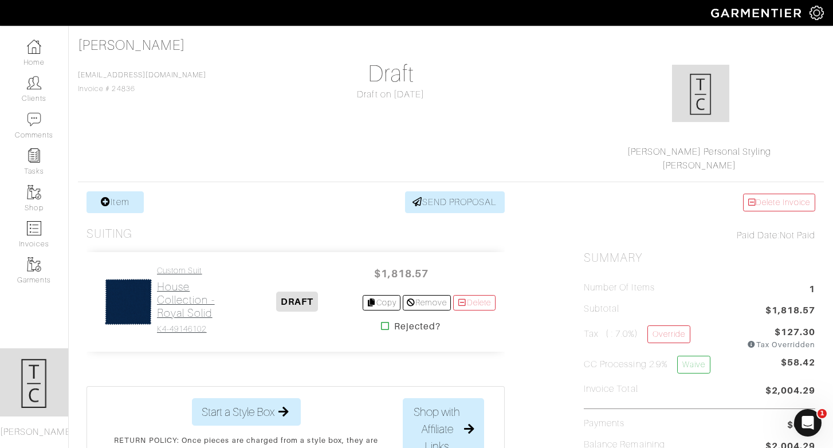
click at [182, 301] on h2 "House Collection - Royal Solid" at bounding box center [195, 300] width 76 height 40
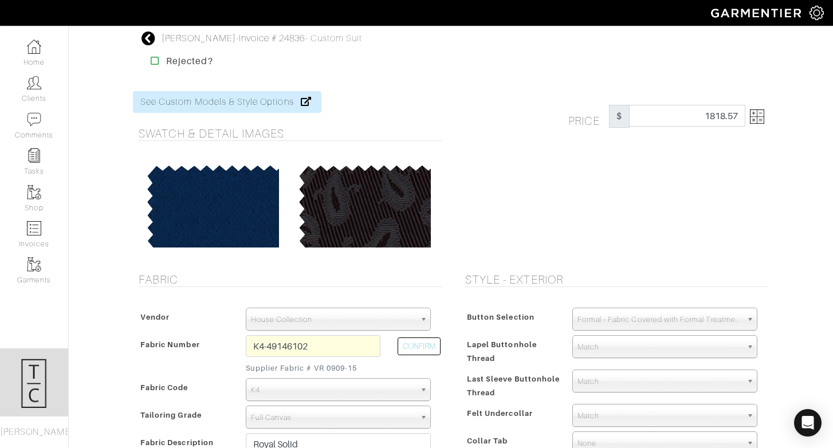
click at [766, 116] on div "Price $ 1818.57" at bounding box center [669, 116] width 218 height 23
click at [755, 116] on img at bounding box center [757, 116] width 14 height 14
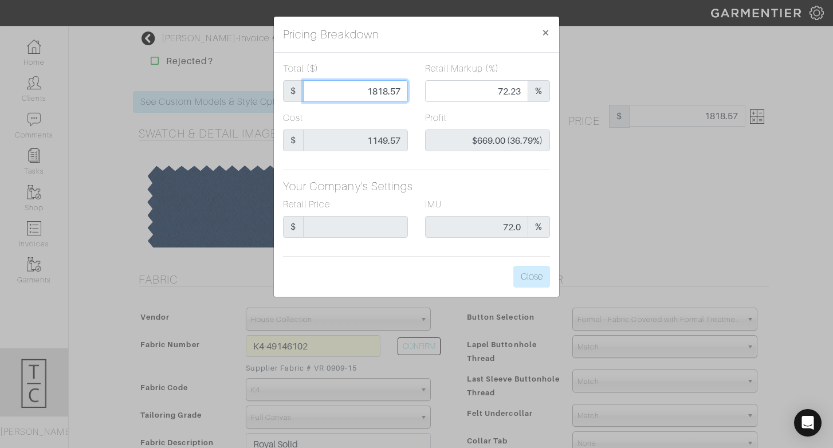
click at [379, 93] on input "1818.57" at bounding box center [355, 91] width 105 height 22
type input "1"
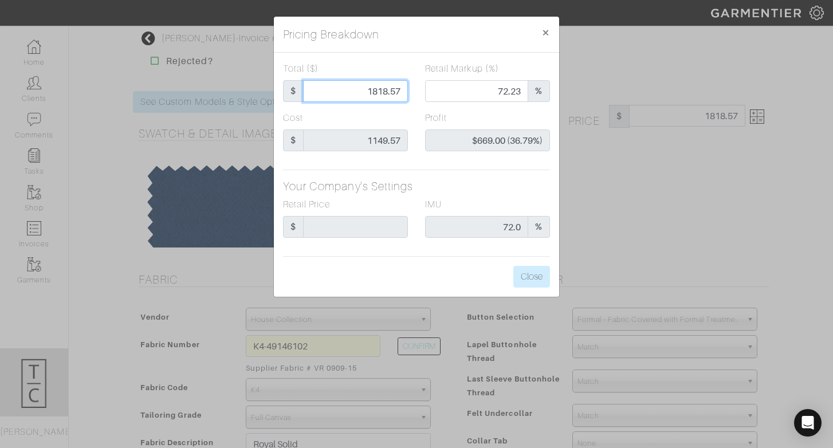
type input "0.00"
type input "-$1,148.57 (-114857.00%)"
type input "11"
type input "-$1,138.57 (-10350.64%)"
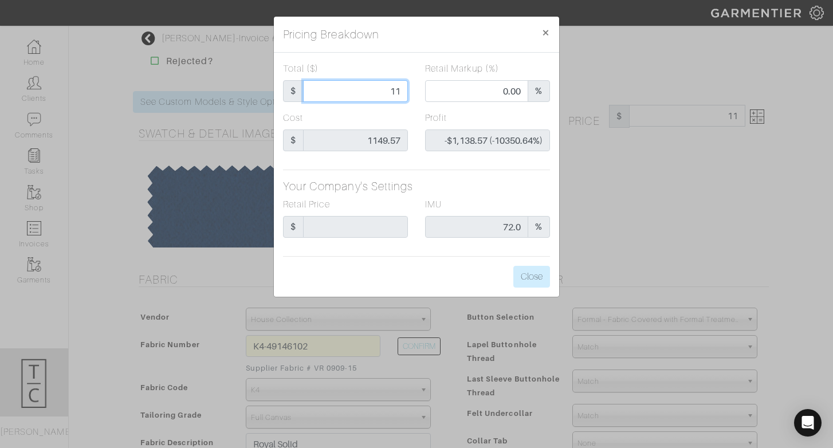
type input "114"
type input "-$1,035.57 (-908.39%)"
type input "1149"
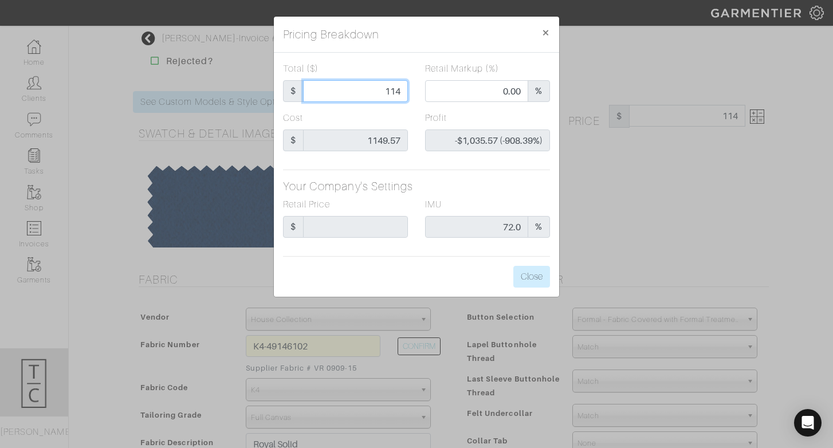
type input "56.05"
type input "-$0.57 (-0.05%)"
type input "1149."
type input "1149.5"
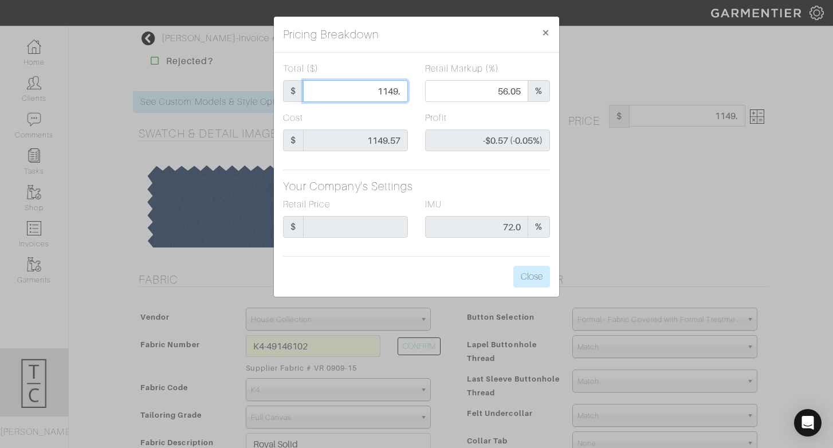
type input "1149.5"
type input "56.07"
type input "-$0.07 (-0.01%)"
type input "1149.57"
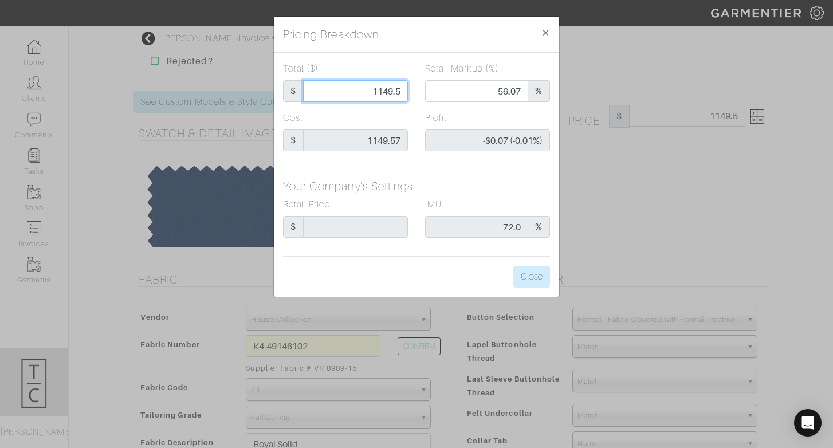
type input "$0.00 (0.00%)"
type input "1149.57"
click at [388, 169] on div "Total ($) $ 1149.57 Retail Markup (%) 56.07 % Cost $ 1149.57 Profit $0.00 (0.00…" at bounding box center [416, 175] width 285 height 244
click at [518, 282] on button "Close" at bounding box center [531, 277] width 37 height 22
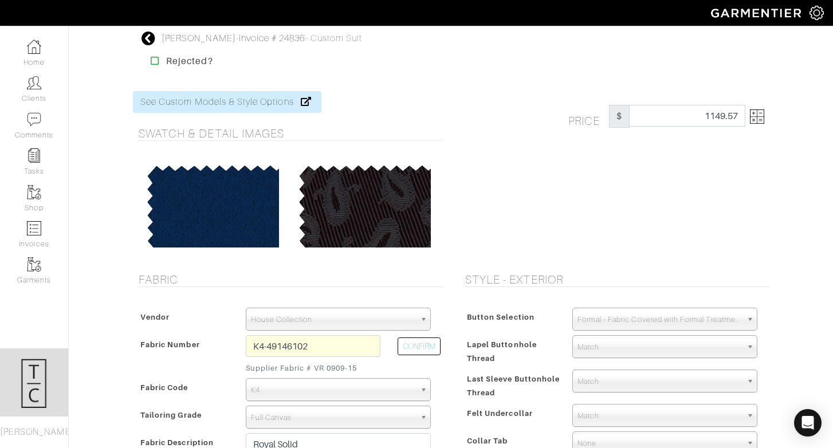
click at [589, 222] on div "Price $ 1149.57" at bounding box center [614, 175] width 326 height 168
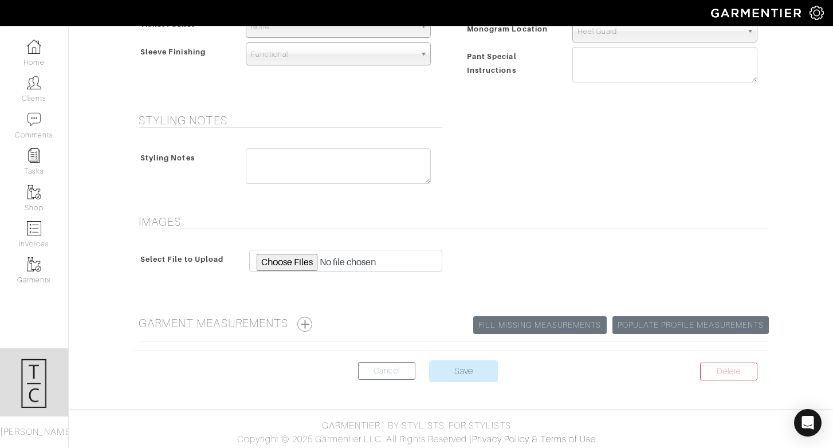
scroll to position [869, 0]
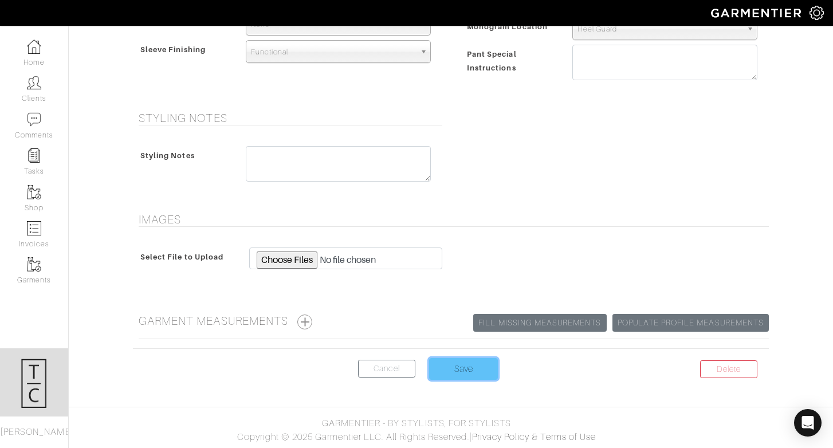
click at [485, 364] on input "Save" at bounding box center [463, 369] width 69 height 22
